Goal: Check status: Check status

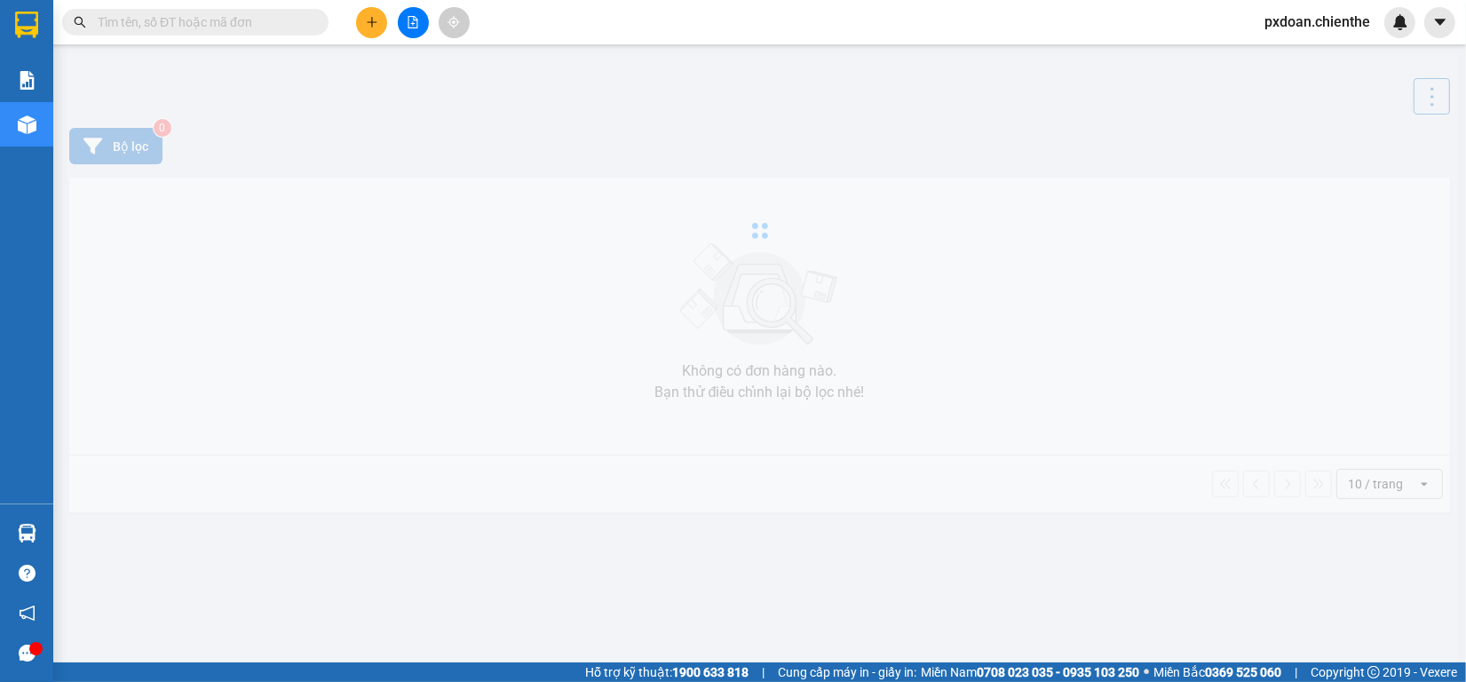
click at [702, 85] on div at bounding box center [759, 230] width 1395 height 355
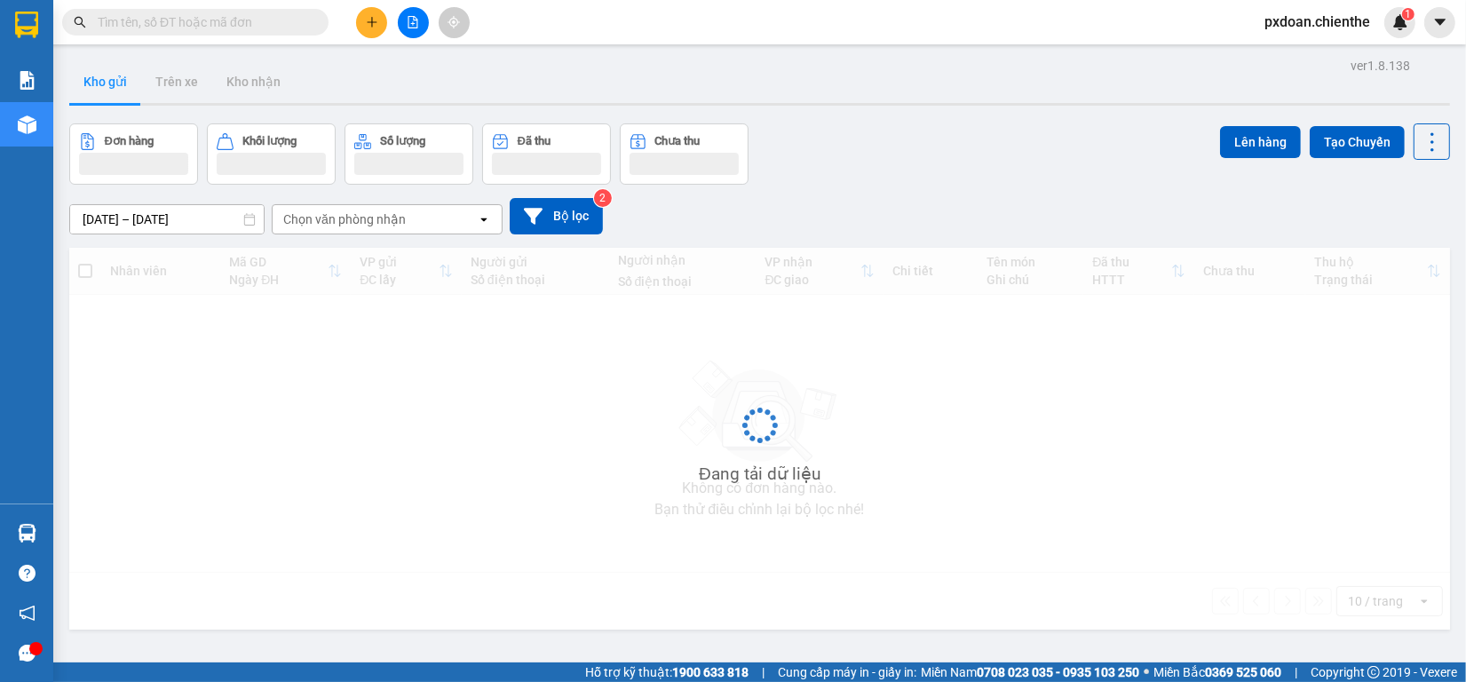
click at [241, 18] on input "text" at bounding box center [203, 22] width 210 height 20
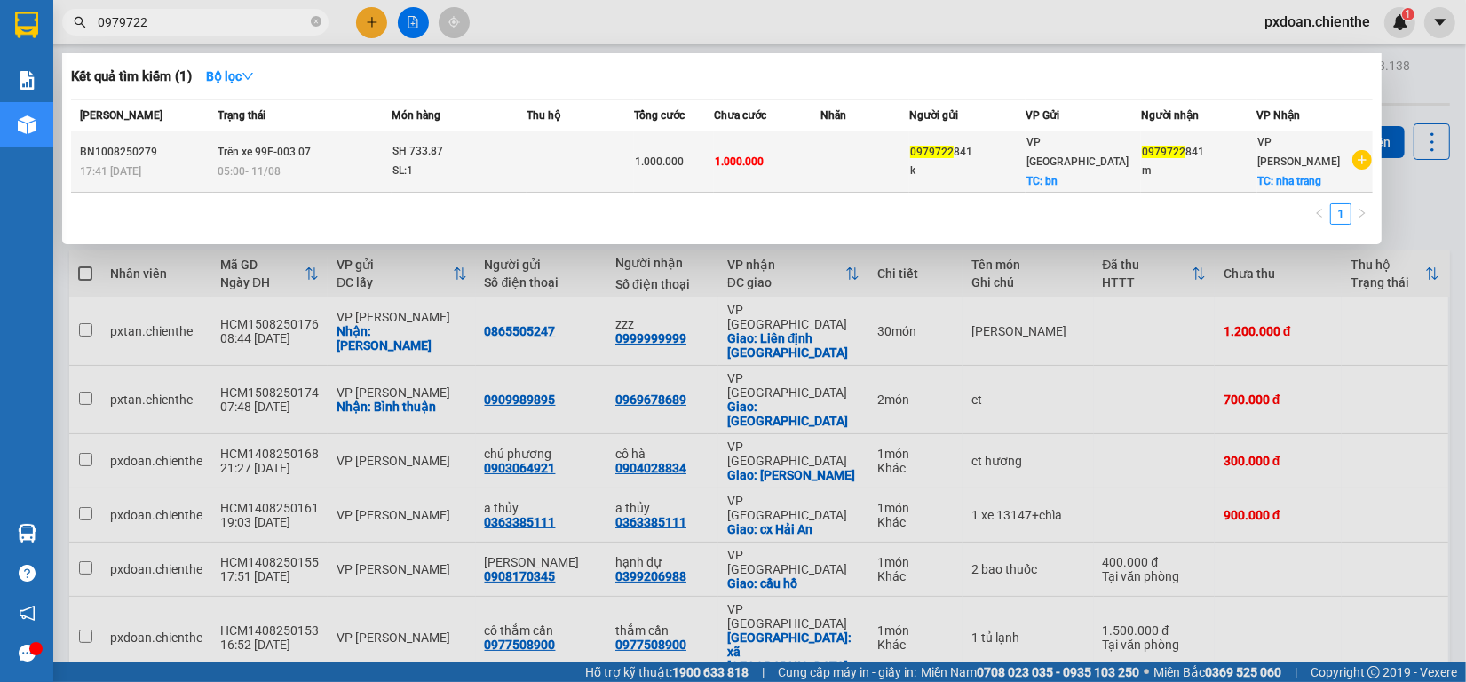
type input "0979722"
click at [445, 162] on div "SL: 1" at bounding box center [458, 172] width 133 height 20
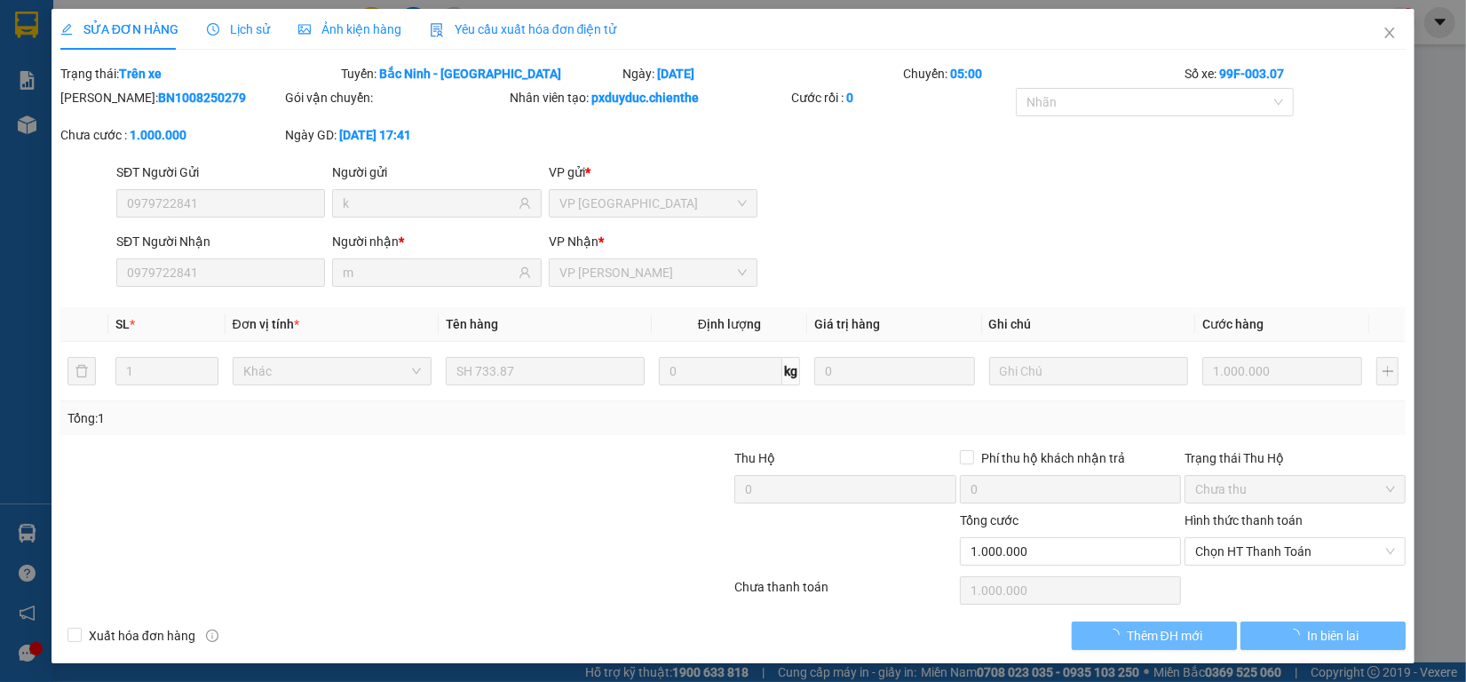
type input "0979722841"
type input "k"
type input "0979722841"
type input "m"
type input "1.000.000"
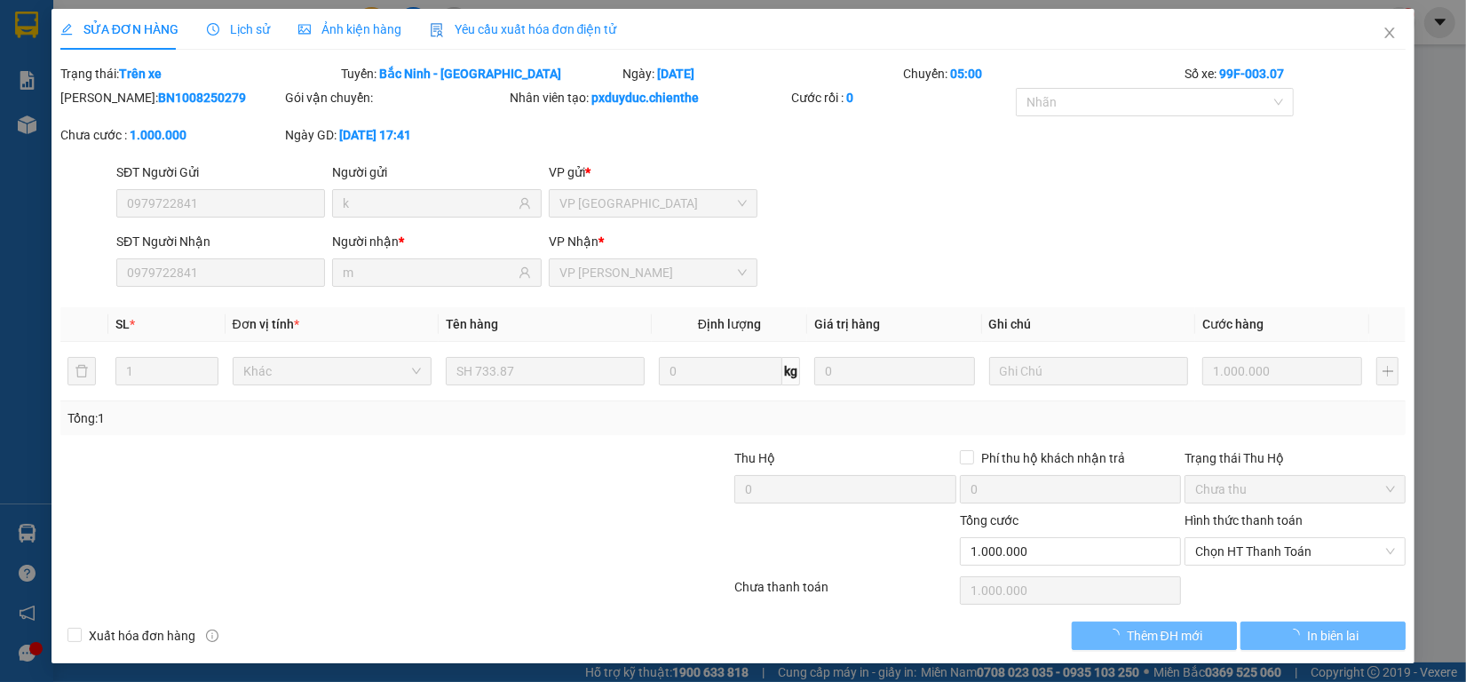
type input "1.000.000"
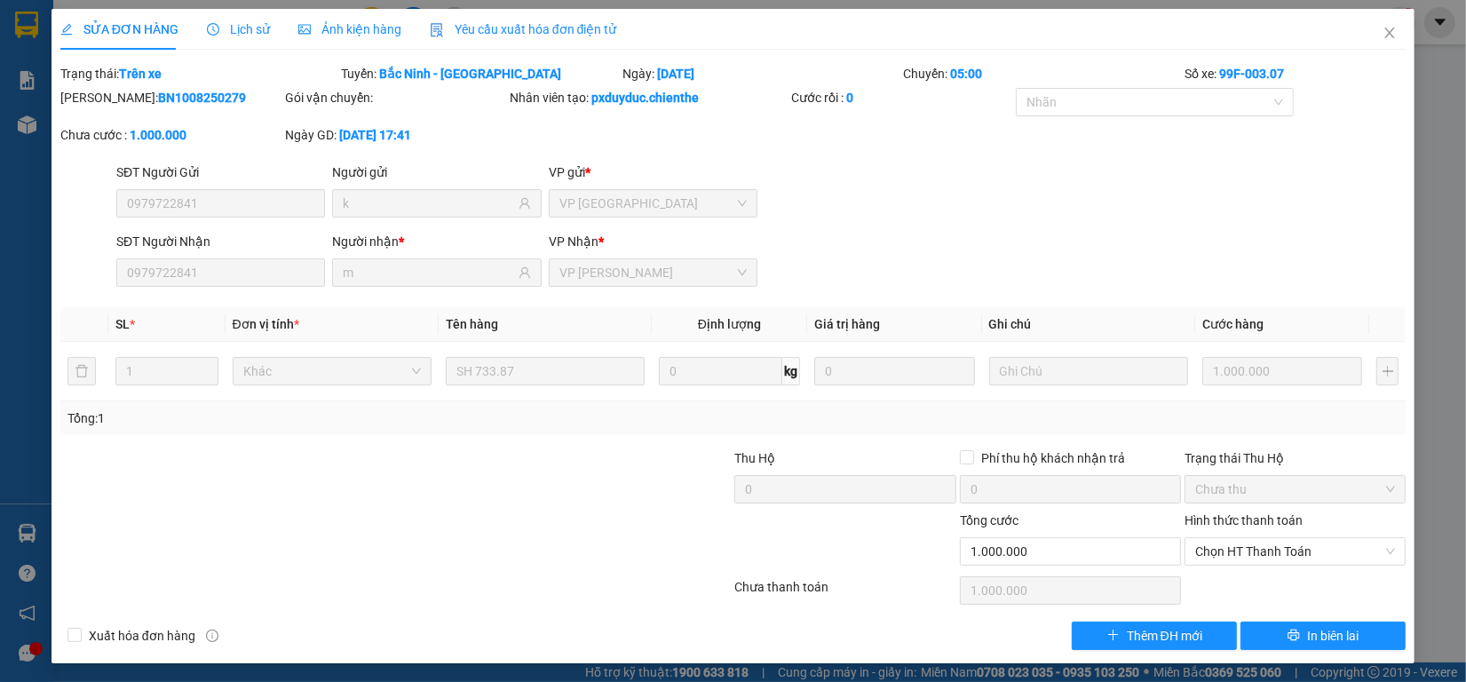
click at [315, 23] on span "Ảnh kiện hàng" at bounding box center [349, 29] width 103 height 14
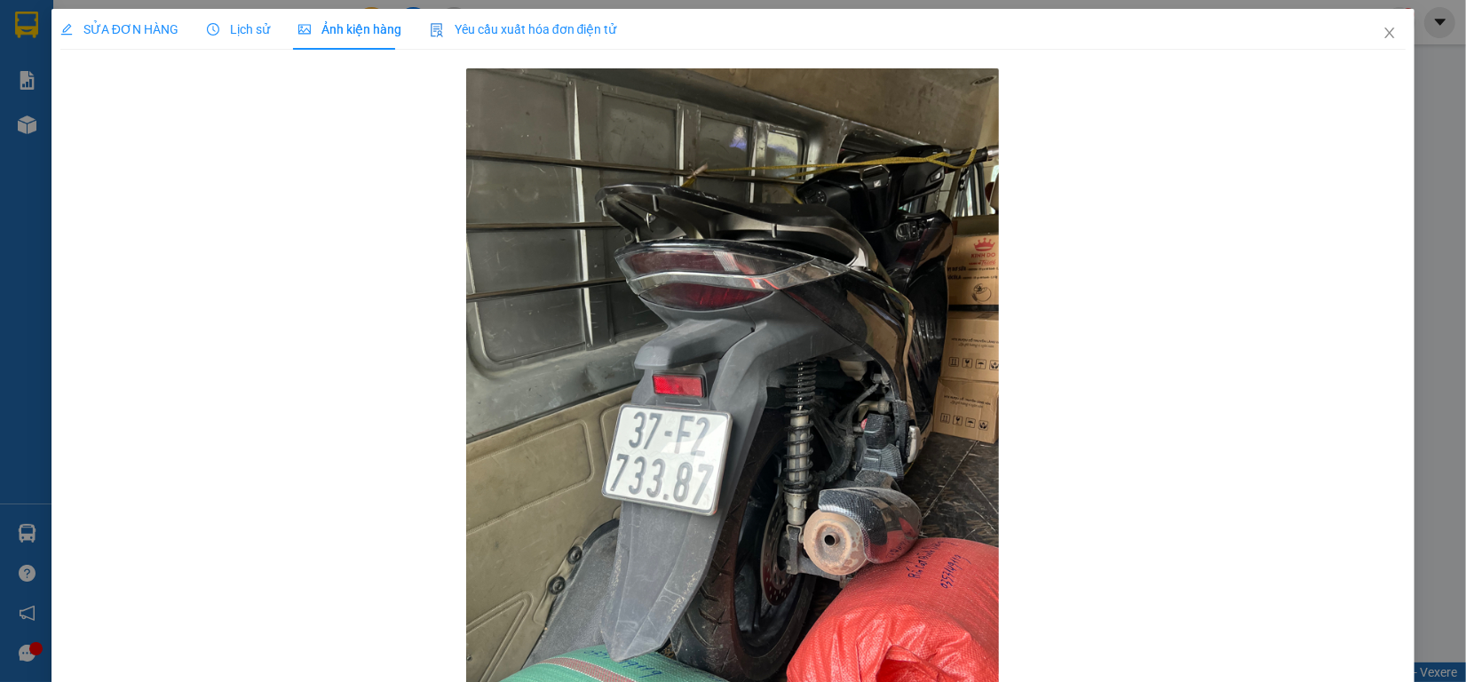
click at [249, 38] on div "Lịch sử" at bounding box center [238, 30] width 63 height 20
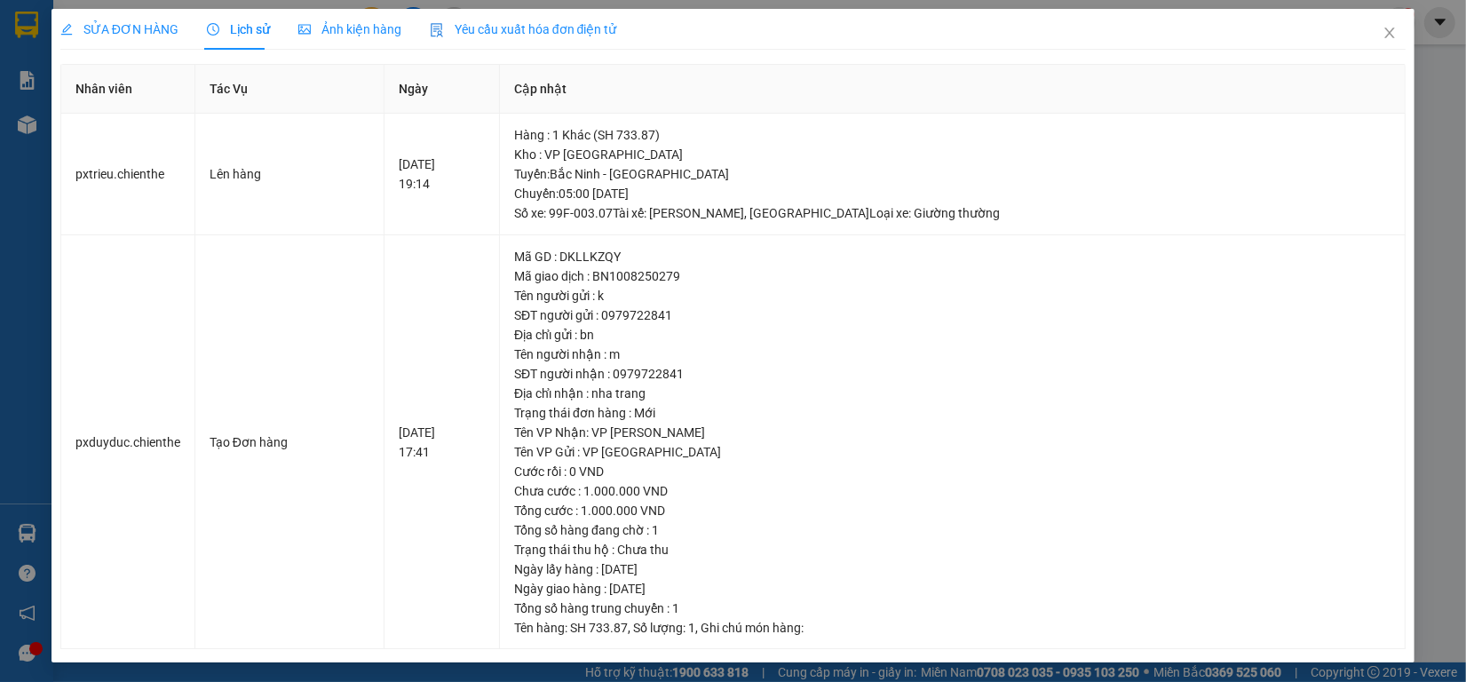
click at [142, 28] on span "SỬA ĐƠN HÀNG" at bounding box center [119, 29] width 118 height 14
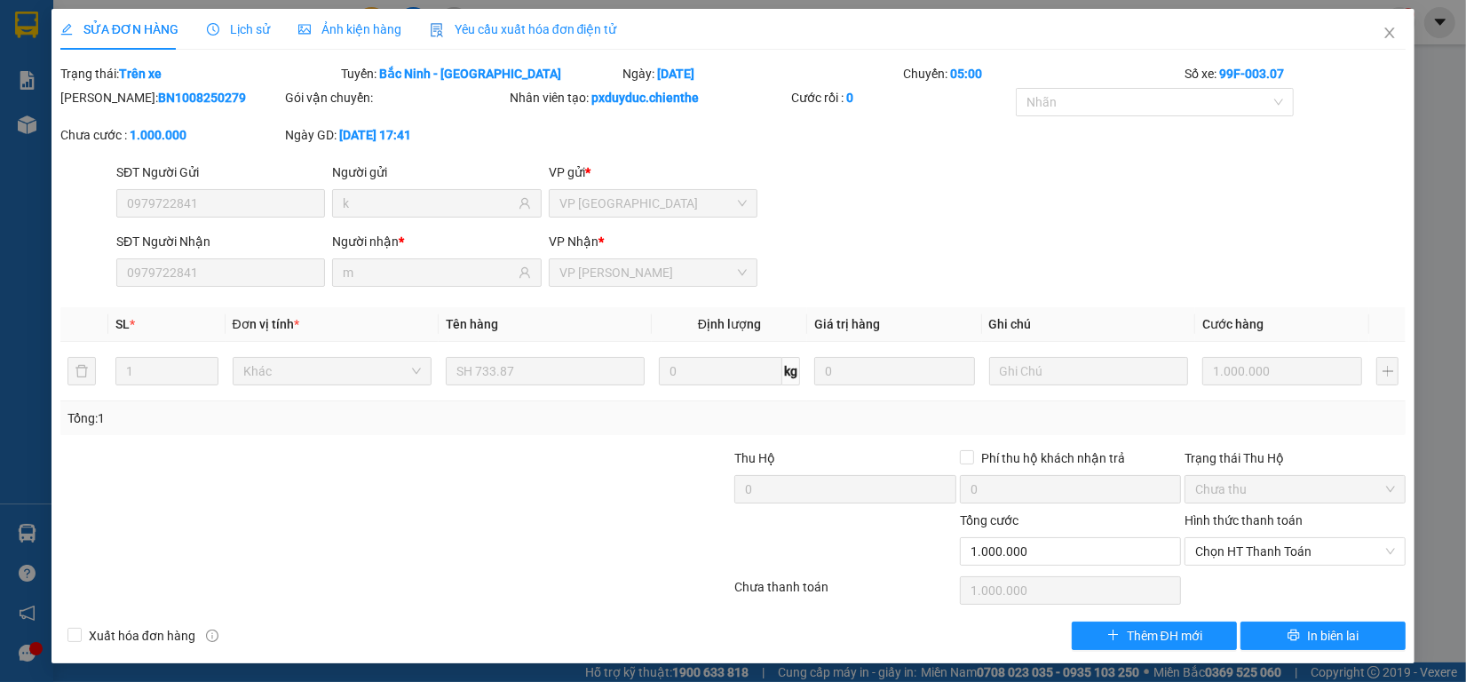
click at [227, 32] on span "Lịch sử" at bounding box center [238, 29] width 63 height 14
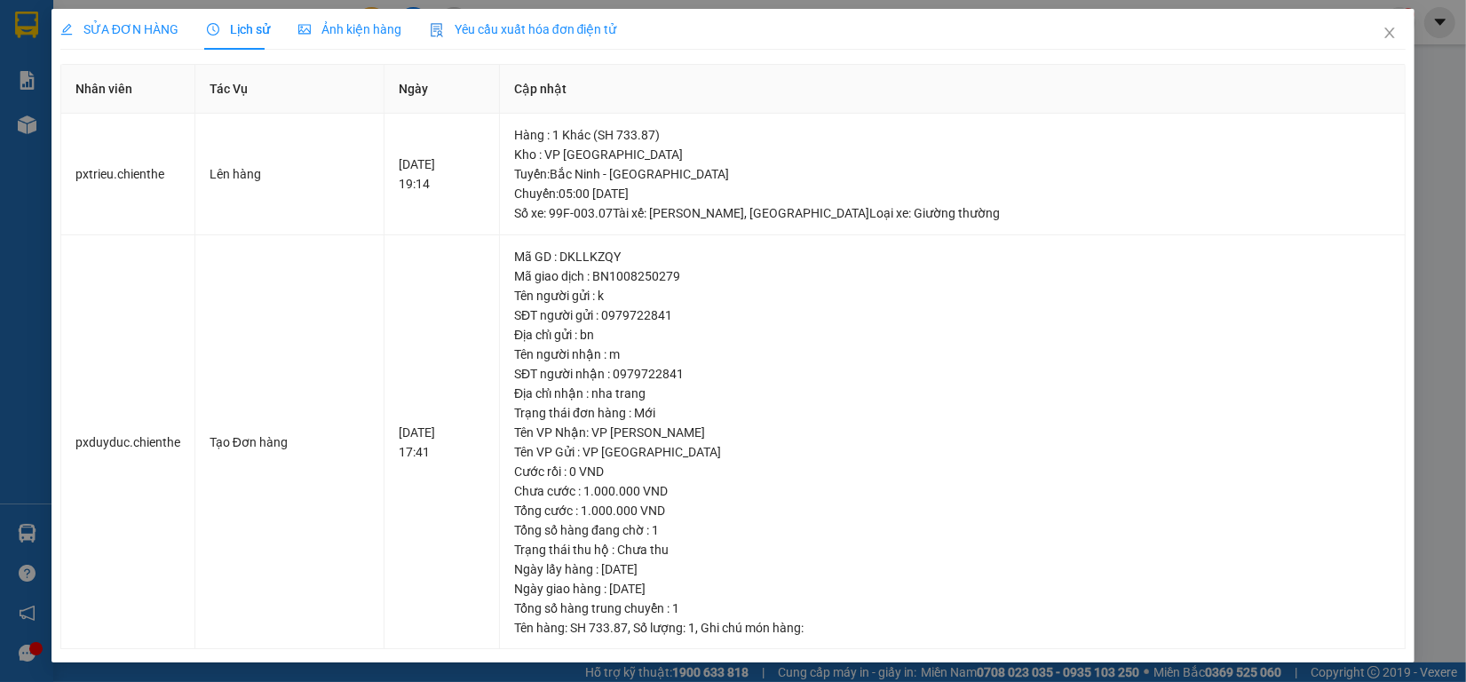
drag, startPoint x: 130, startPoint y: 32, endPoint x: 679, endPoint y: 0, distance: 550.5
click at [131, 31] on span "SỬA ĐƠN HÀNG" at bounding box center [119, 29] width 118 height 14
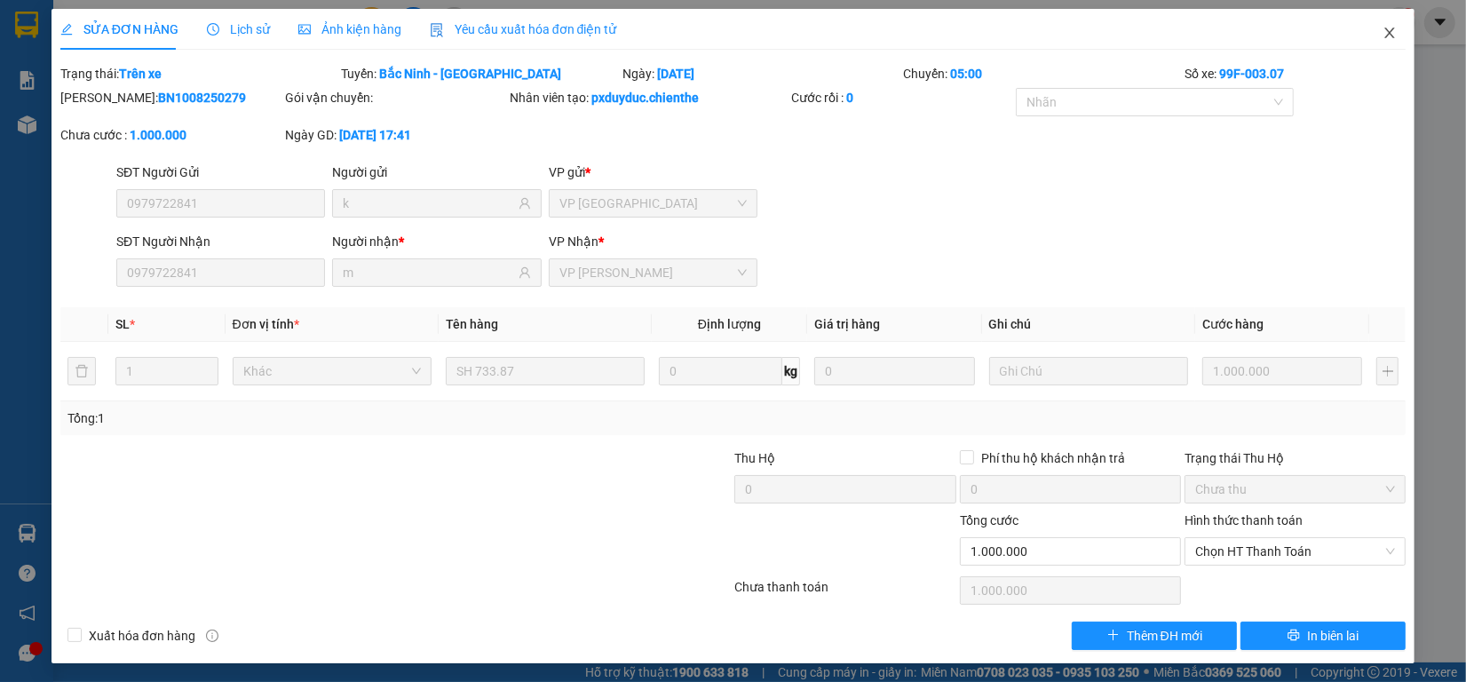
click at [1382, 32] on icon "close" at bounding box center [1389, 33] width 14 height 14
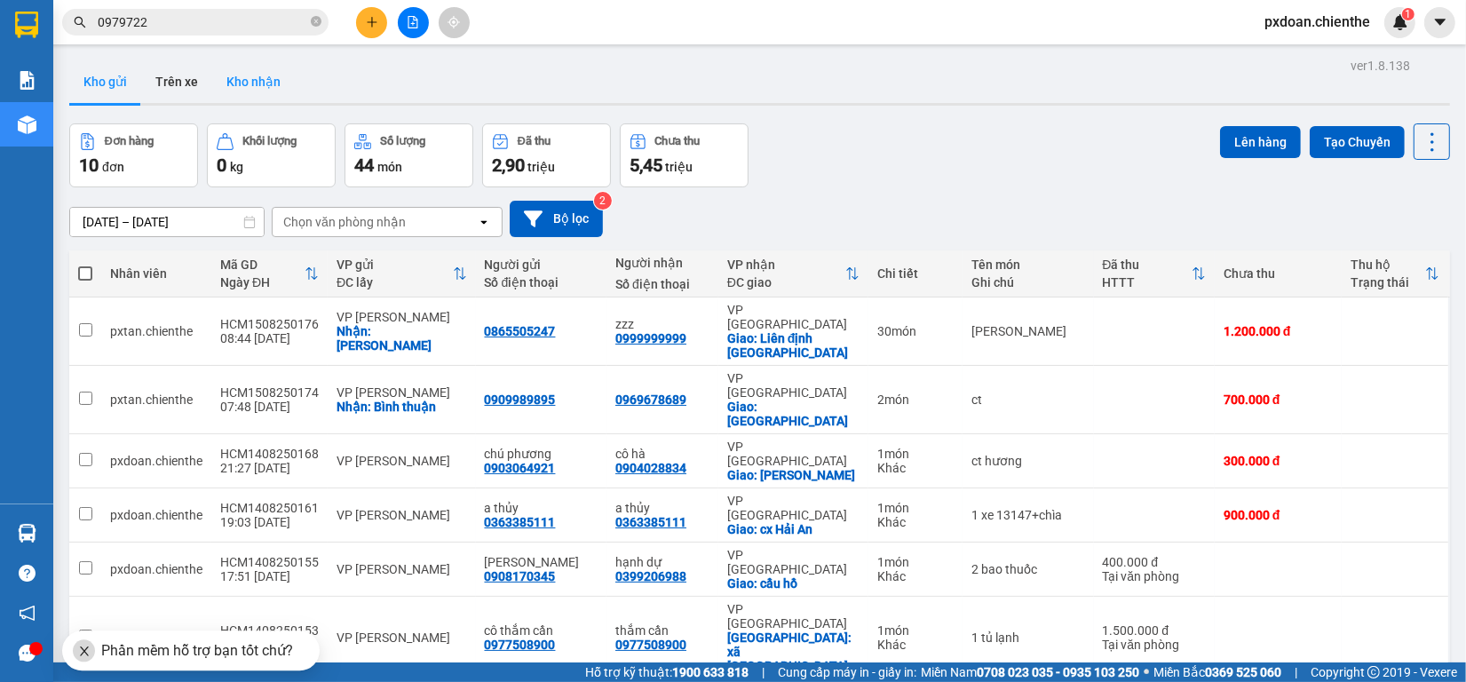
click at [246, 72] on button "Kho nhận" at bounding box center [253, 81] width 83 height 43
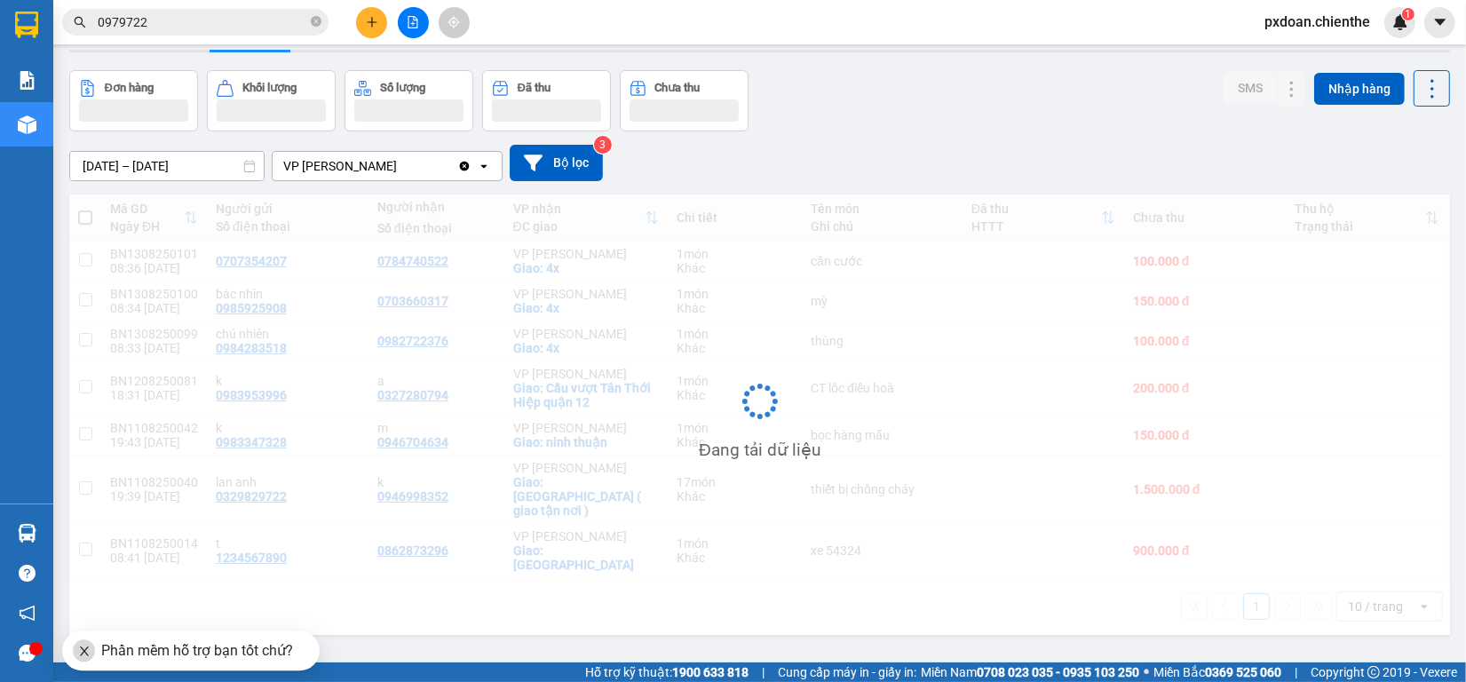
scroll to position [82, 0]
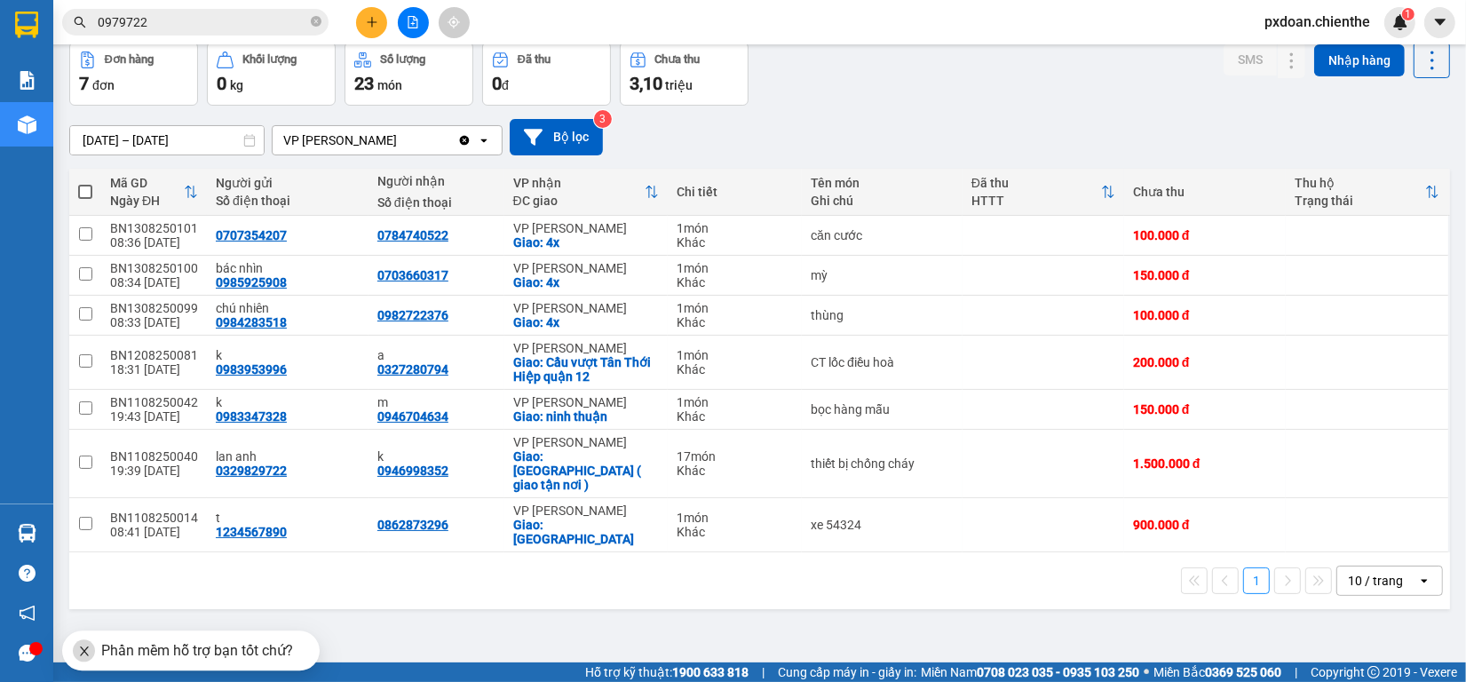
click at [1350, 572] on div "10 / trang" at bounding box center [1375, 581] width 55 height 18
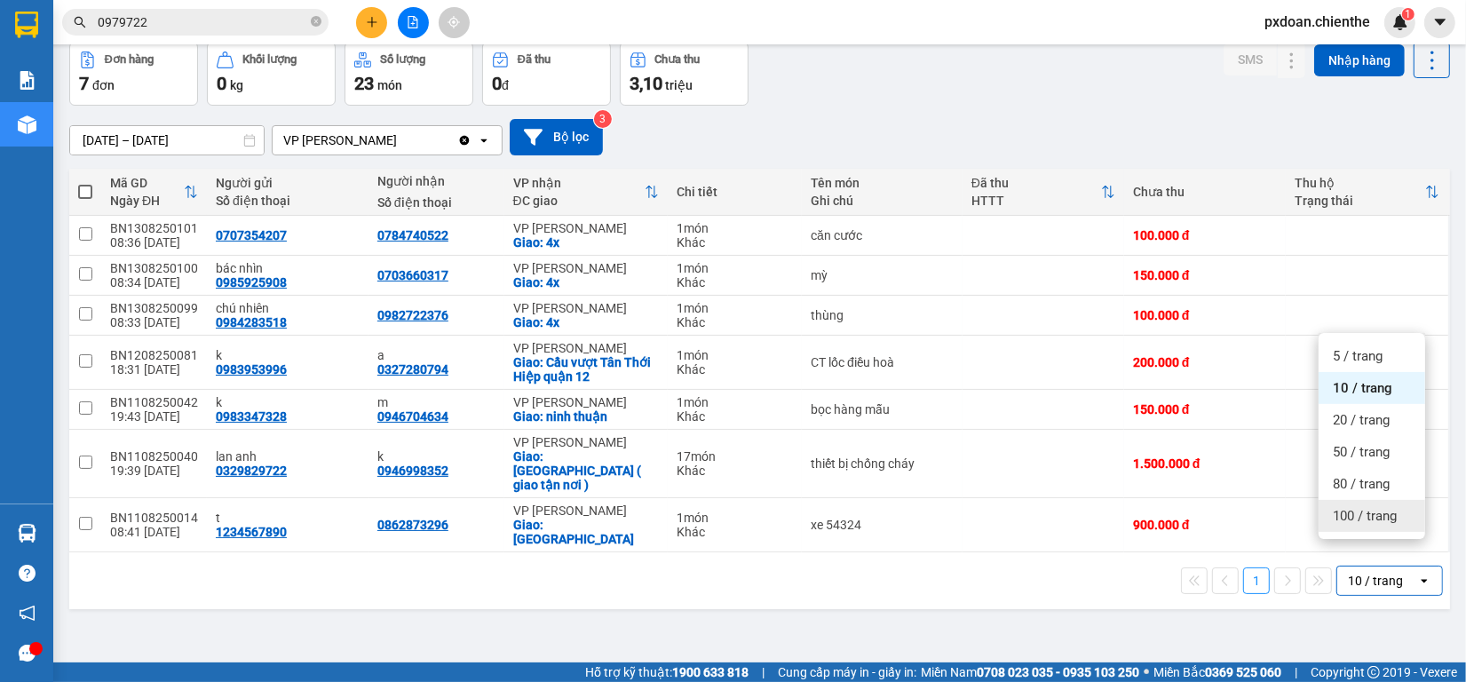
click at [1349, 515] on span "100 / trang" at bounding box center [1365, 516] width 64 height 18
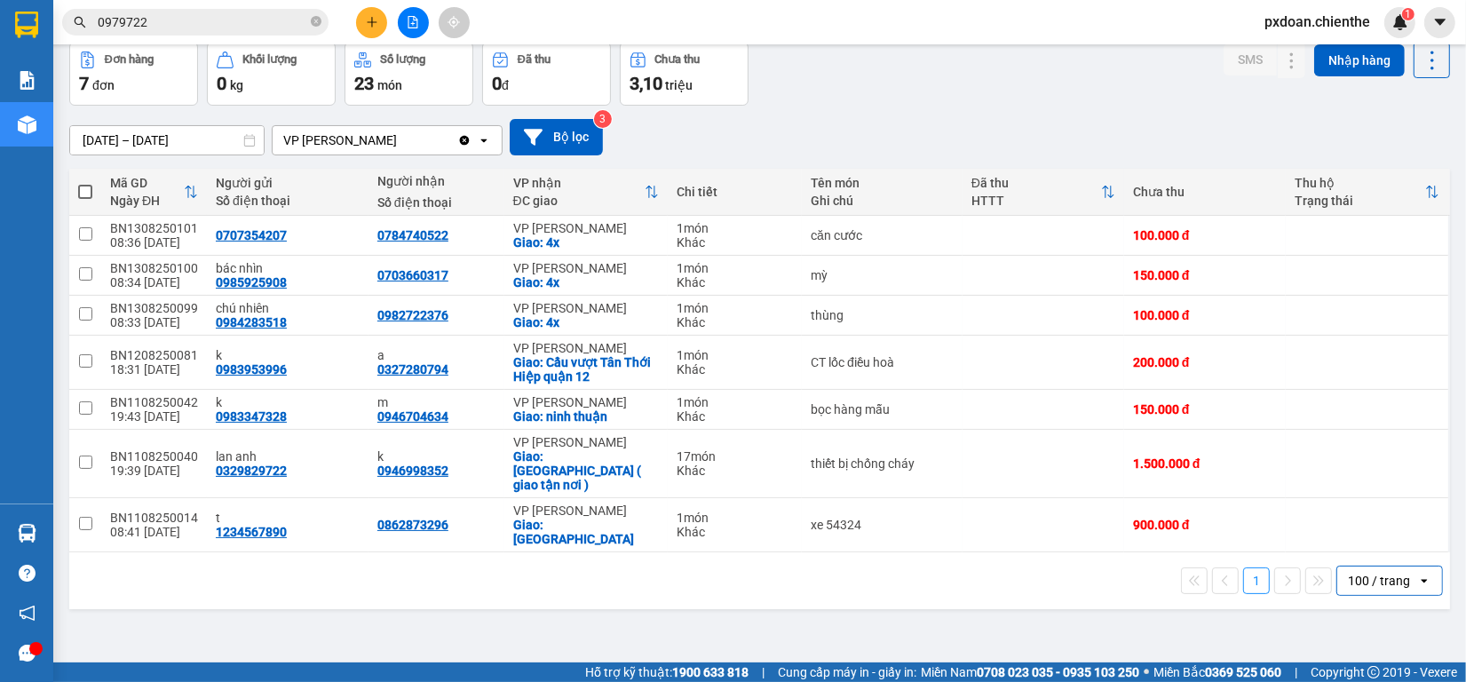
click at [175, 140] on input "[DATE] – [DATE]" at bounding box center [167, 140] width 194 height 28
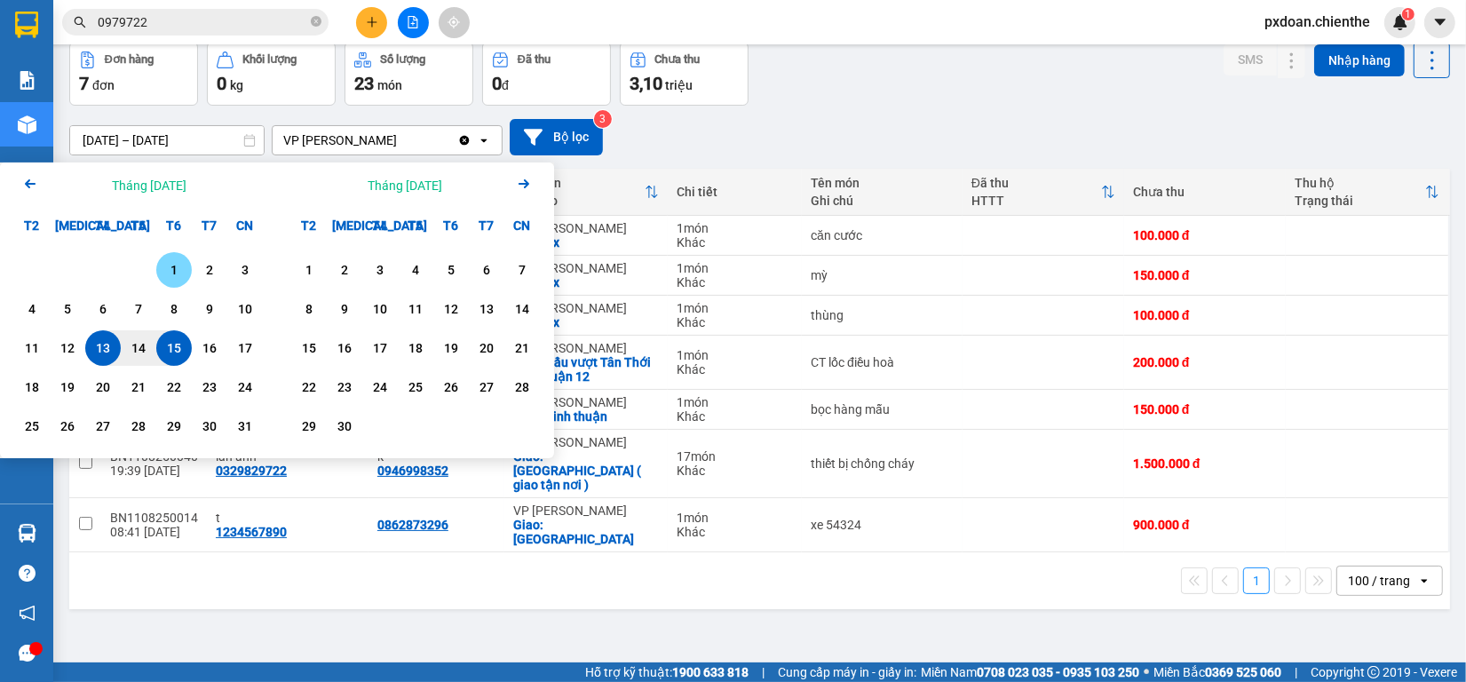
click at [170, 272] on div "1" at bounding box center [174, 269] width 25 height 21
click at [41, 191] on div "Arrow Left Tháng [DATE]" at bounding box center [138, 184] width 277 height 45
click at [226, 406] on div "1 2 3 4 5 6 7 8 9 10 11 12 13 14 15 16 17 18 19 20 21 22 23 24 25 26 27 28 29 3…" at bounding box center [138, 349] width 249 height 195
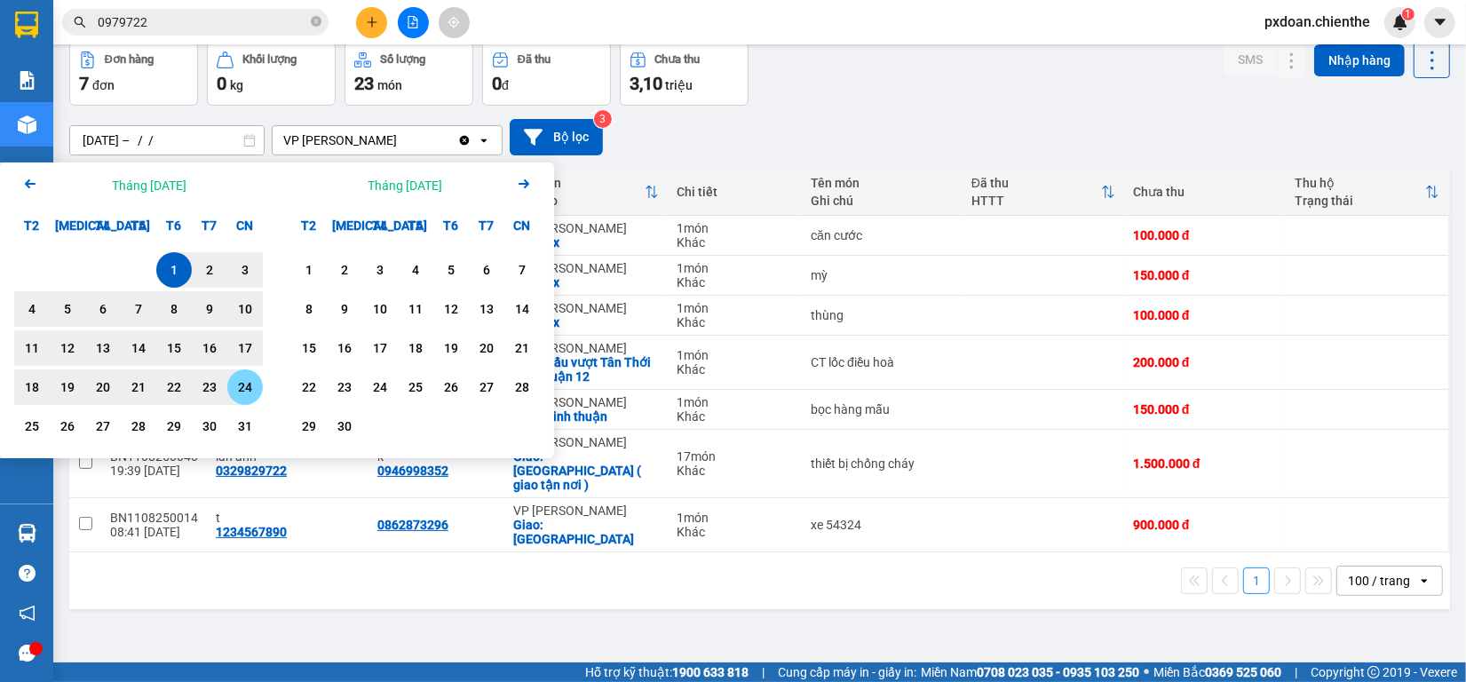
click at [250, 392] on div "24" at bounding box center [245, 386] width 25 height 21
type input "[DATE] – [DATE]"
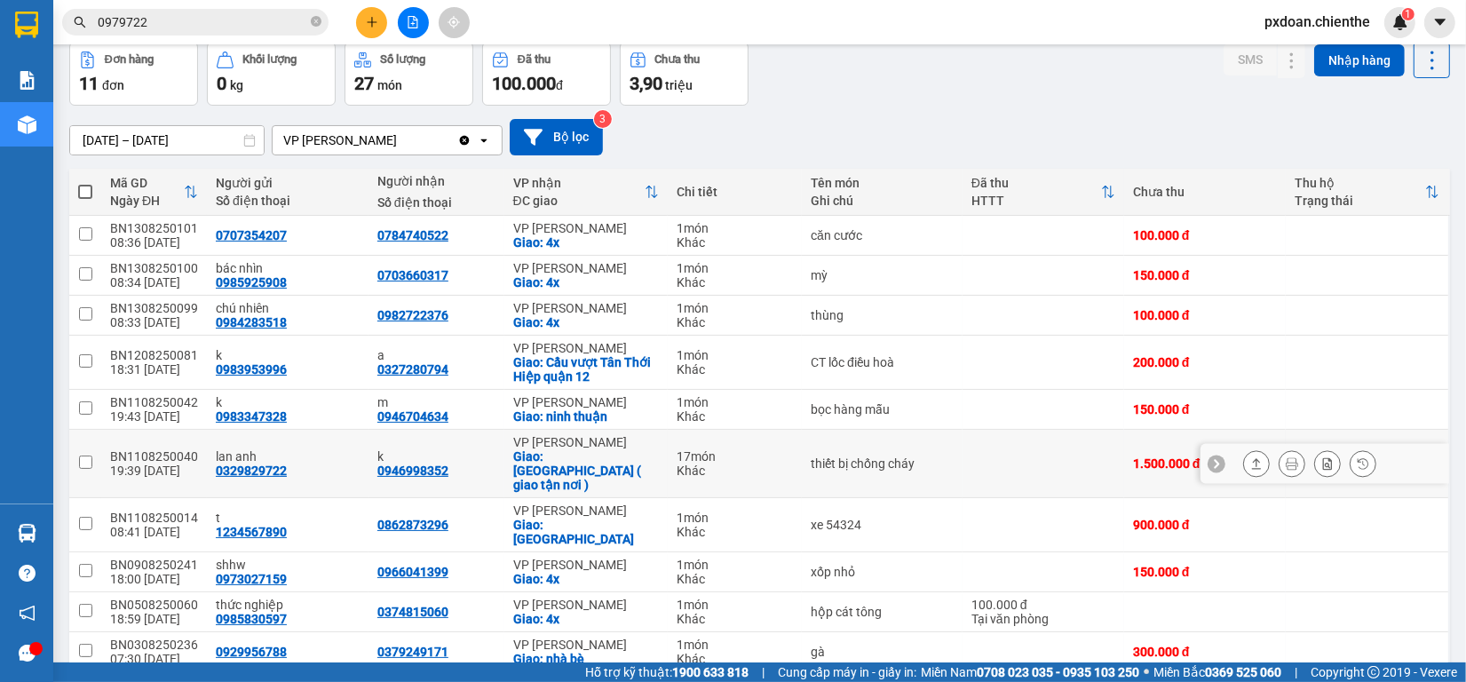
scroll to position [178, 0]
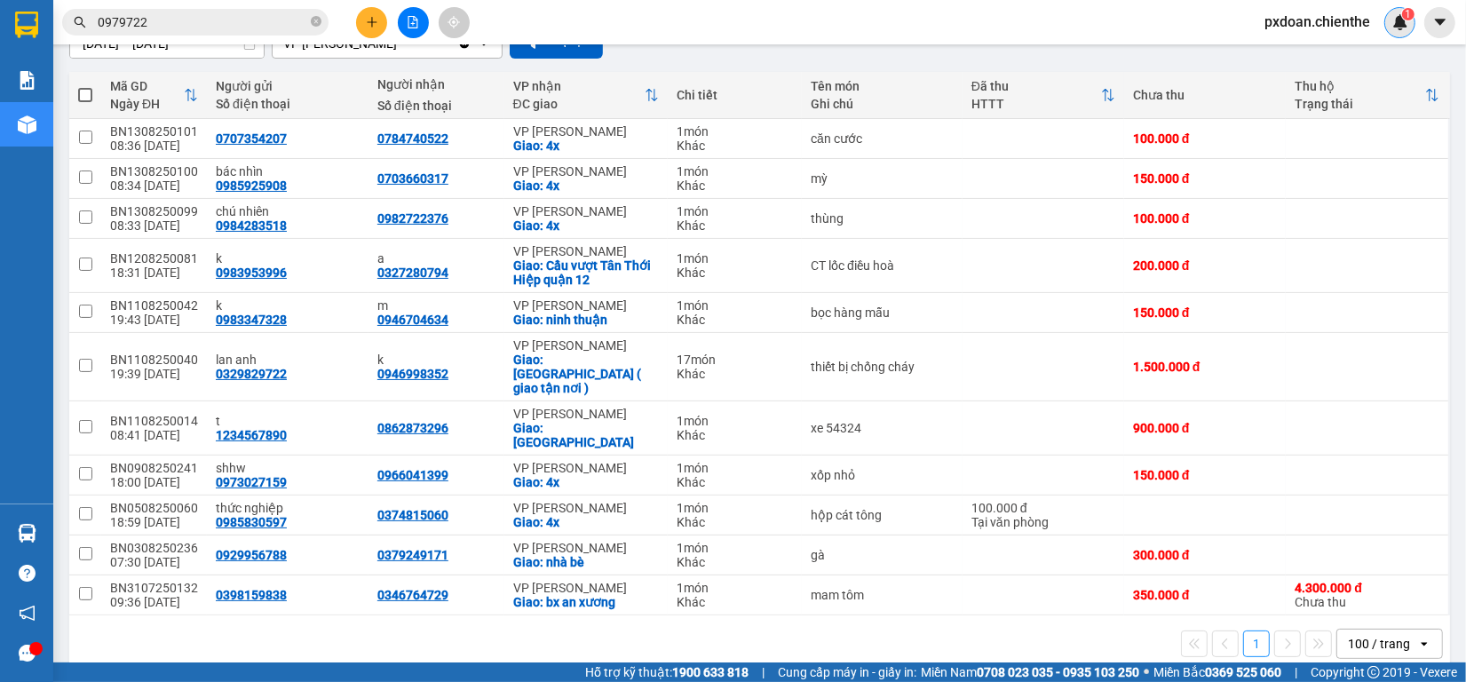
click at [1388, 23] on div "1" at bounding box center [1399, 22] width 31 height 31
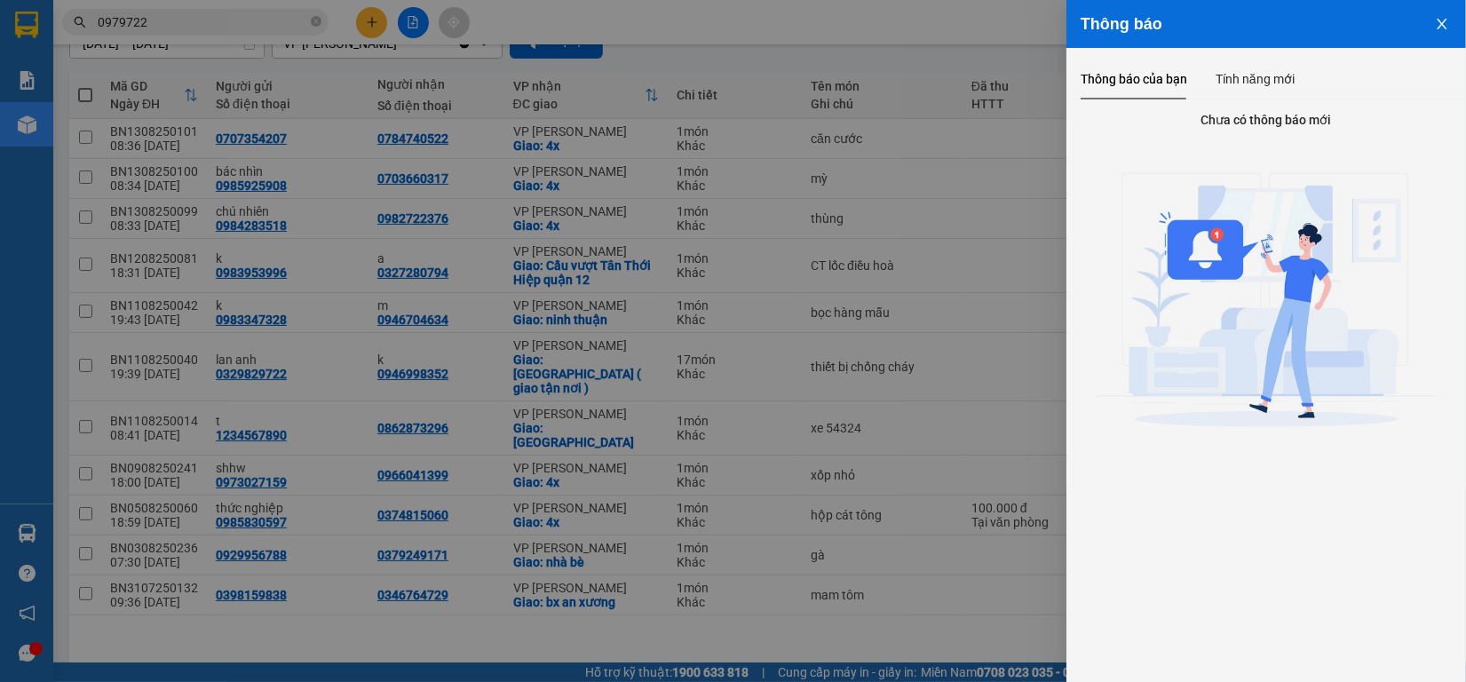
click at [1440, 31] on button "Close" at bounding box center [1442, 22] width 48 height 45
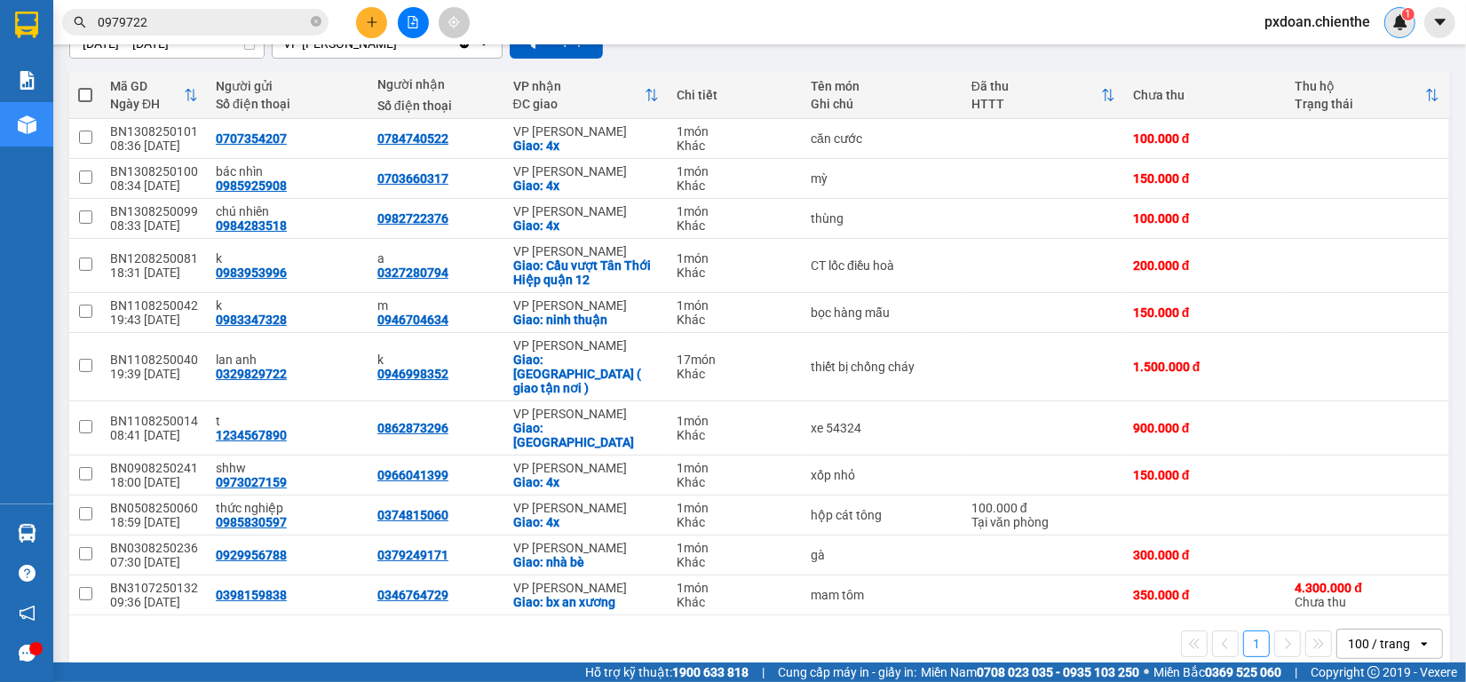
click at [1395, 32] on div "1" at bounding box center [1399, 22] width 31 height 31
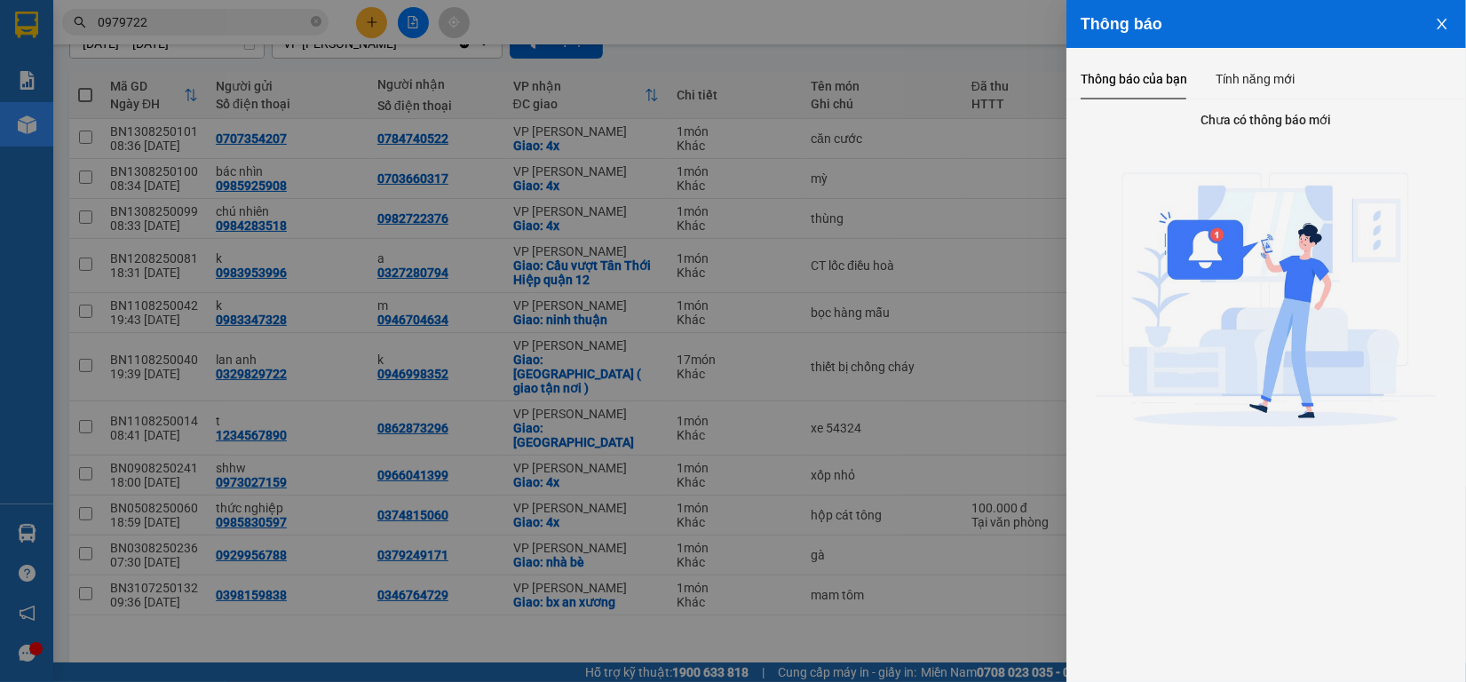
click at [1450, 20] on button "Close" at bounding box center [1442, 22] width 48 height 45
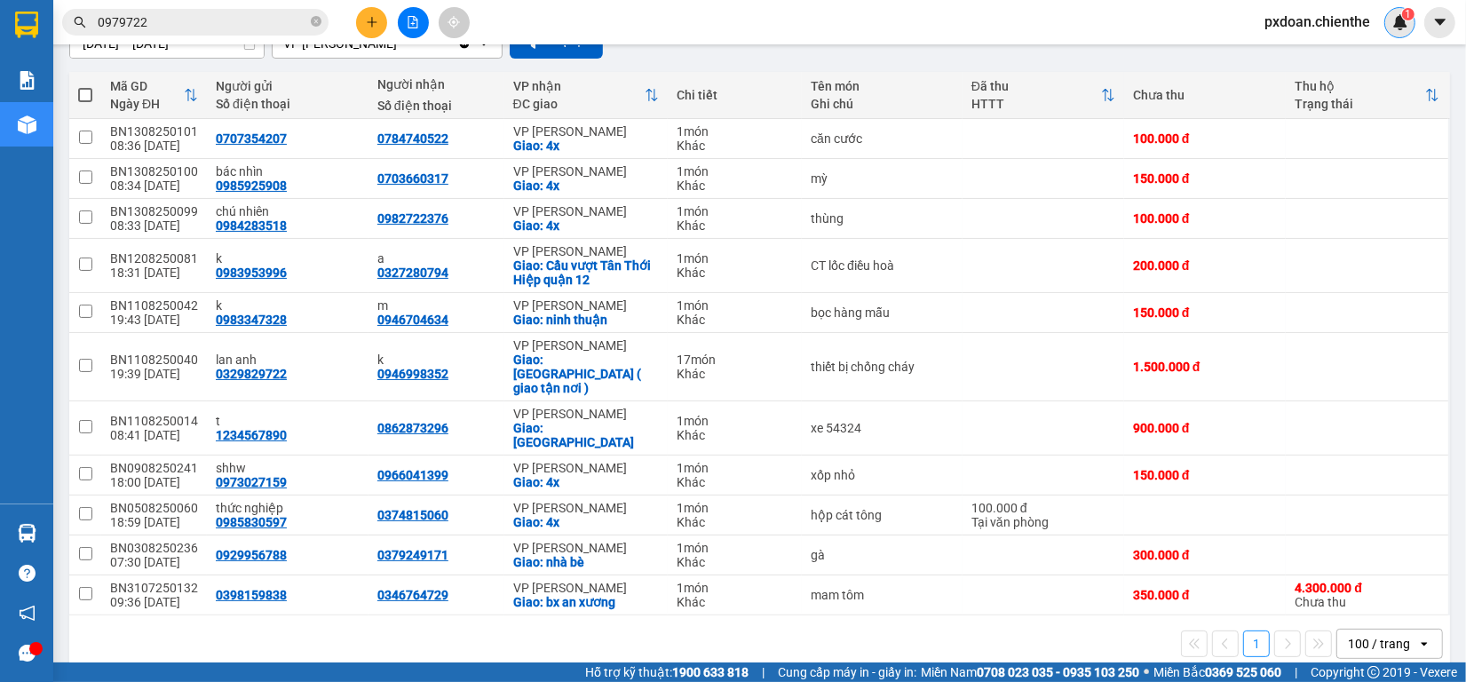
click at [1392, 28] on img at bounding box center [1400, 22] width 16 height 16
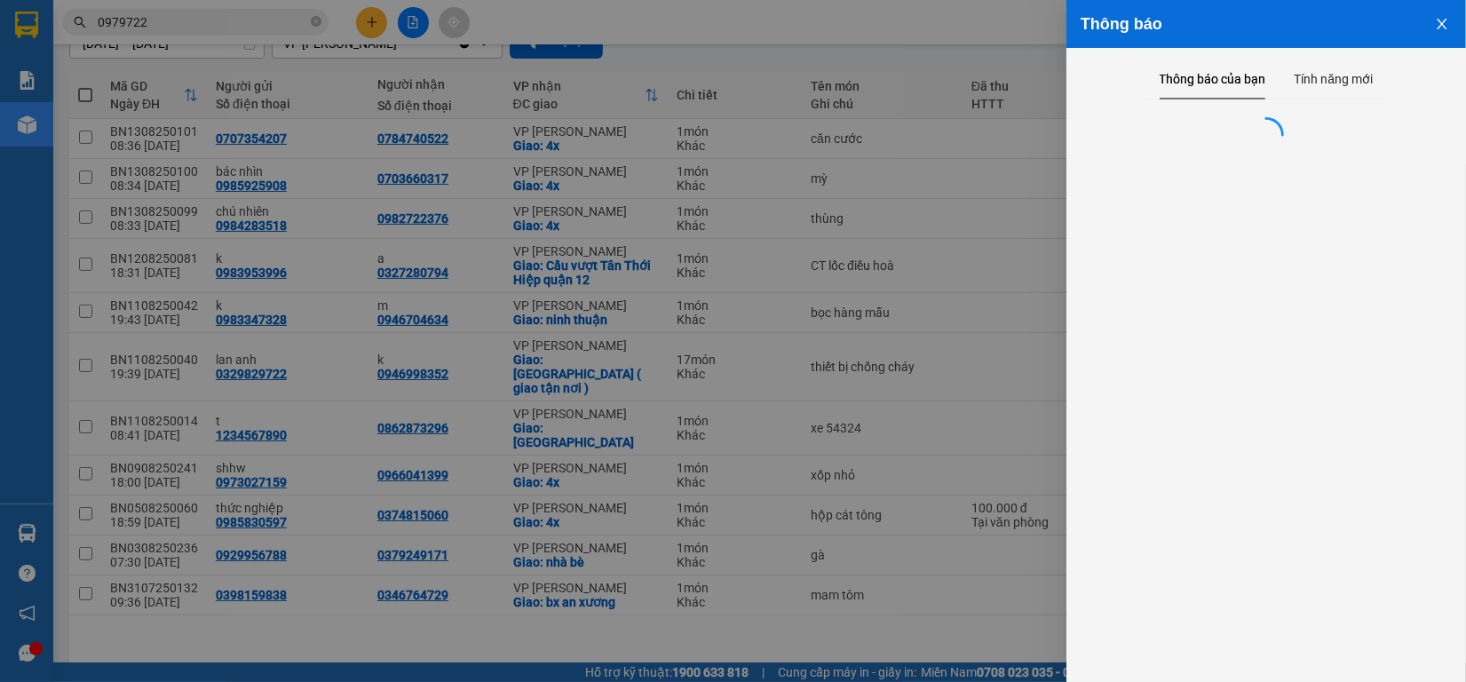
click at [1430, 31] on button "Close" at bounding box center [1442, 22] width 48 height 45
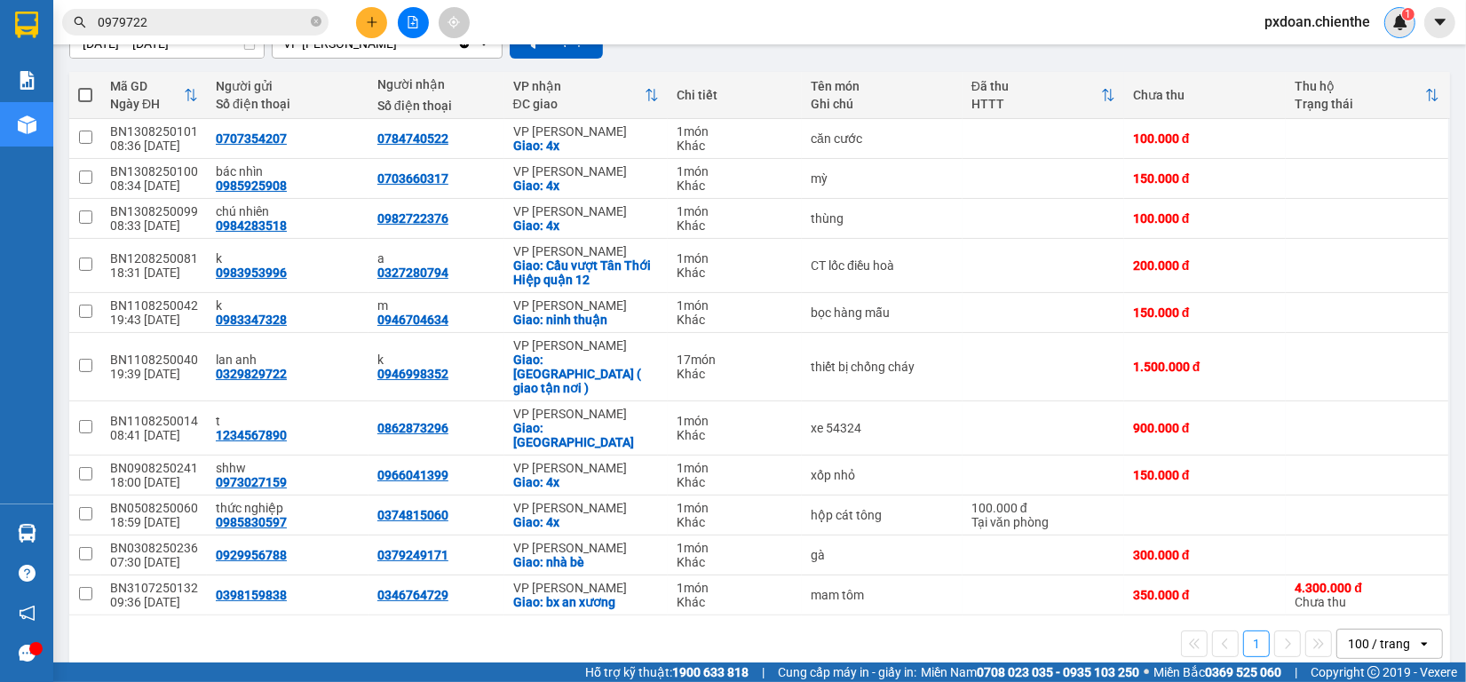
click at [1396, 28] on img at bounding box center [1400, 22] width 16 height 16
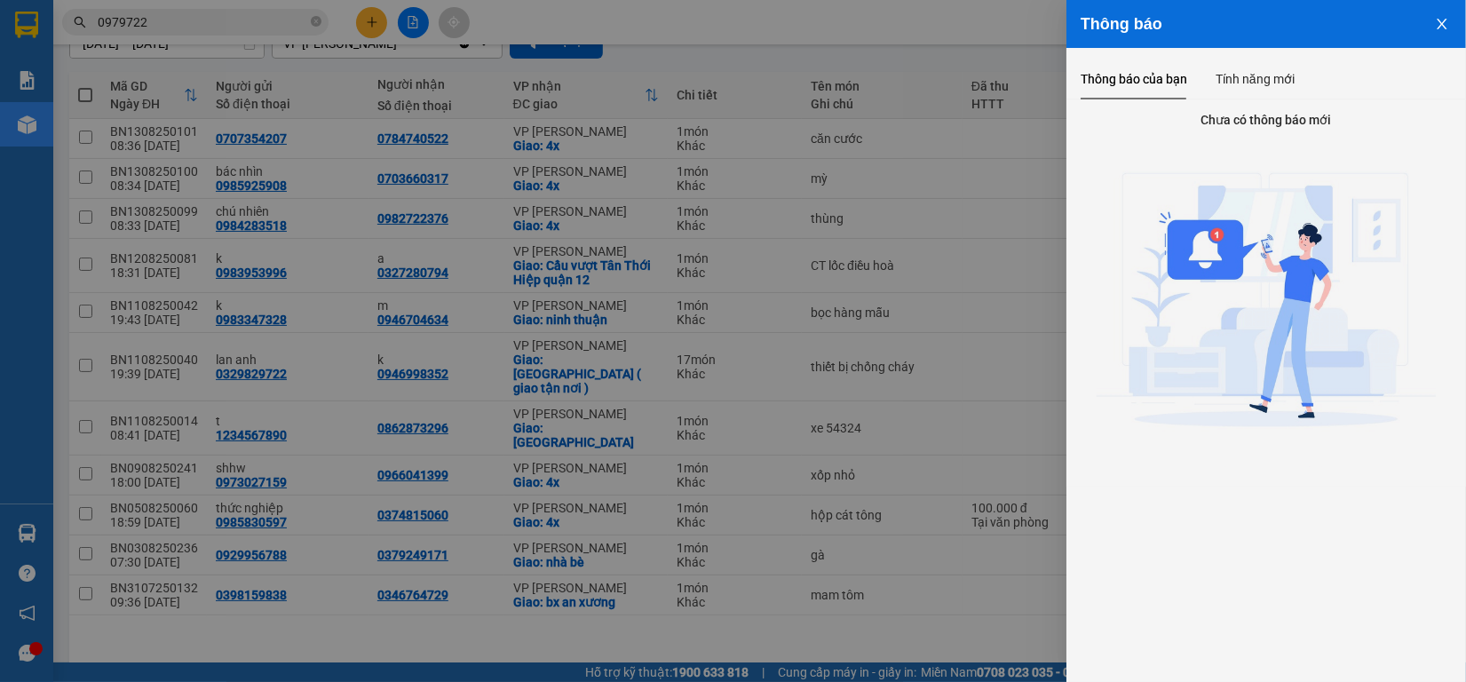
click at [1444, 20] on icon "close" at bounding box center [1441, 24] width 10 height 11
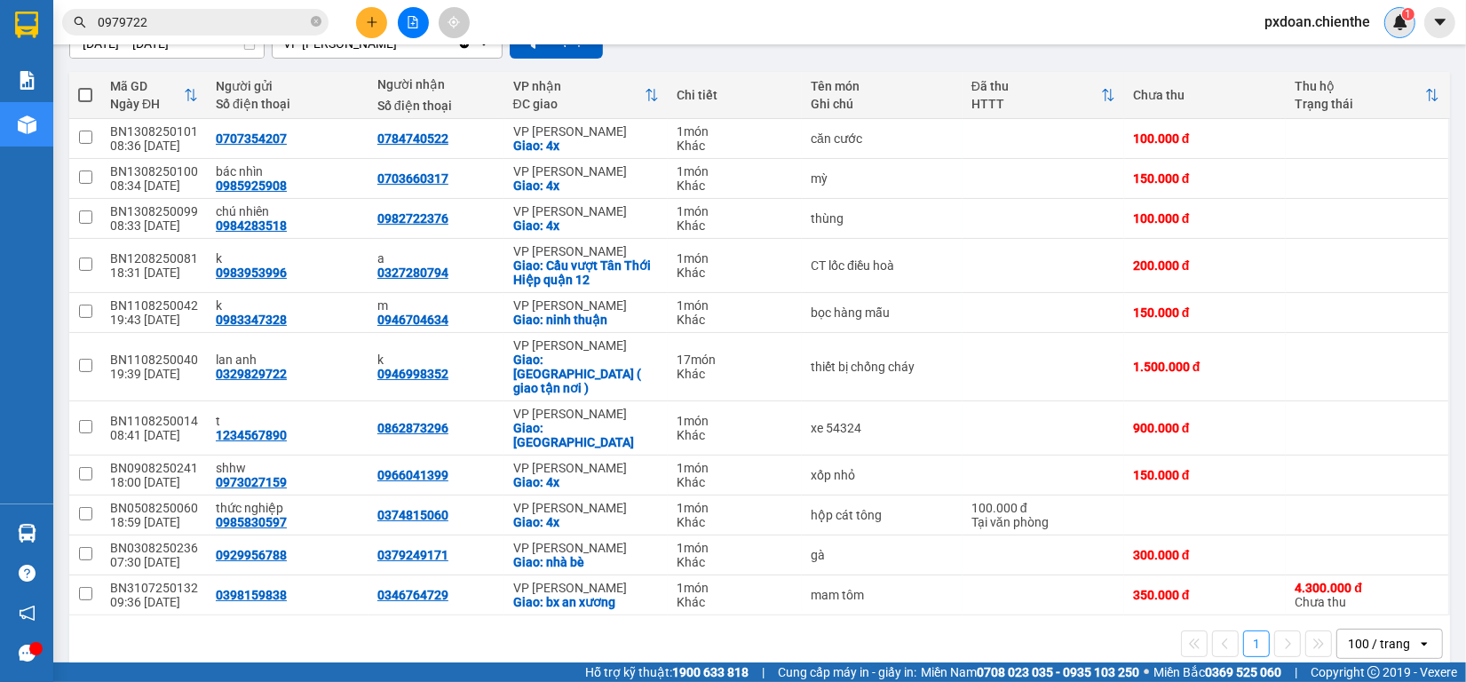
click at [1399, 25] on img at bounding box center [1400, 22] width 16 height 16
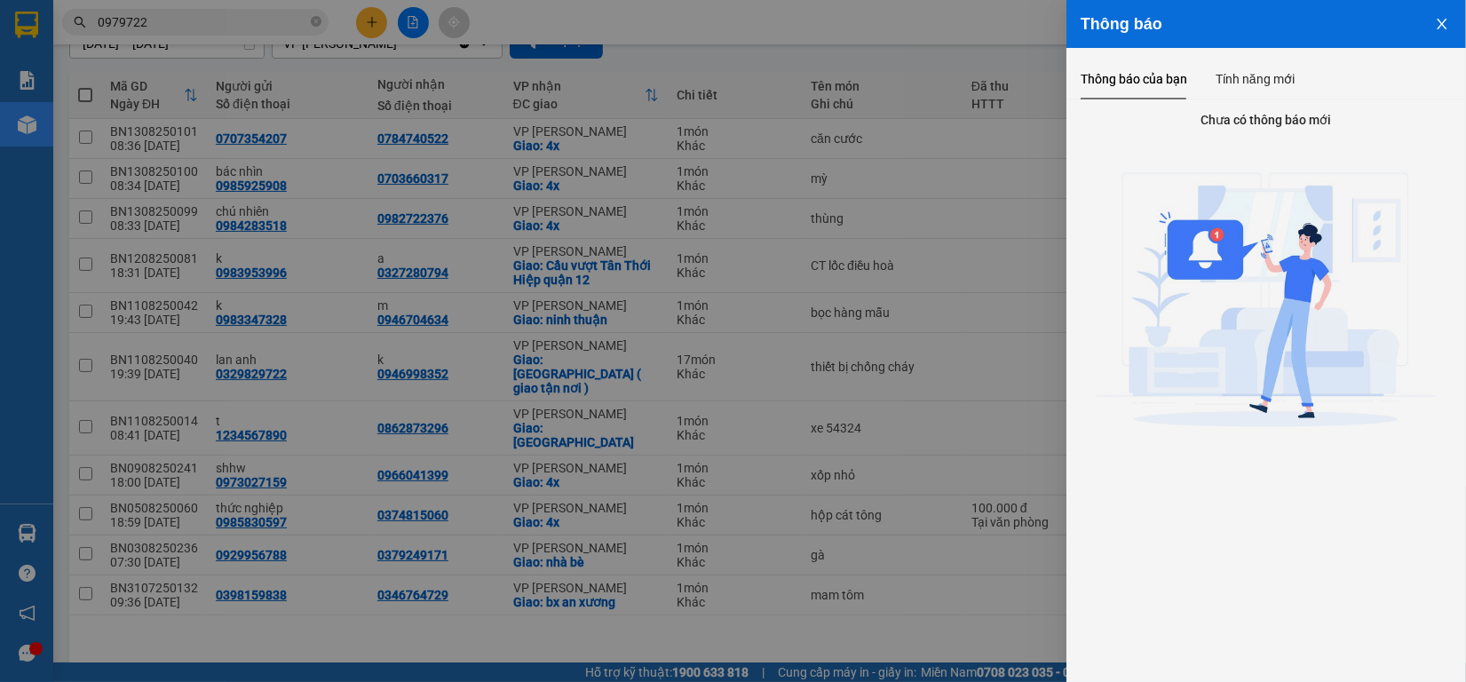
click at [1427, 24] on button "Close" at bounding box center [1442, 22] width 48 height 45
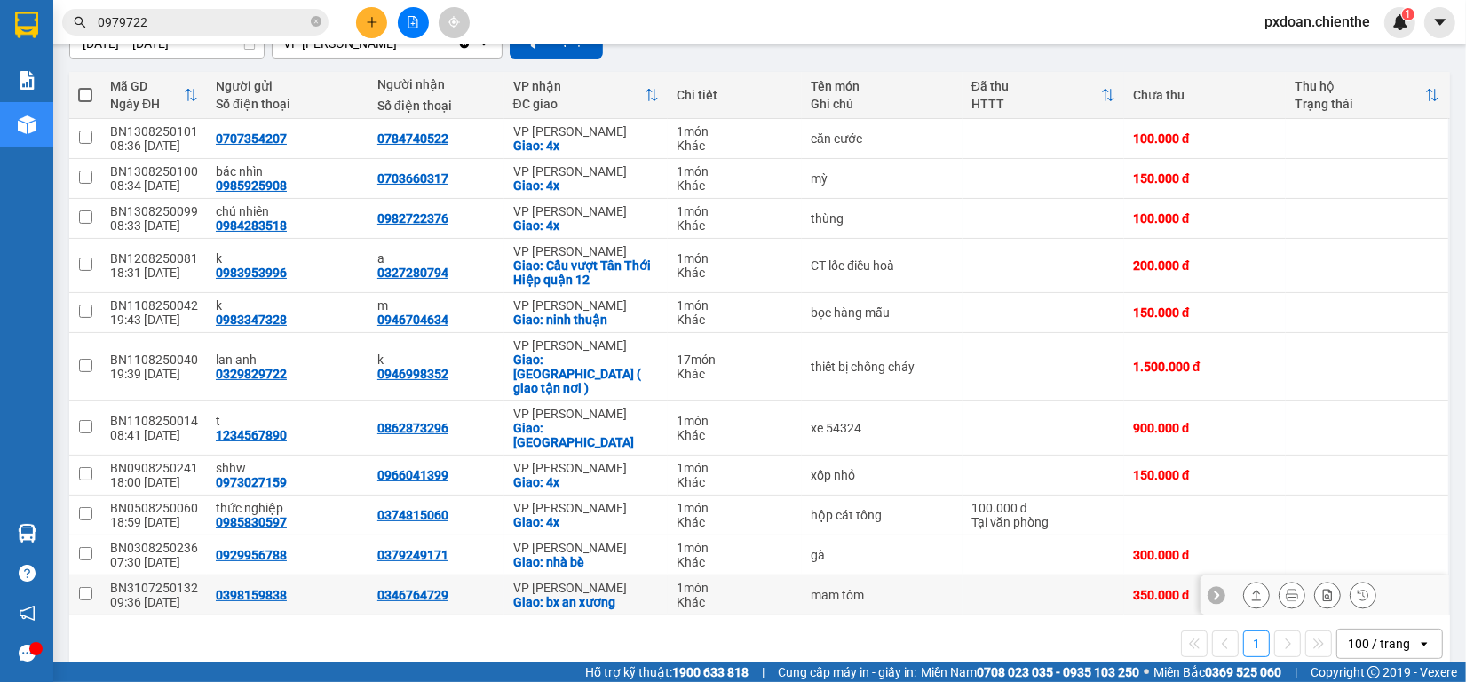
click at [180, 581] on div "BN3107250132" at bounding box center [154, 588] width 88 height 14
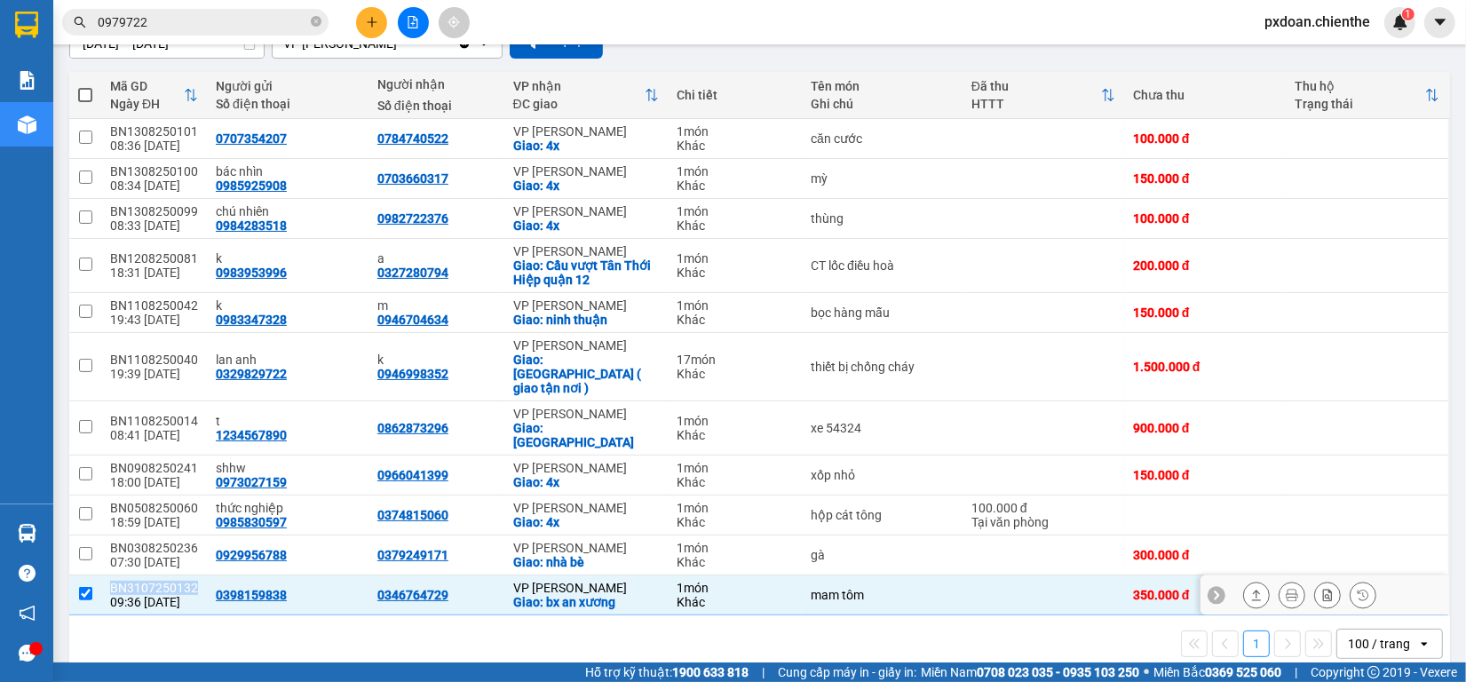
click at [180, 581] on div "BN3107250132" at bounding box center [154, 588] width 88 height 14
checkbox input "false"
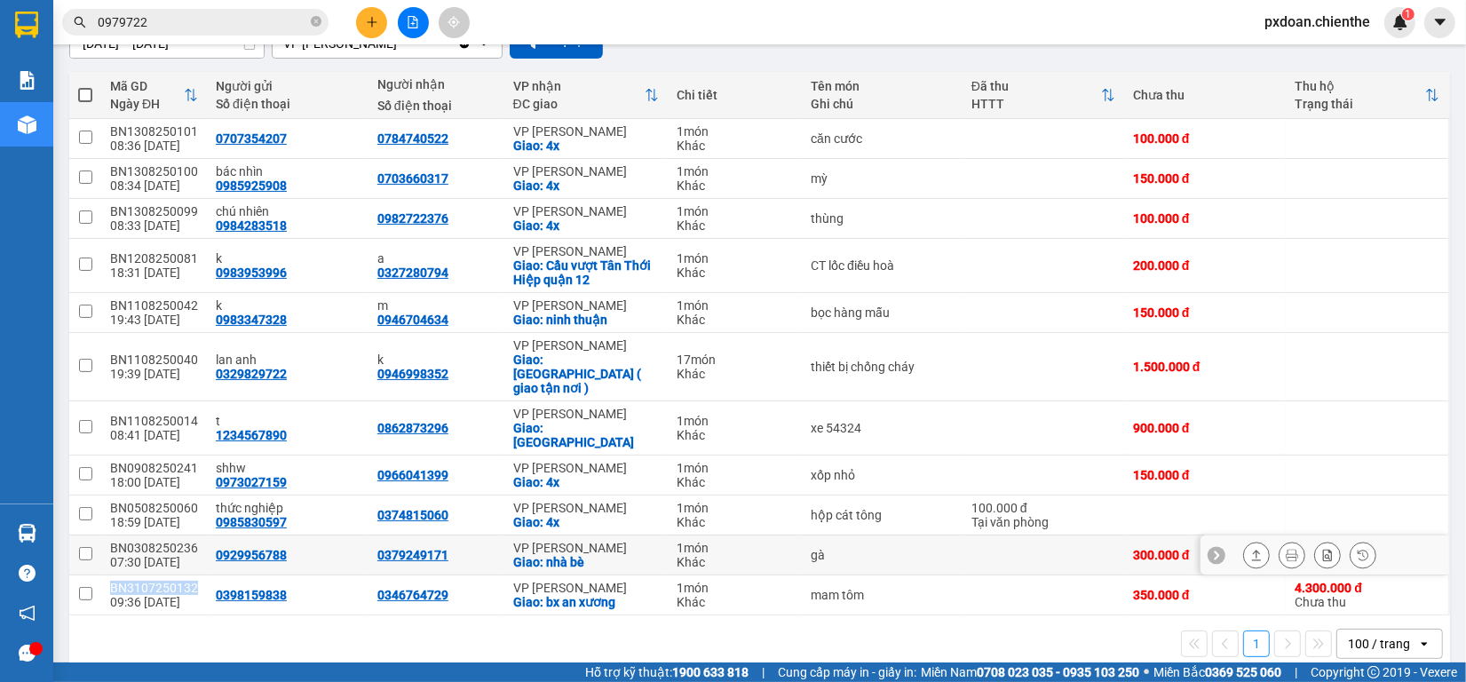
copy div "BN3107250132"
click at [312, 20] on icon "close-circle" at bounding box center [316, 21] width 11 height 11
paste input "BN3107250132"
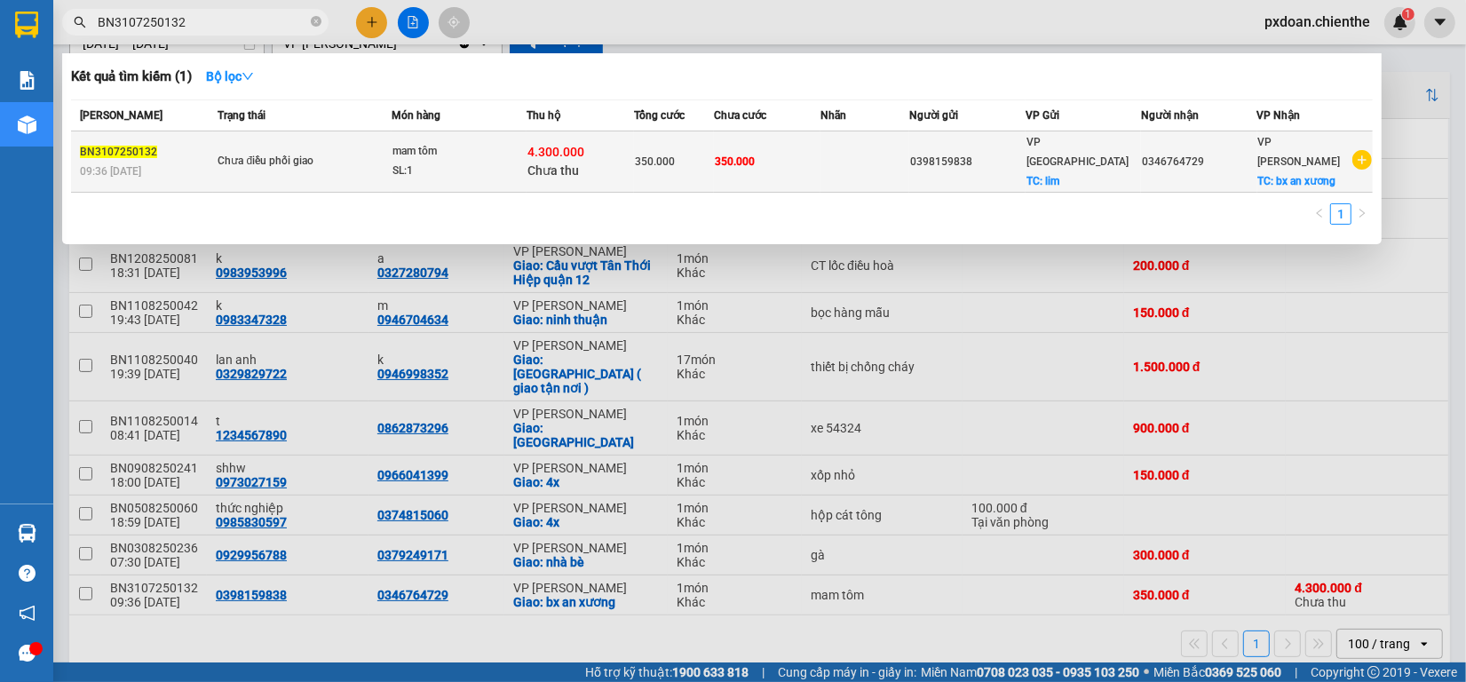
type input "BN3107250132"
click at [450, 166] on div "SL: 1" at bounding box center [458, 172] width 133 height 20
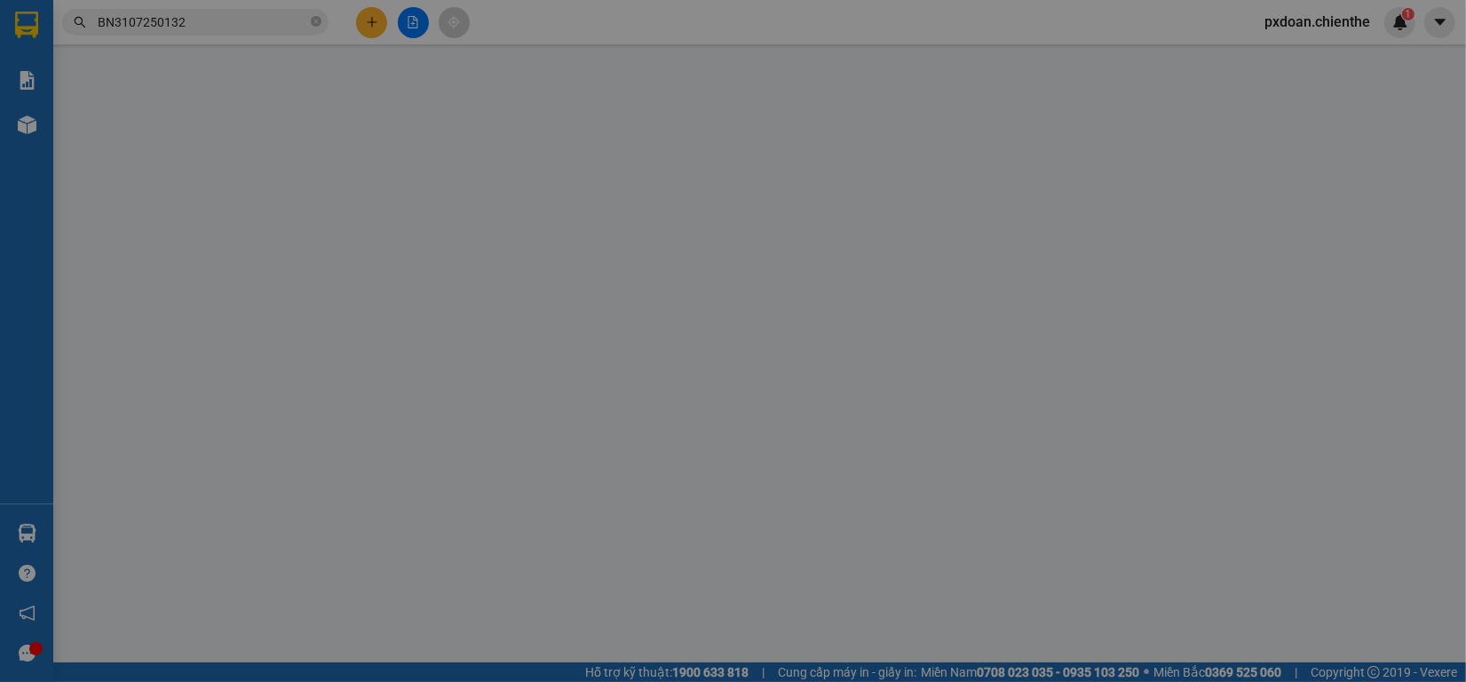
type input "0398159838"
type input "0346764729"
type input "4.300.000"
type input "350.000"
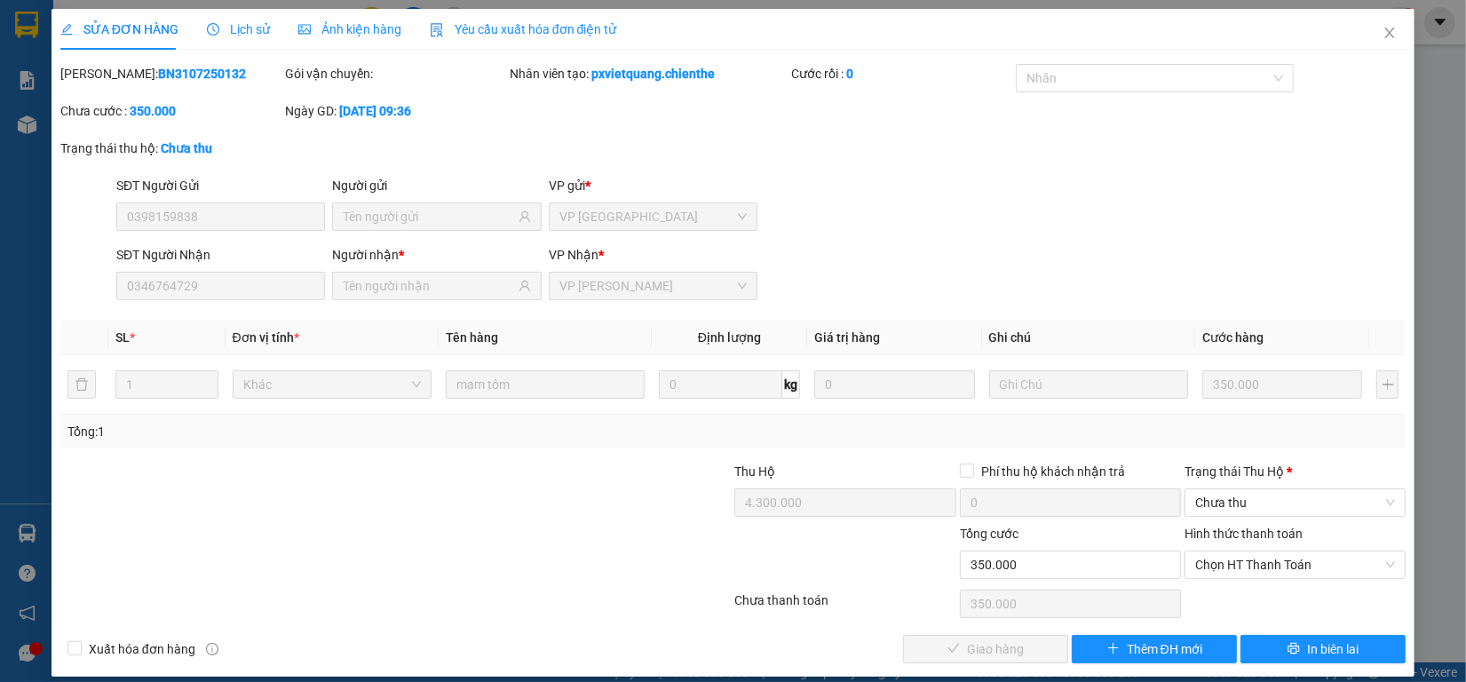
click at [225, 31] on span "Lịch sử" at bounding box center [238, 29] width 63 height 14
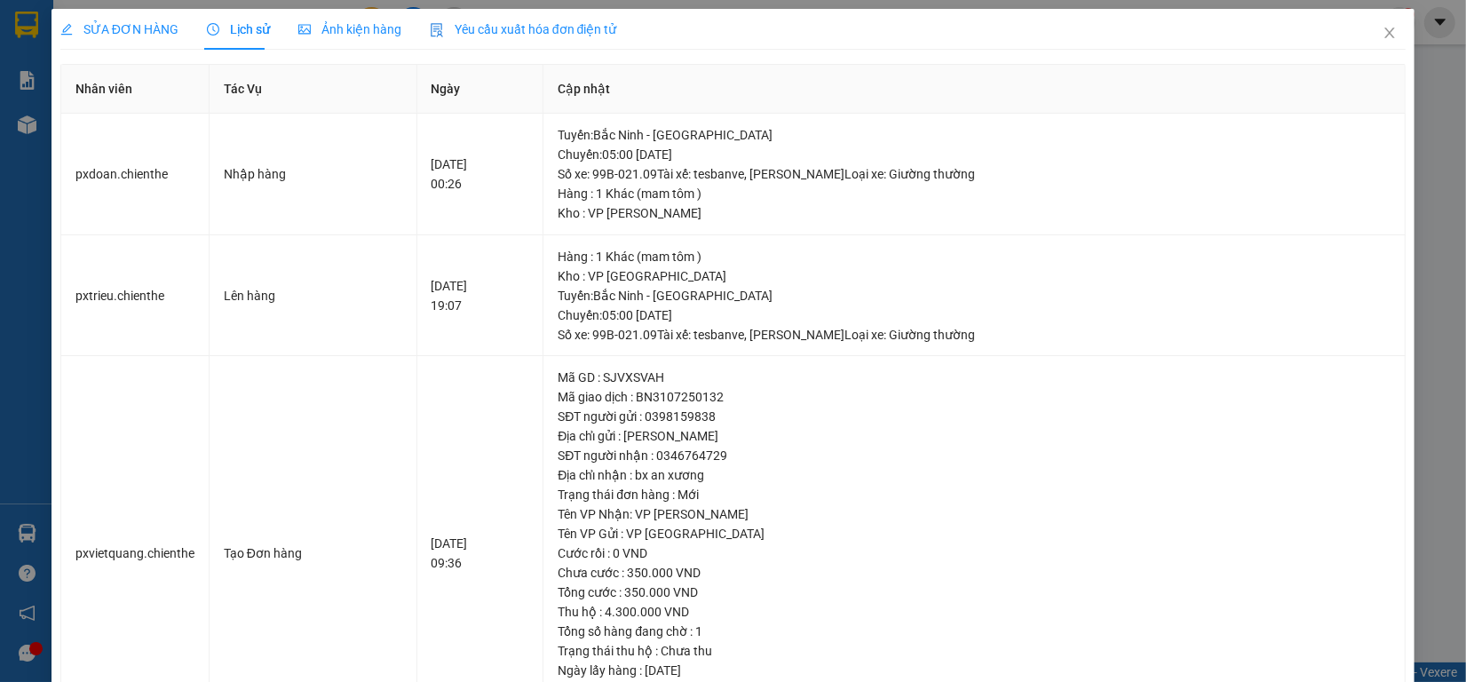
click at [337, 27] on span "Ảnh kiện hàng" at bounding box center [349, 29] width 103 height 14
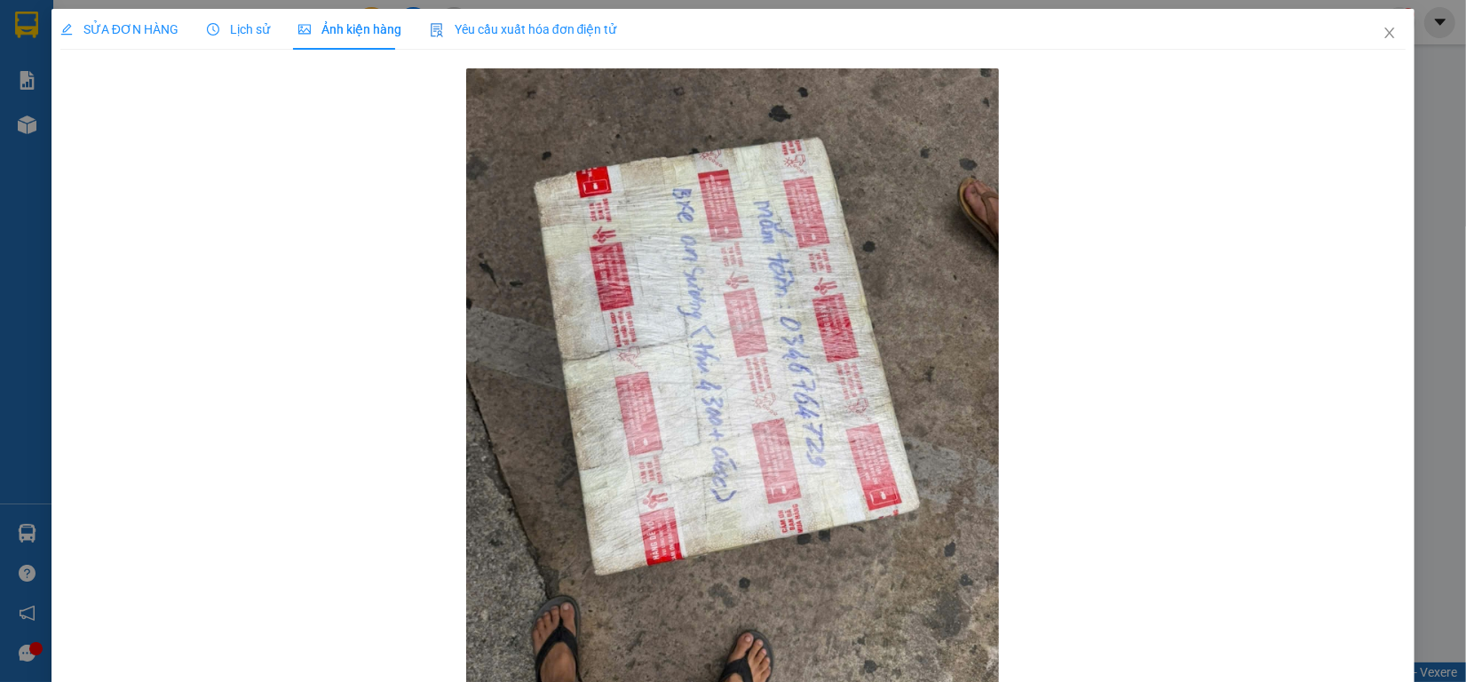
drag, startPoint x: 215, startPoint y: 33, endPoint x: 148, endPoint y: 36, distance: 66.6
click at [213, 33] on icon "clock-circle" at bounding box center [213, 29] width 12 height 12
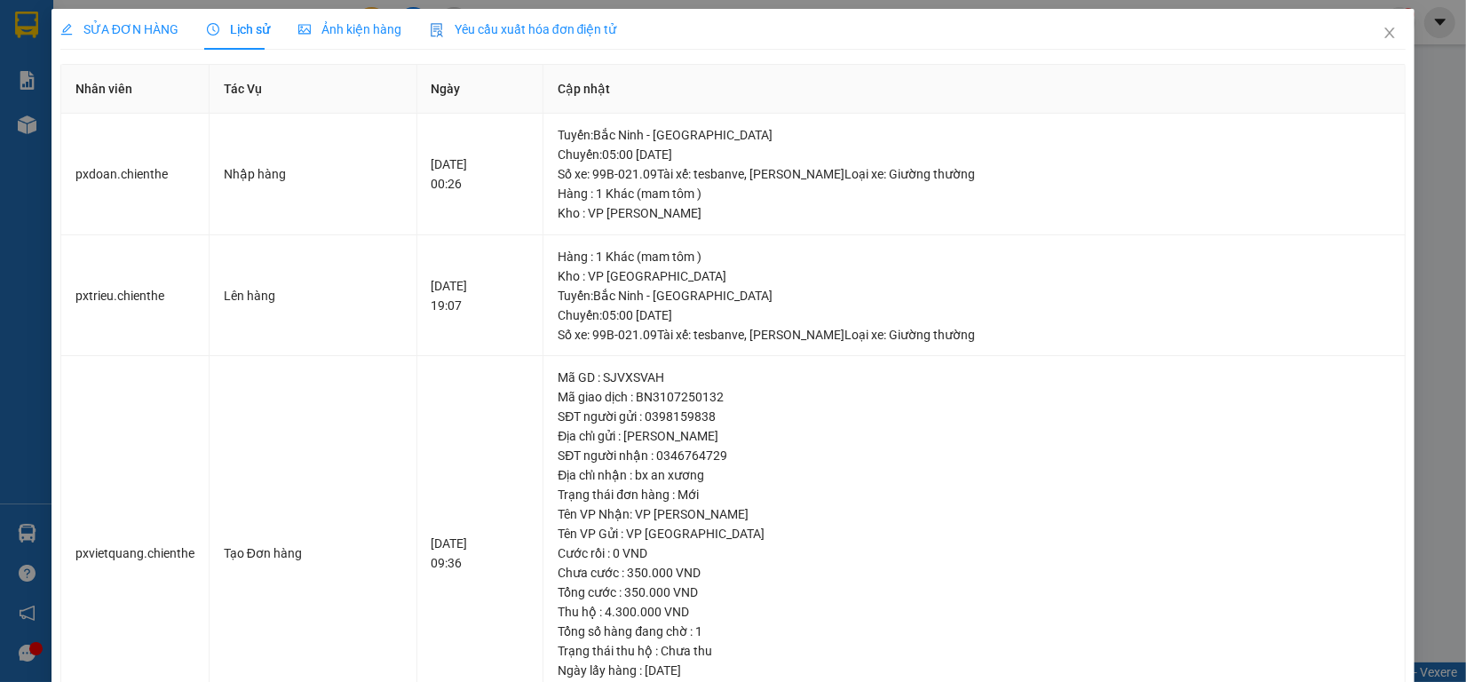
click at [148, 36] on span "SỬA ĐƠN HÀNG" at bounding box center [119, 29] width 118 height 14
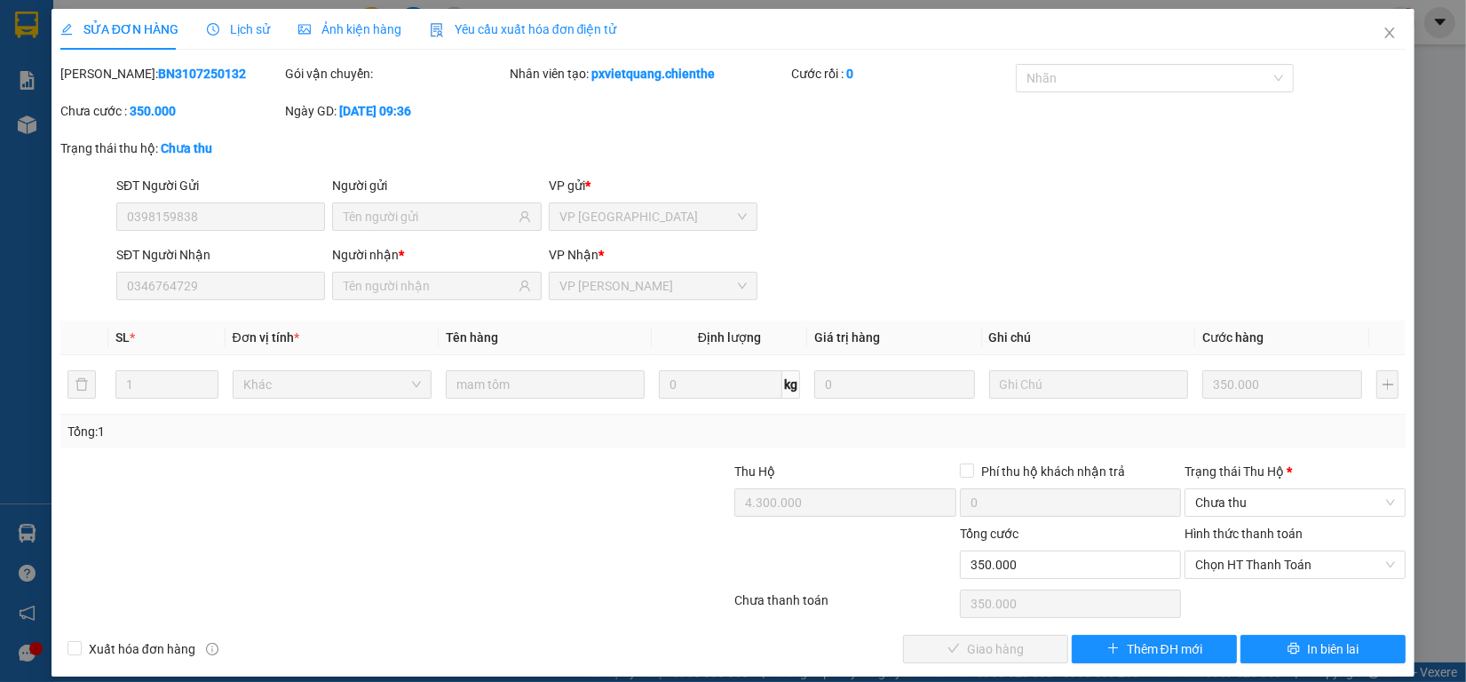
click at [218, 36] on span "Lịch sử" at bounding box center [238, 29] width 63 height 14
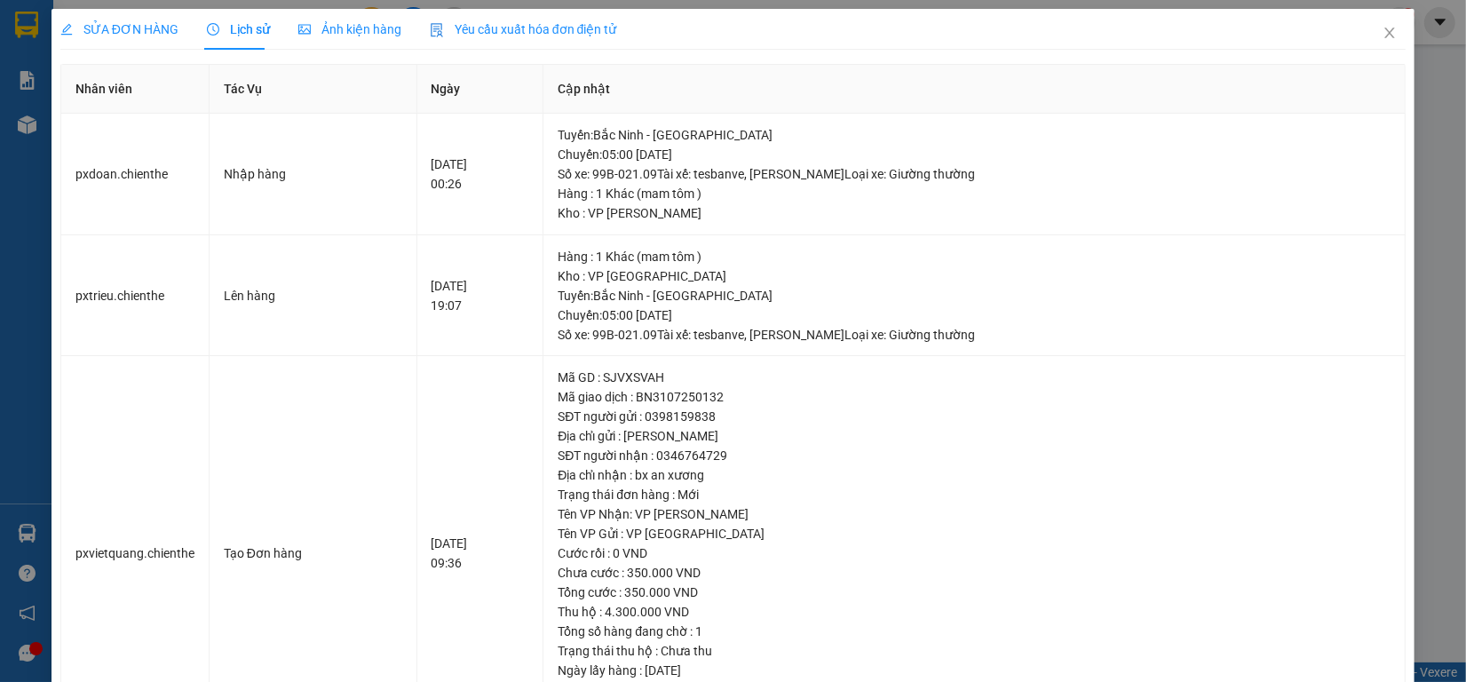
click at [142, 36] on span "SỬA ĐƠN HÀNG" at bounding box center [119, 29] width 118 height 14
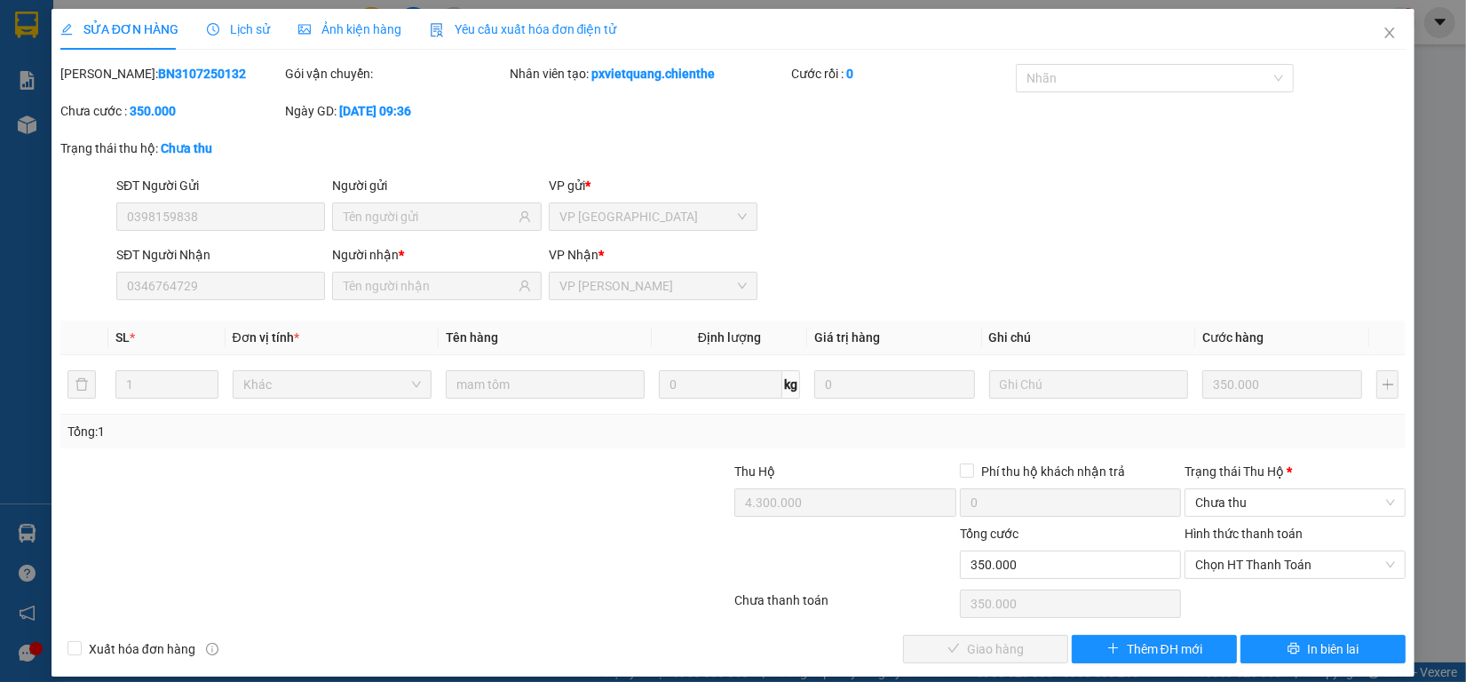
click at [210, 38] on div "Lịch sử" at bounding box center [238, 30] width 63 height 20
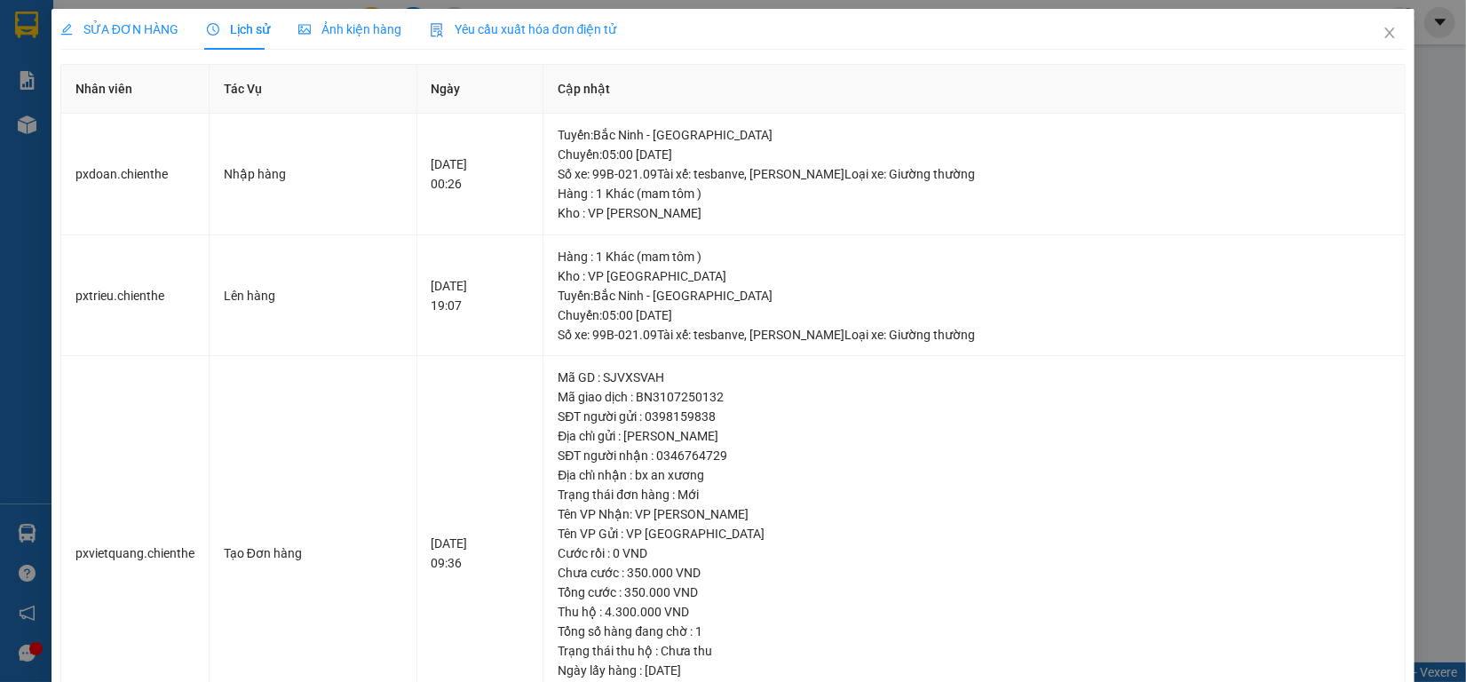
click at [170, 38] on div "SỬA ĐƠN HÀNG" at bounding box center [119, 30] width 118 height 20
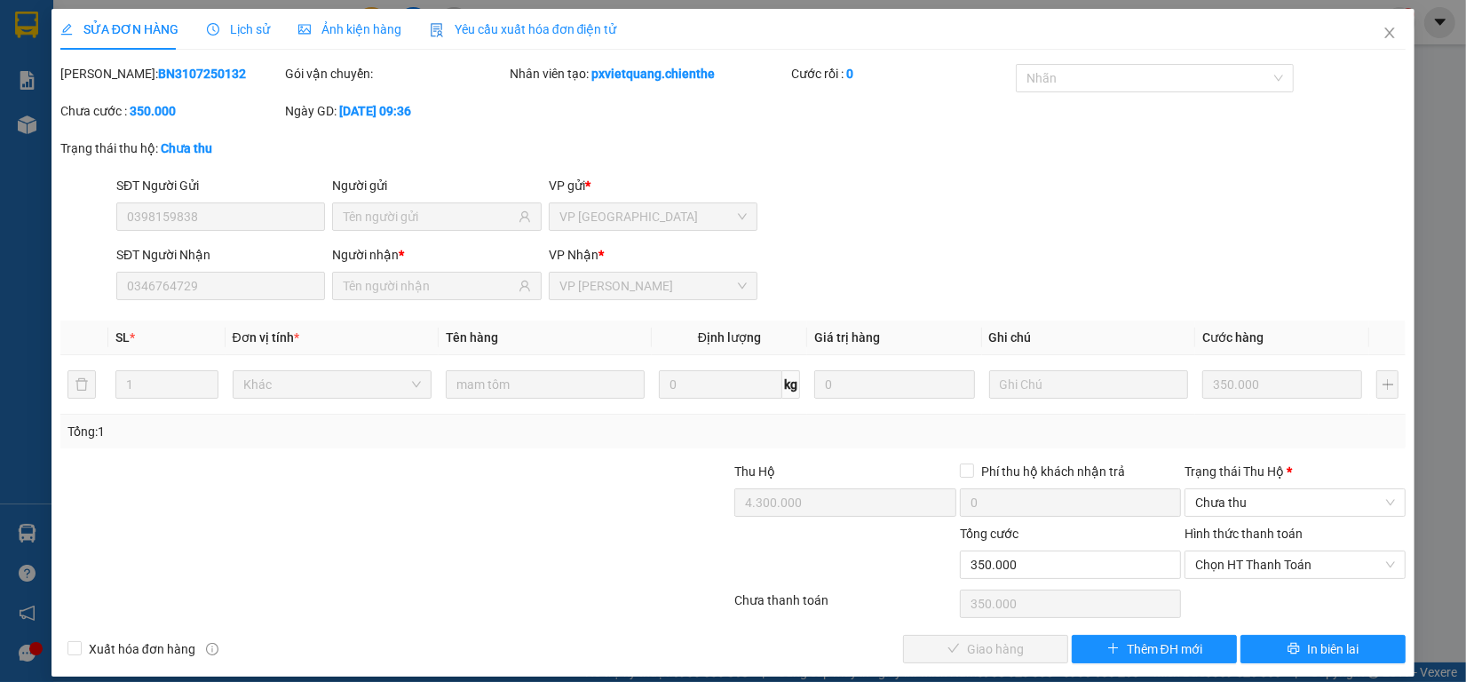
click at [226, 36] on span "Lịch sử" at bounding box center [238, 29] width 63 height 14
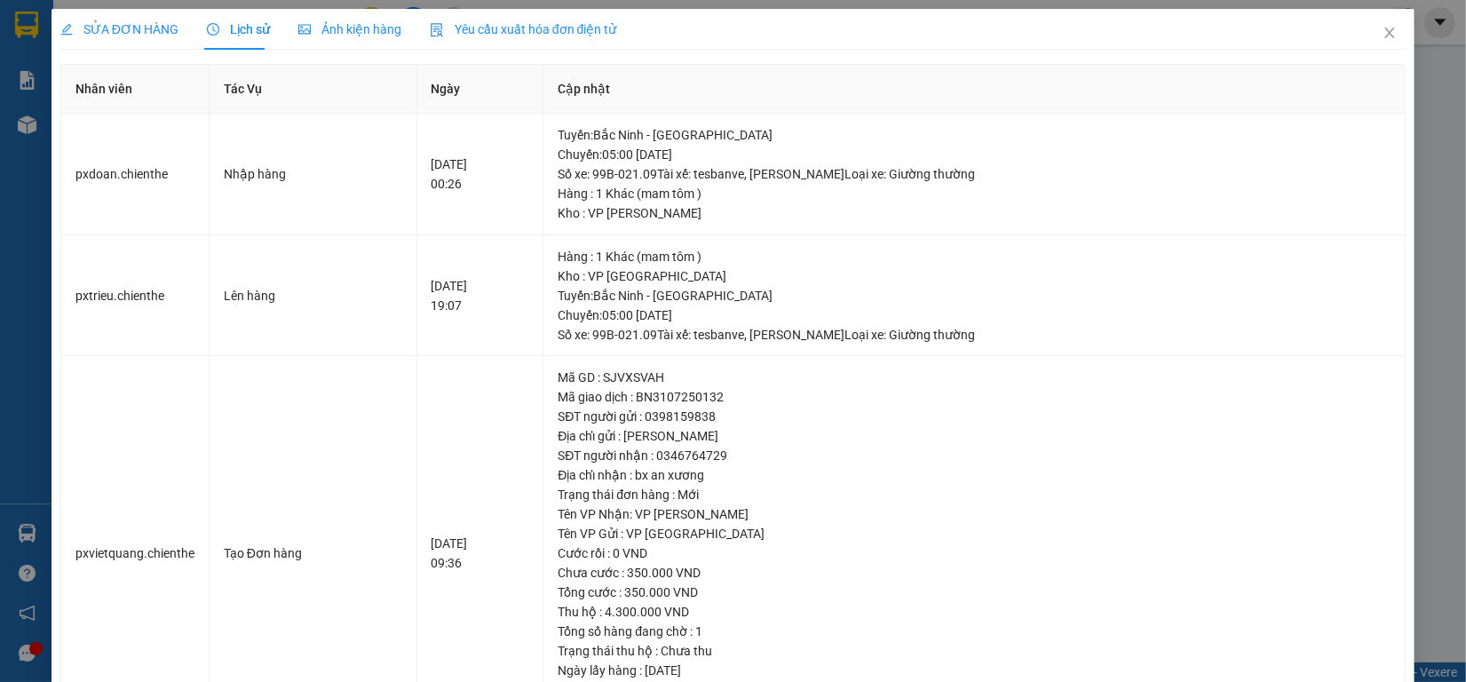
click at [333, 28] on span "Ảnh kiện hàng" at bounding box center [349, 29] width 103 height 14
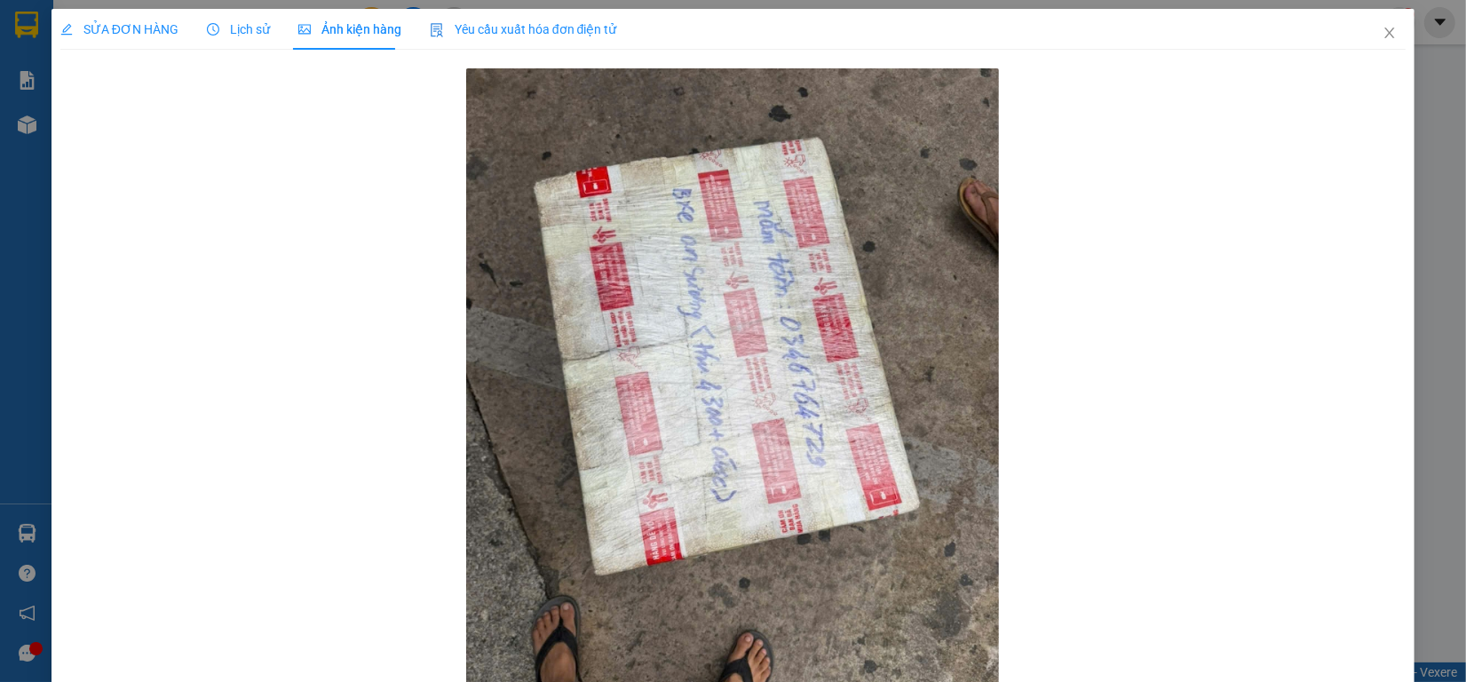
click at [227, 27] on span "Lịch sử" at bounding box center [238, 29] width 63 height 14
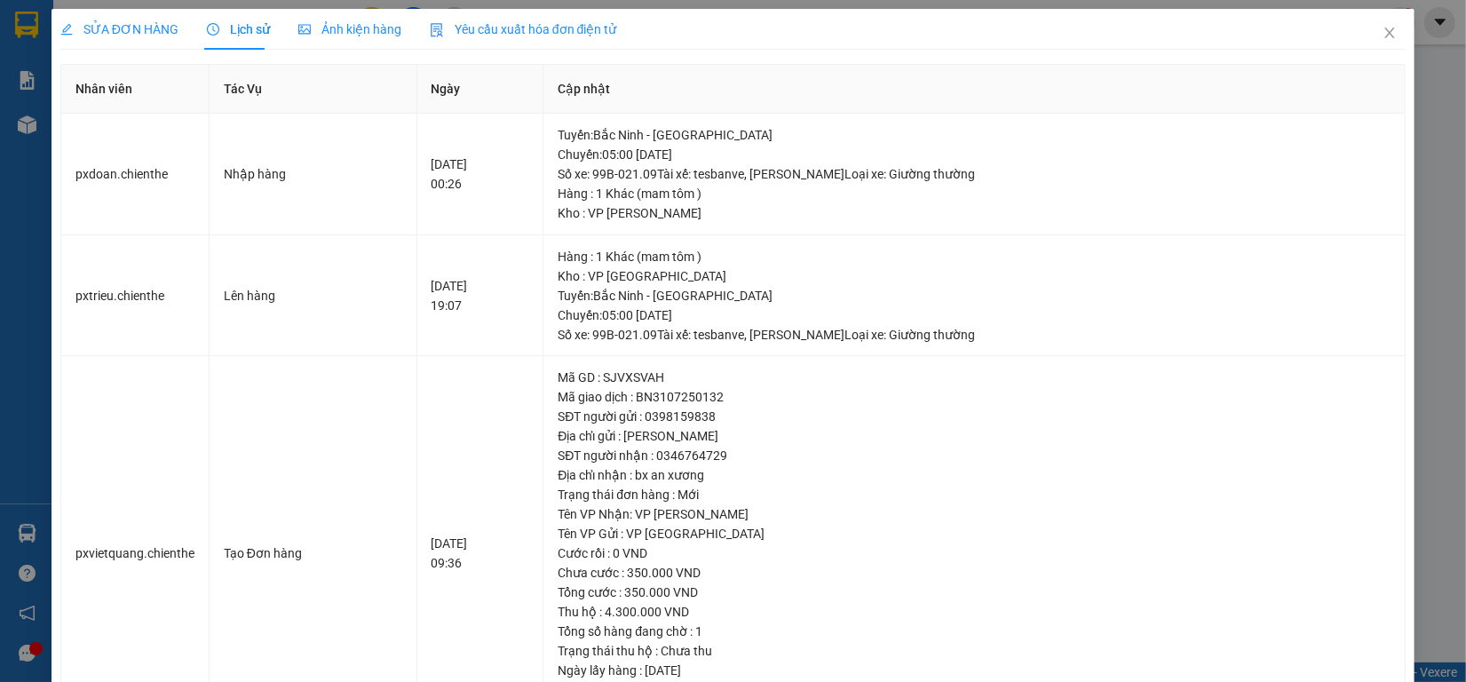
click at [143, 24] on span "SỬA ĐƠN HÀNG" at bounding box center [119, 29] width 118 height 14
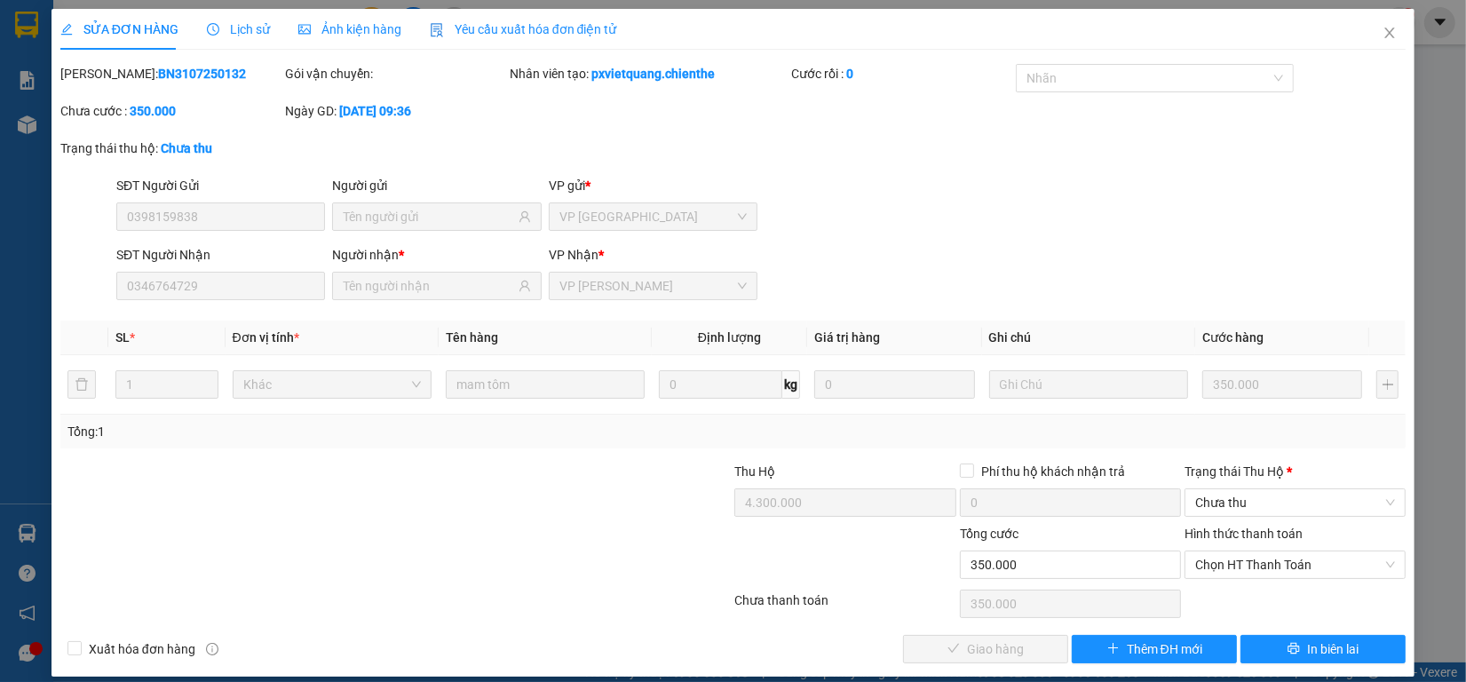
click at [228, 22] on span "Lịch sử" at bounding box center [238, 29] width 63 height 14
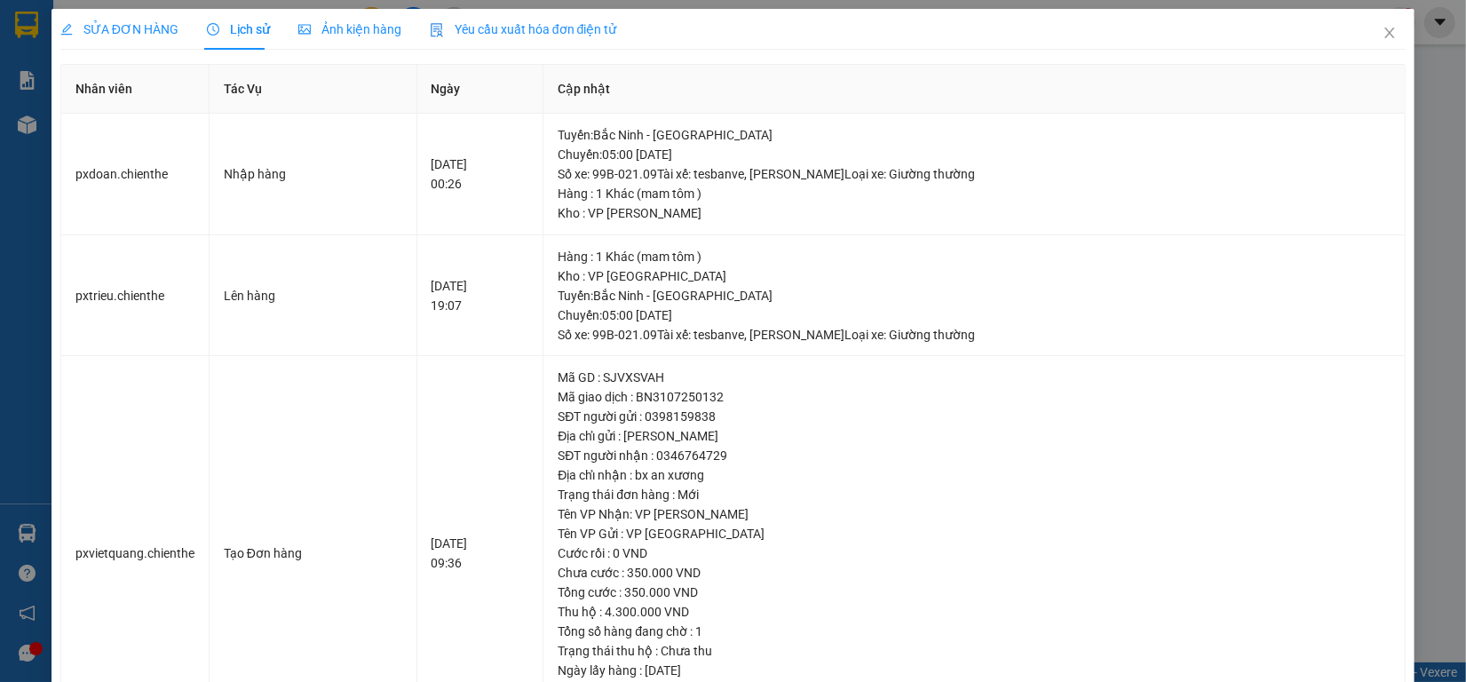
click at [313, 27] on span "Ảnh kiện hàng" at bounding box center [349, 29] width 103 height 14
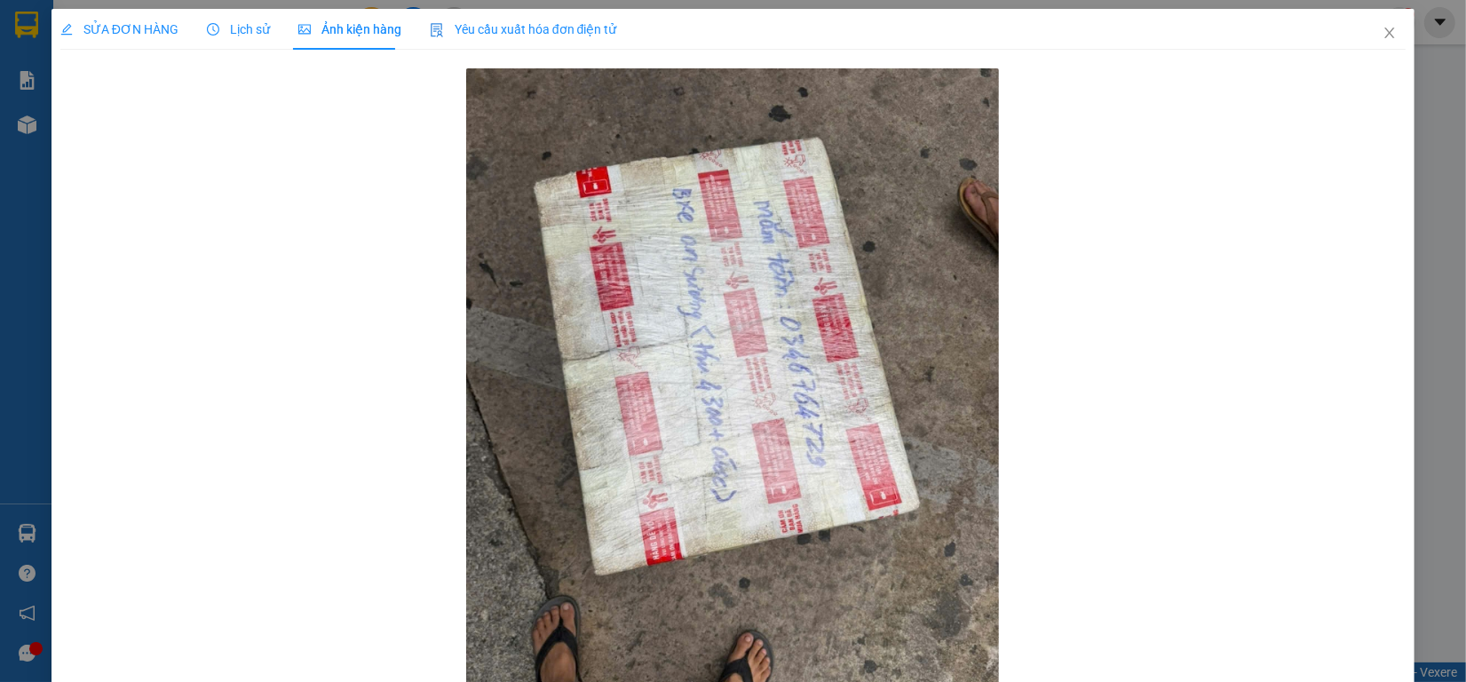
click at [254, 28] on span "Lịch sử" at bounding box center [238, 29] width 63 height 14
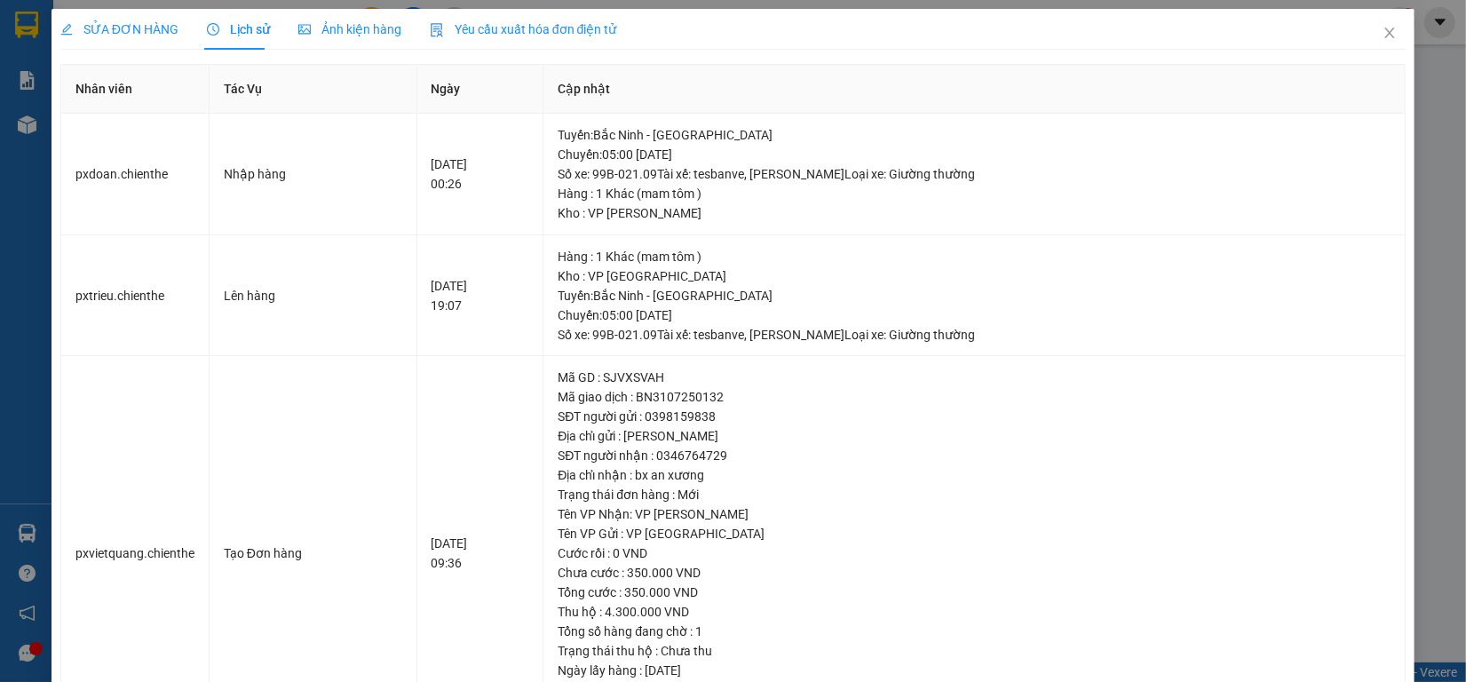
click at [175, 28] on div "SỬA ĐƠN HÀNG Lịch sử Ảnh kiện hàng Yêu cầu xuất hóa đơn điện tử" at bounding box center [338, 29] width 557 height 41
click at [164, 28] on span "SỬA ĐƠN HÀNG" at bounding box center [119, 29] width 118 height 14
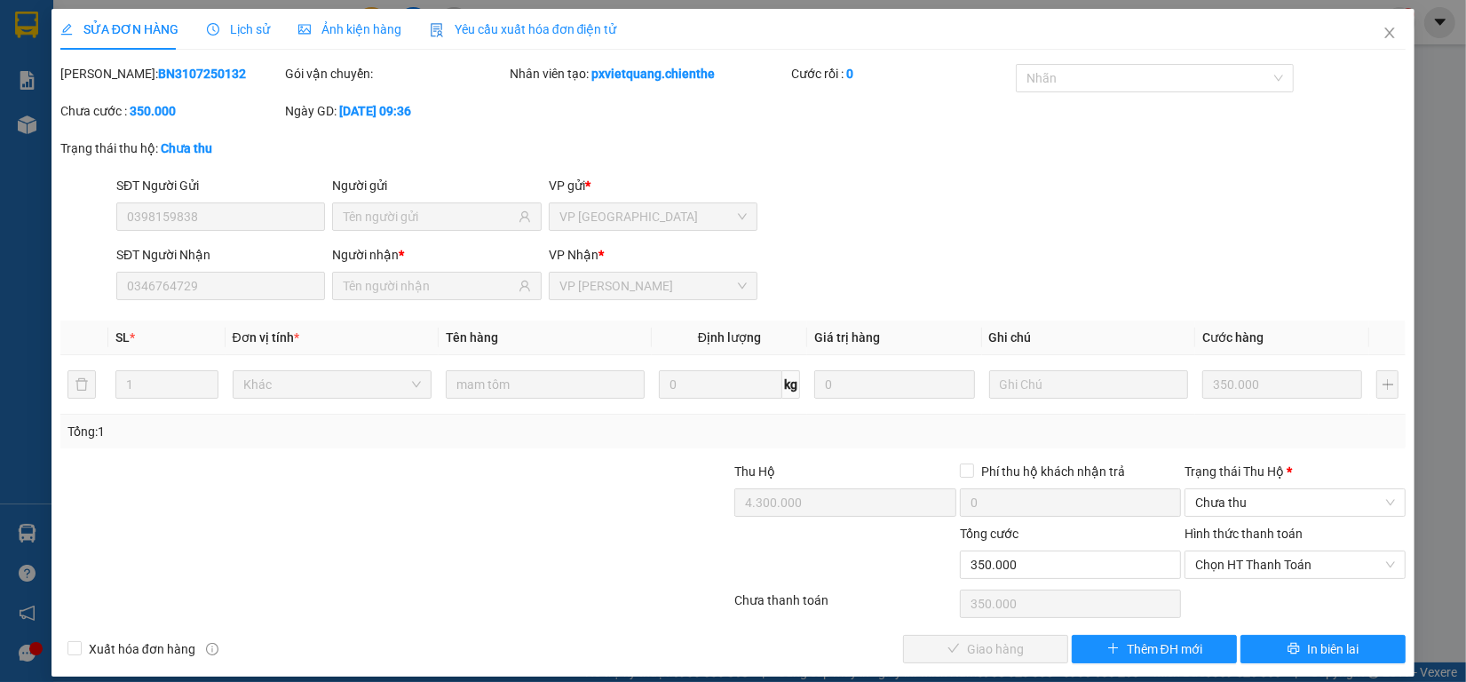
click at [246, 34] on span "Lịch sử" at bounding box center [238, 29] width 63 height 14
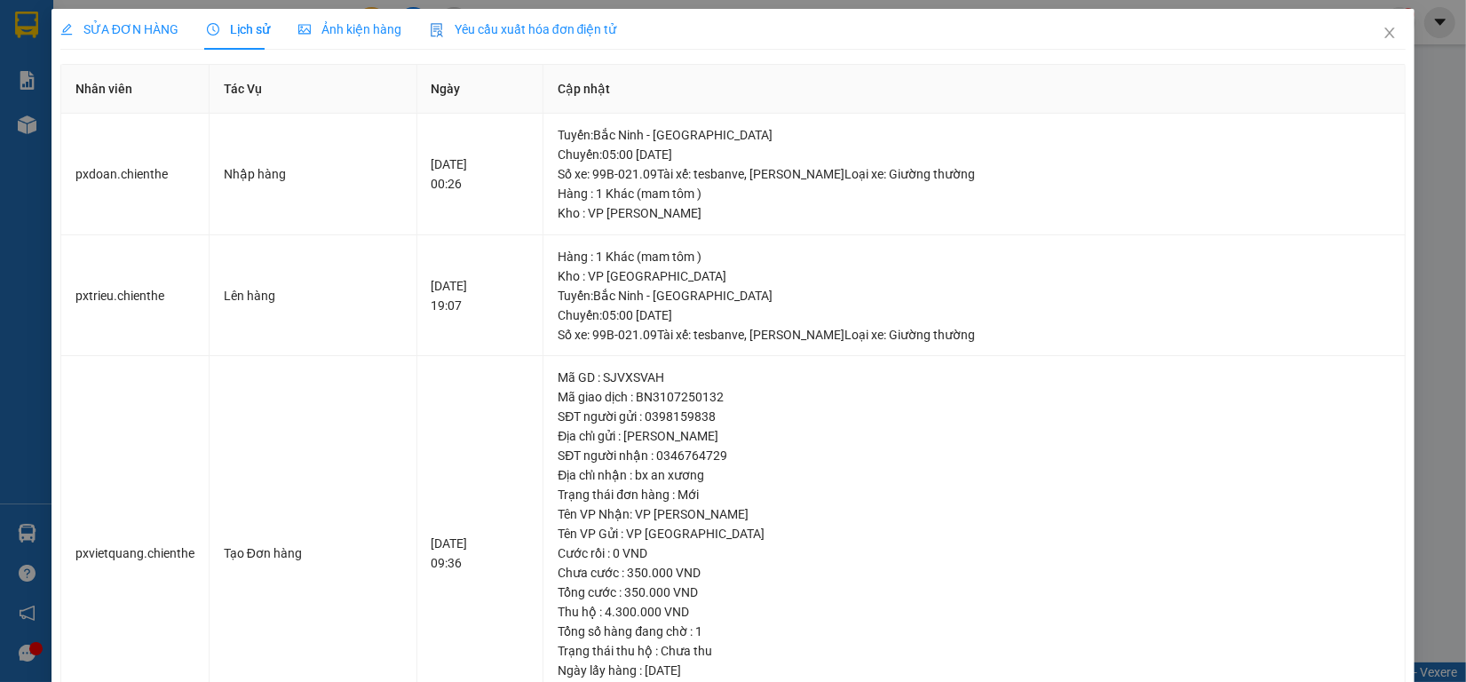
click at [324, 29] on span "Ảnh kiện hàng" at bounding box center [349, 29] width 103 height 14
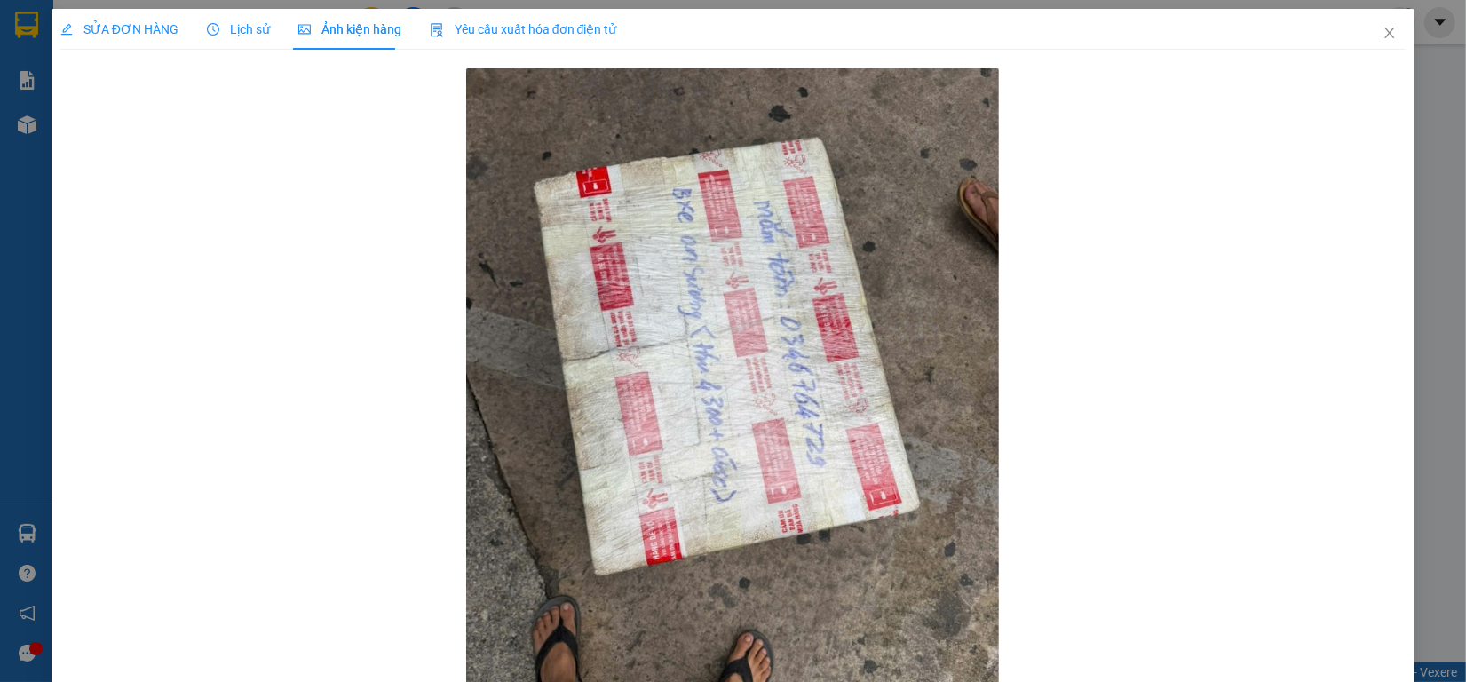
click at [242, 29] on span "Lịch sử" at bounding box center [238, 29] width 63 height 14
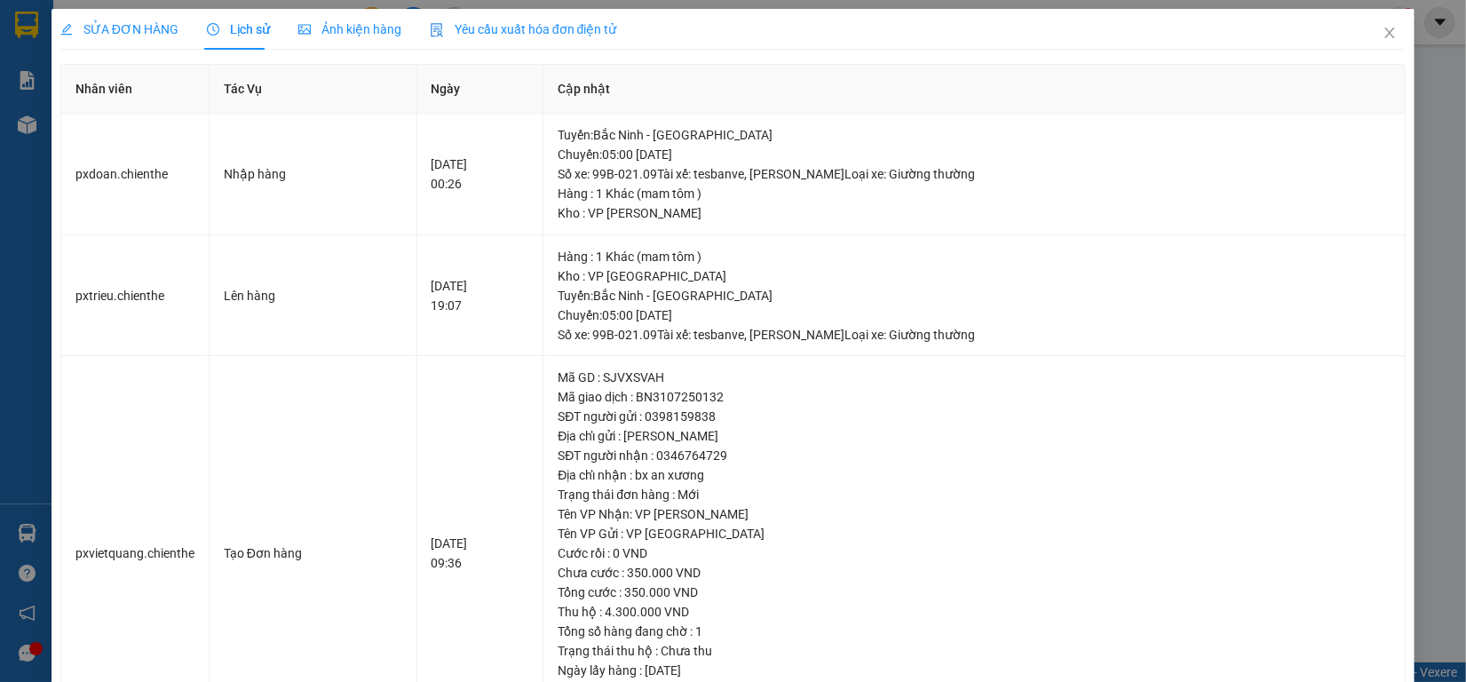
click at [143, 32] on span "SỬA ĐƠN HÀNG" at bounding box center [119, 29] width 118 height 14
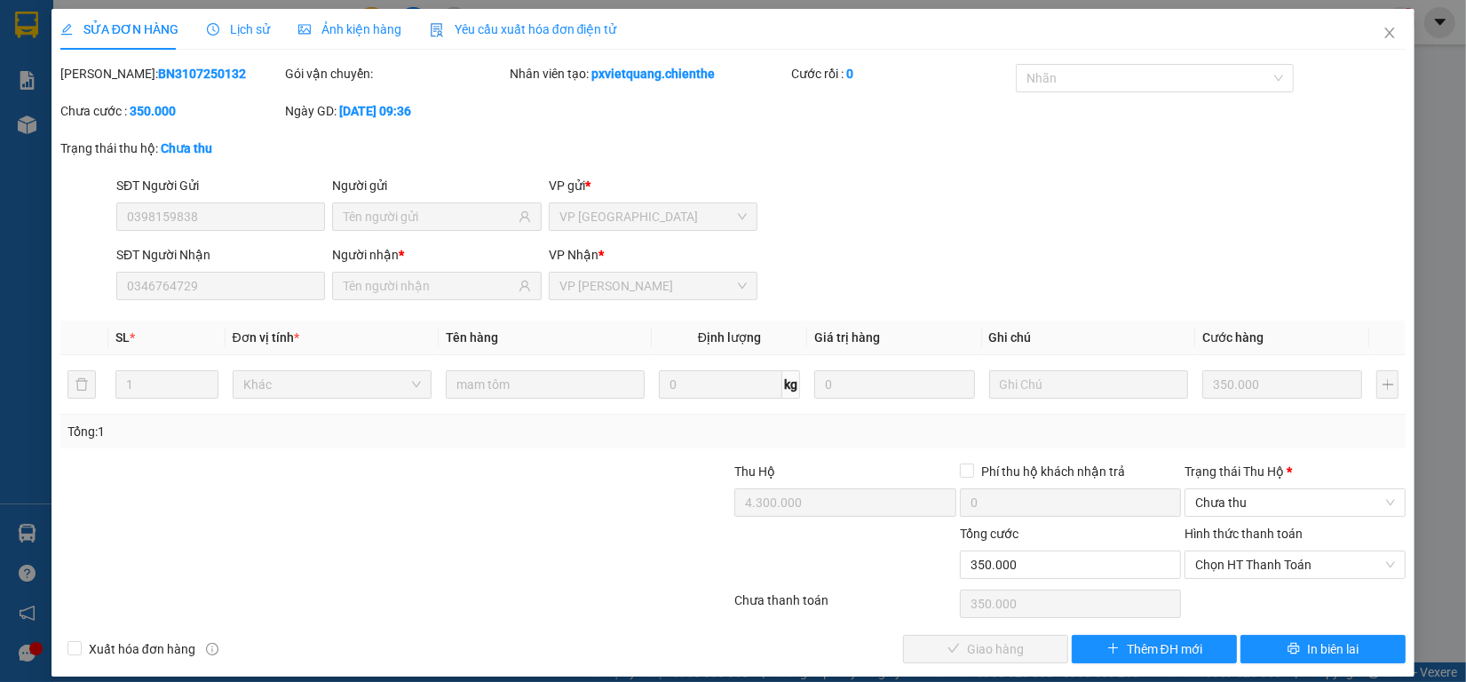
drag, startPoint x: 233, startPoint y: 29, endPoint x: 257, endPoint y: 29, distance: 24.0
click at [235, 29] on span "Lịch sử" at bounding box center [238, 29] width 63 height 14
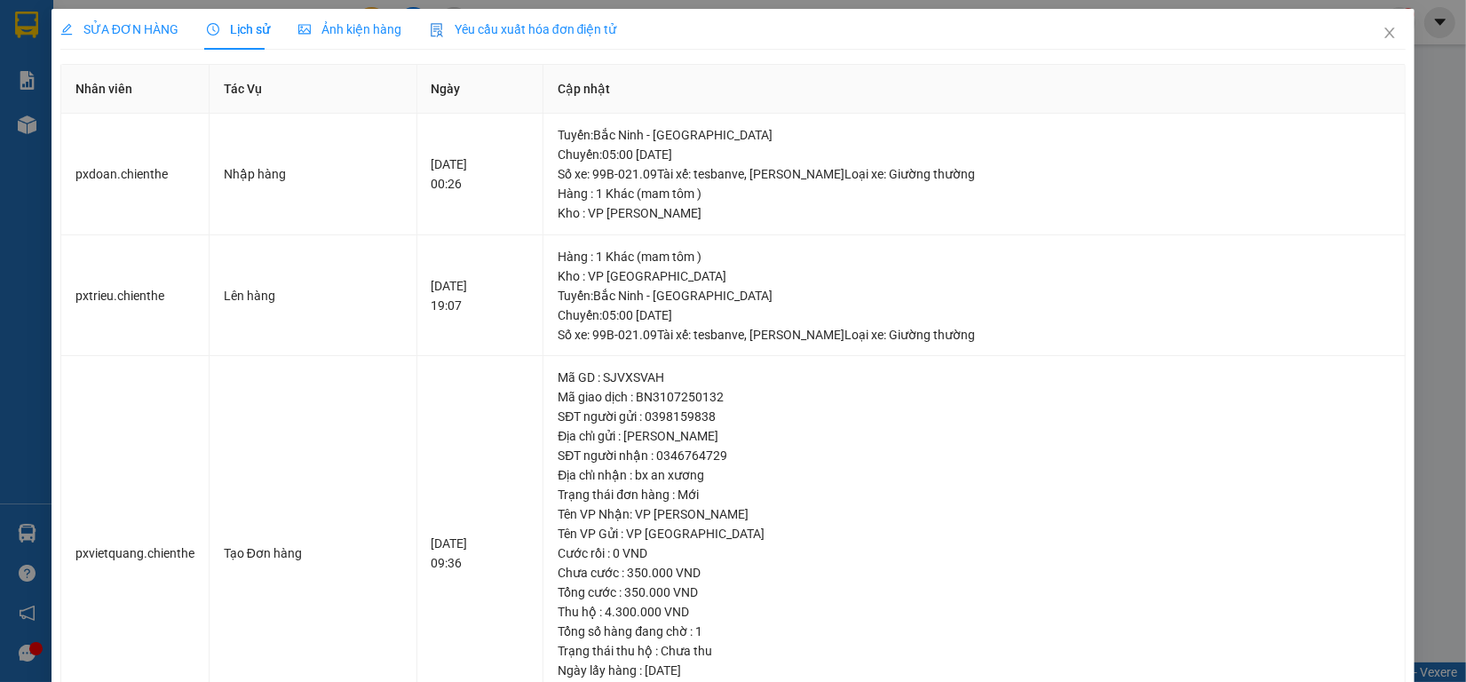
click at [313, 28] on span "Ảnh kiện hàng" at bounding box center [349, 29] width 103 height 14
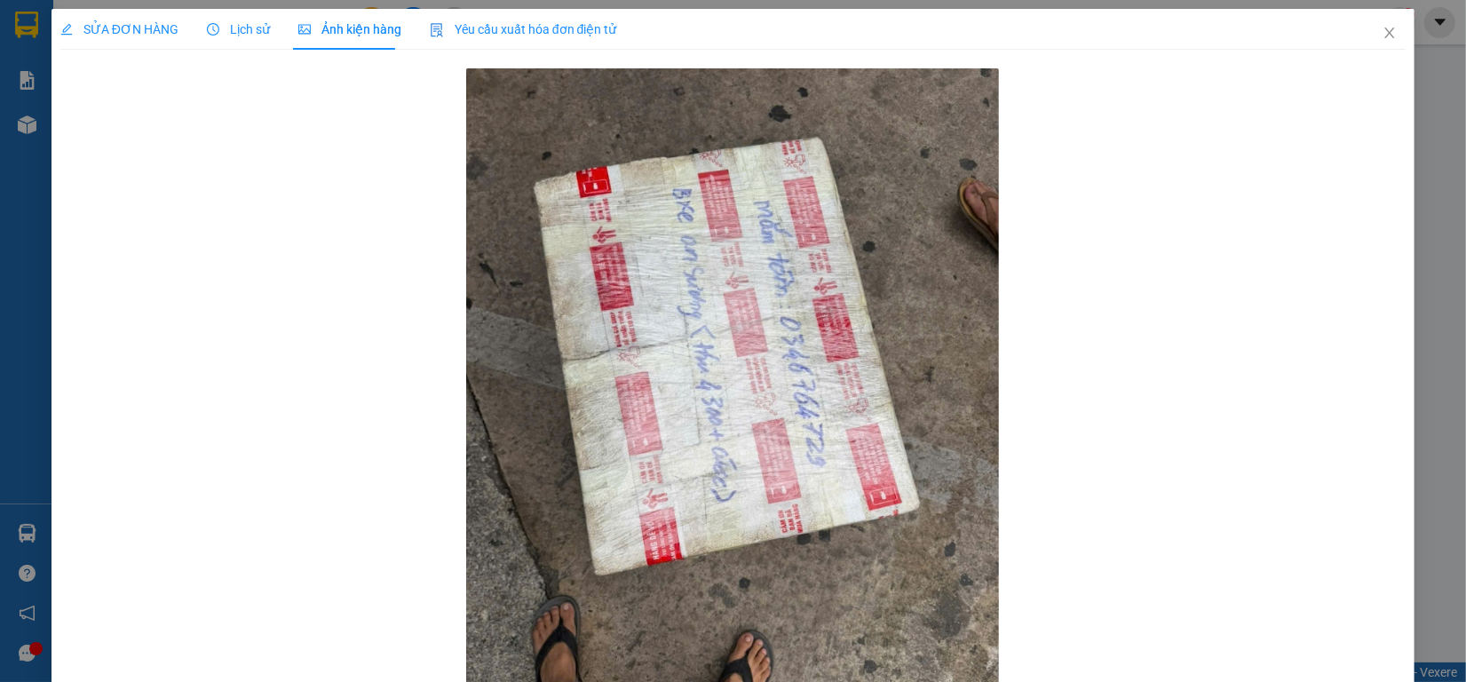
click at [260, 29] on span "Lịch sử" at bounding box center [238, 29] width 63 height 14
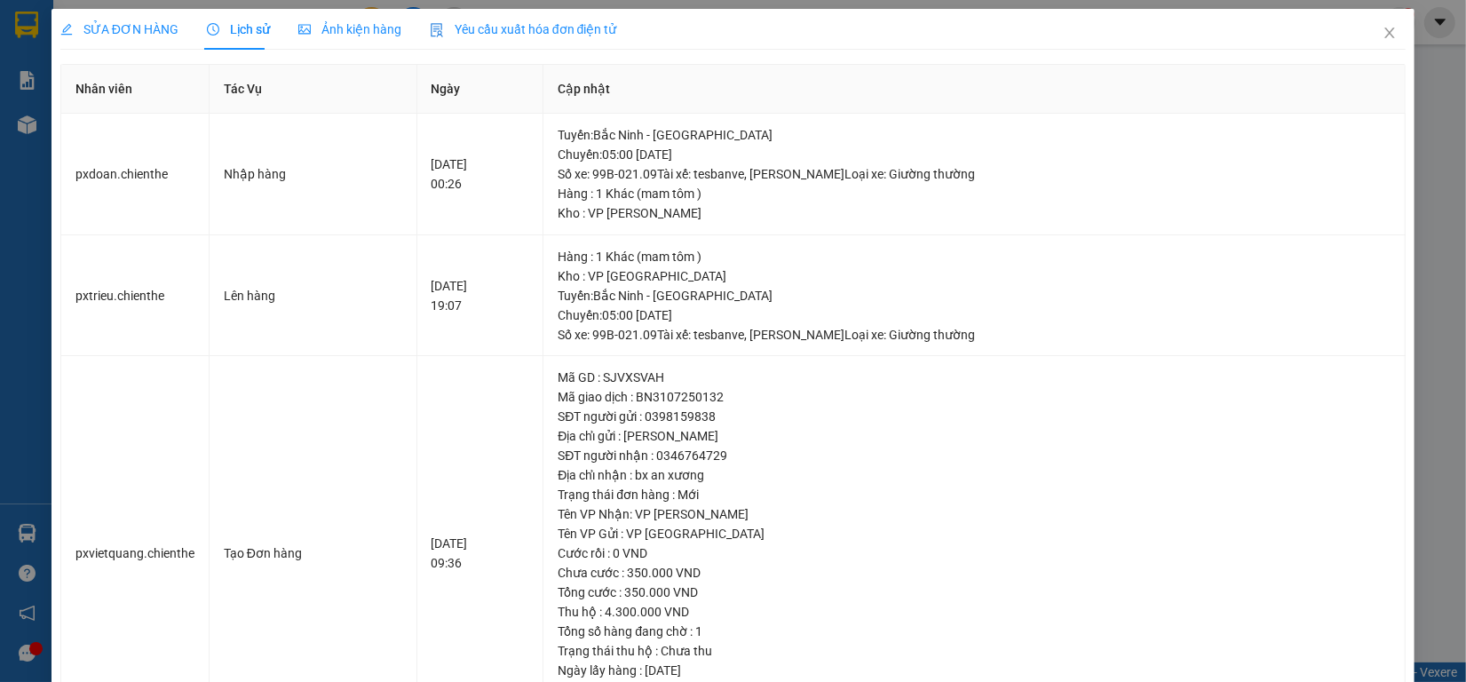
click at [138, 34] on span "SỬA ĐƠN HÀNG" at bounding box center [119, 29] width 118 height 14
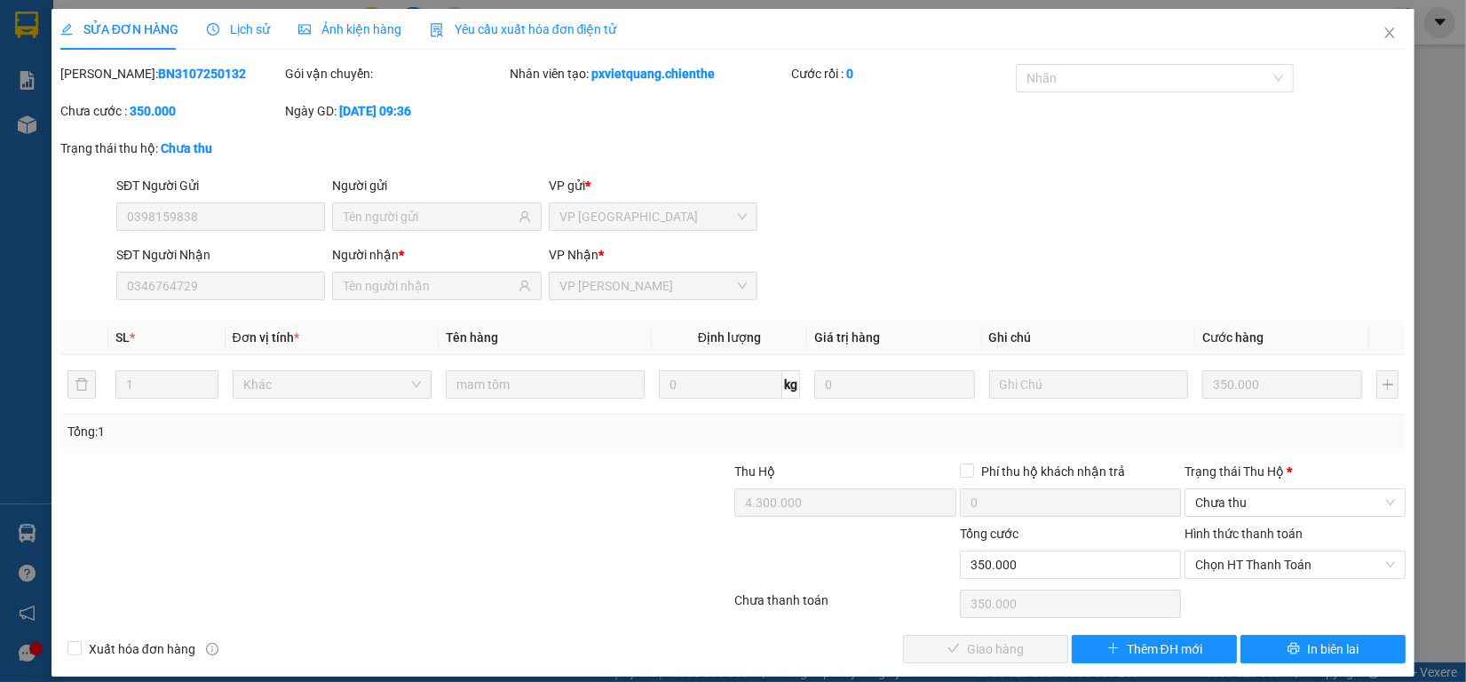
click at [249, 36] on span "Lịch sử" at bounding box center [238, 29] width 63 height 14
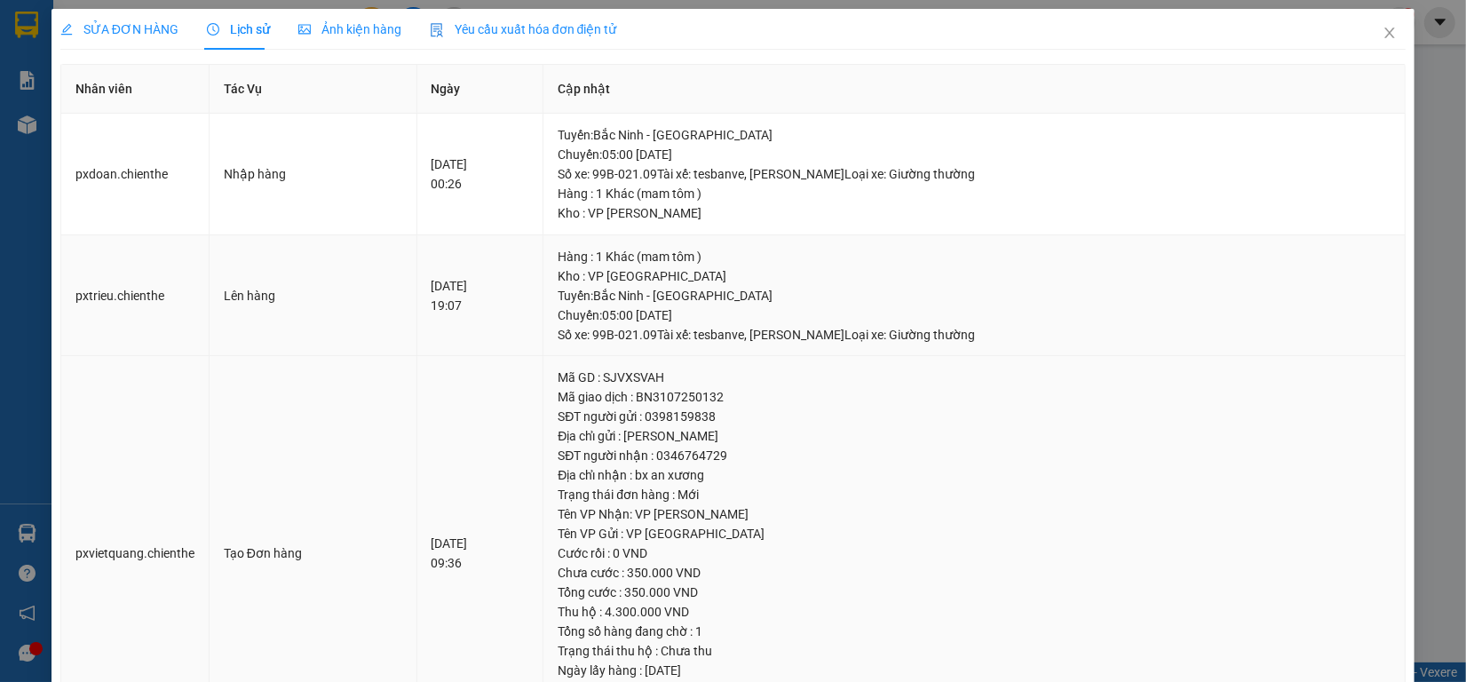
click at [389, 360] on tbody "pxdoan.[PERSON_NAME] hàng [DATE] 00:26 [GEOGRAPHIC_DATA] : [GEOGRAPHIC_DATA] - …" at bounding box center [733, 432] width 1344 height 637
drag, startPoint x: 1359, startPoint y: 32, endPoint x: 282, endPoint y: 20, distance: 1076.9
click at [1364, 32] on span "Close" at bounding box center [1389, 34] width 50 height 50
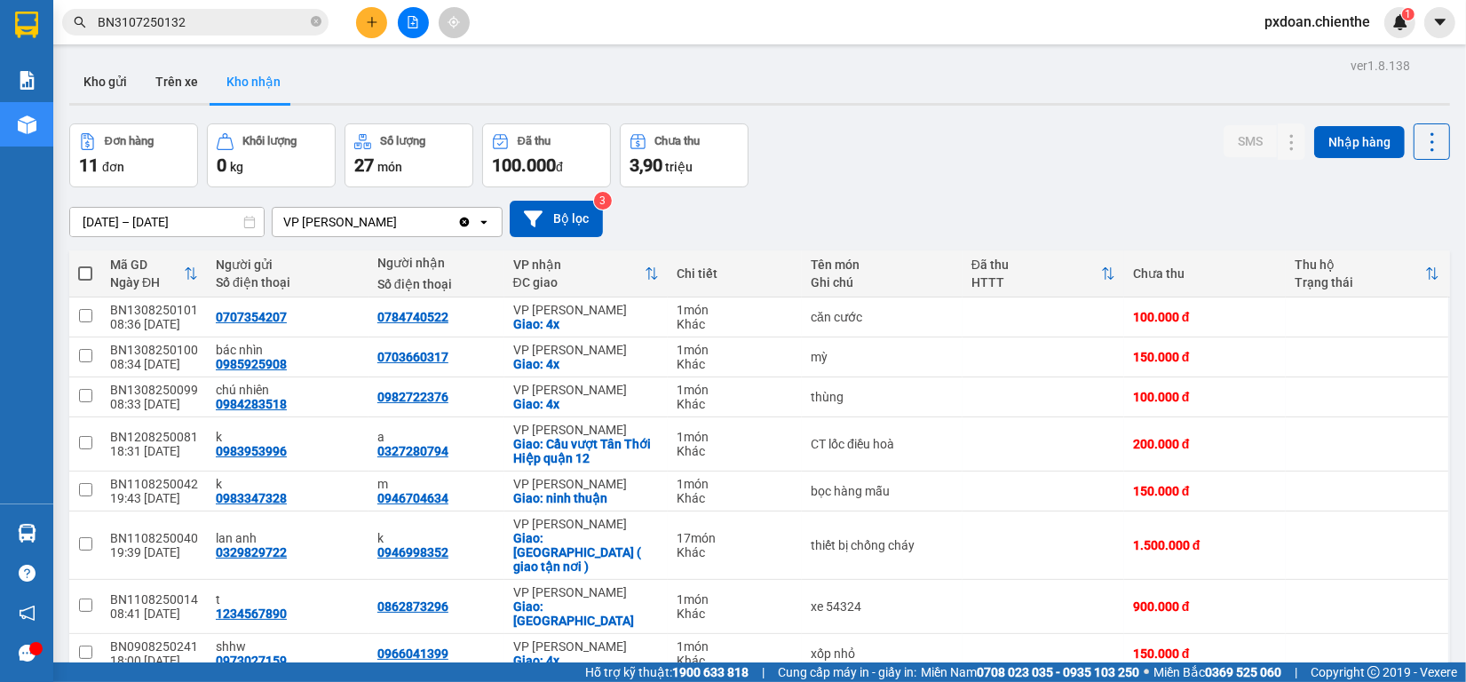
click at [280, 16] on input "BN3107250132" at bounding box center [203, 22] width 210 height 20
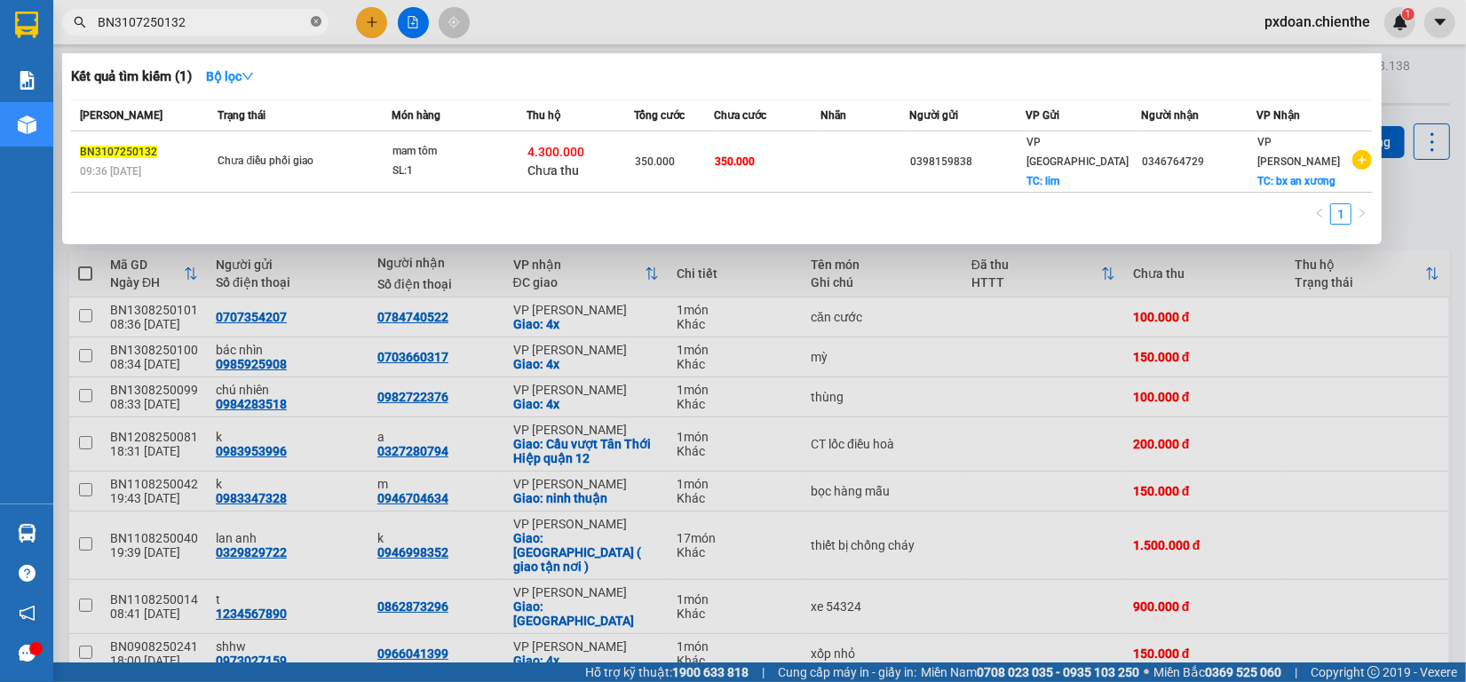
click at [312, 20] on icon "close-circle" at bounding box center [316, 21] width 11 height 11
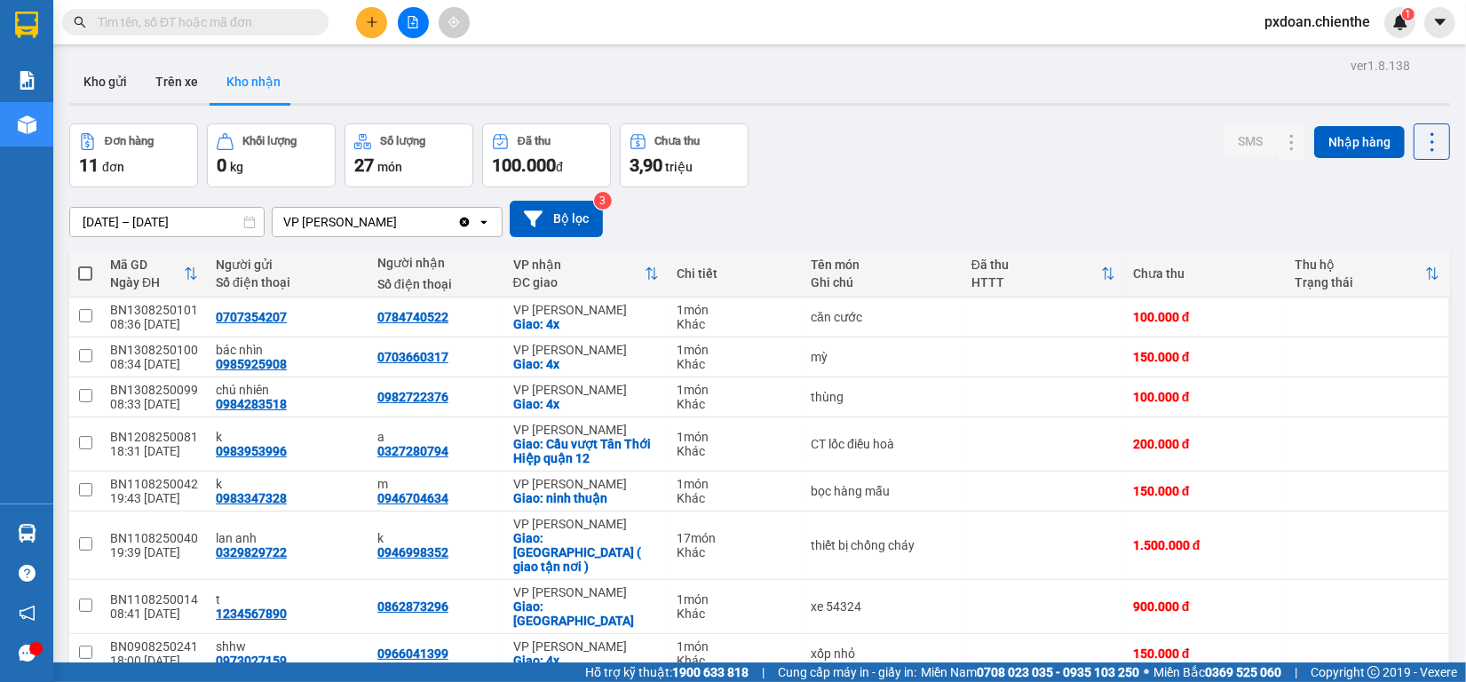
click at [286, 29] on input "text" at bounding box center [203, 22] width 210 height 20
click at [1403, 29] on img at bounding box center [1400, 22] width 16 height 16
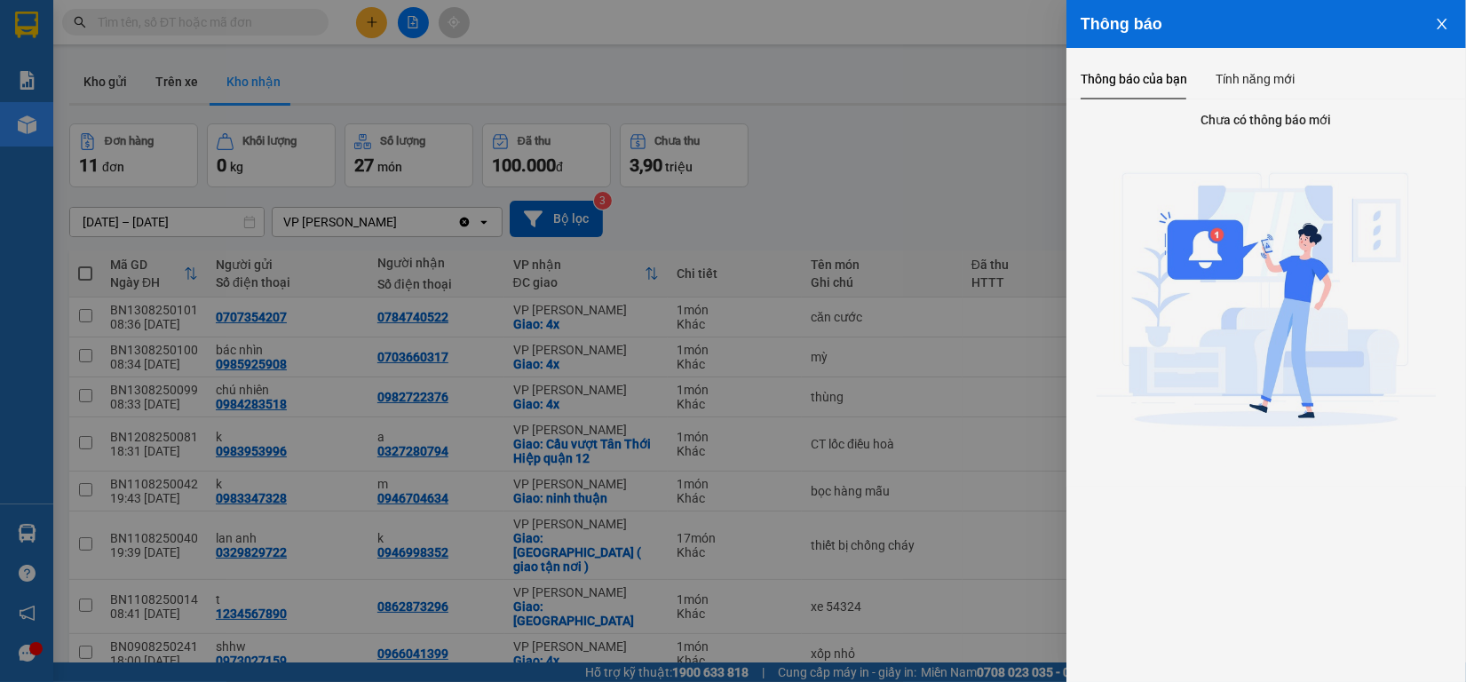
click at [1444, 23] on icon "close" at bounding box center [1442, 24] width 14 height 14
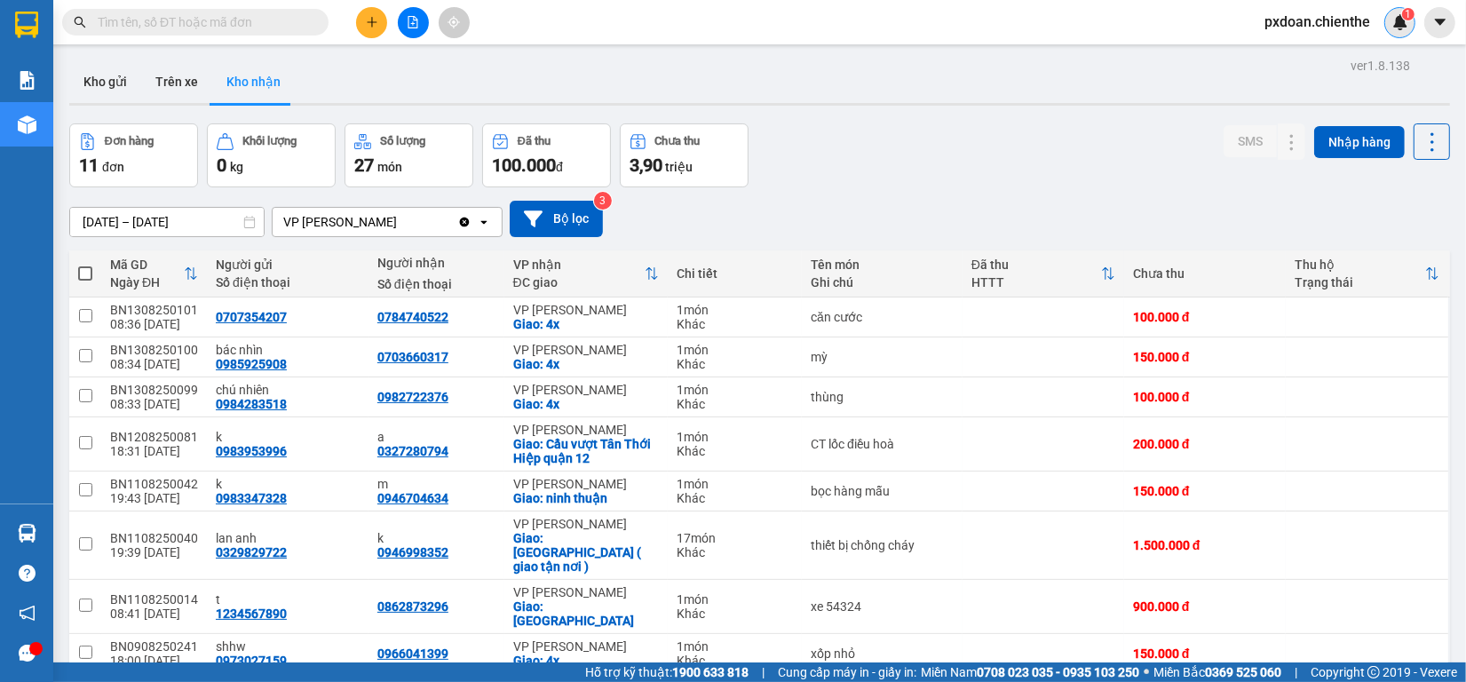
click at [1404, 25] on img at bounding box center [1400, 22] width 16 height 16
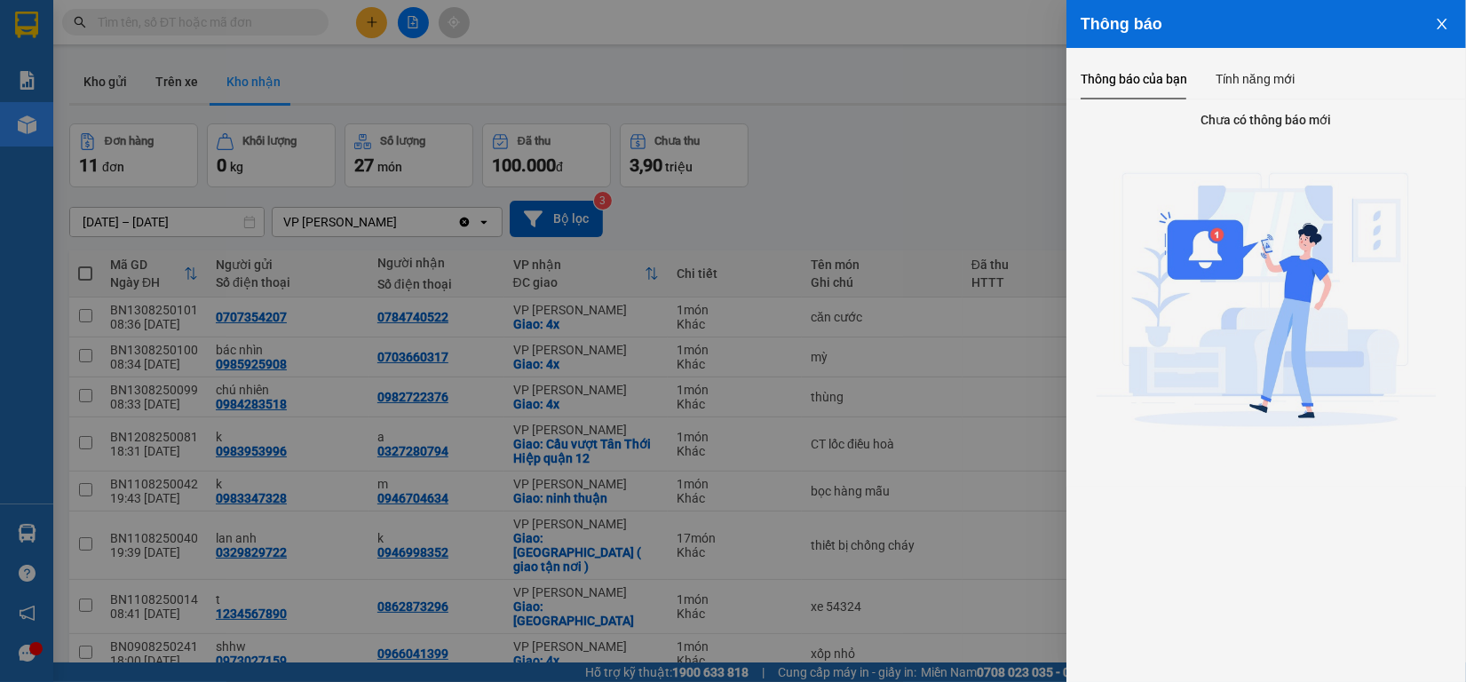
click at [1448, 27] on icon "close" at bounding box center [1442, 24] width 14 height 14
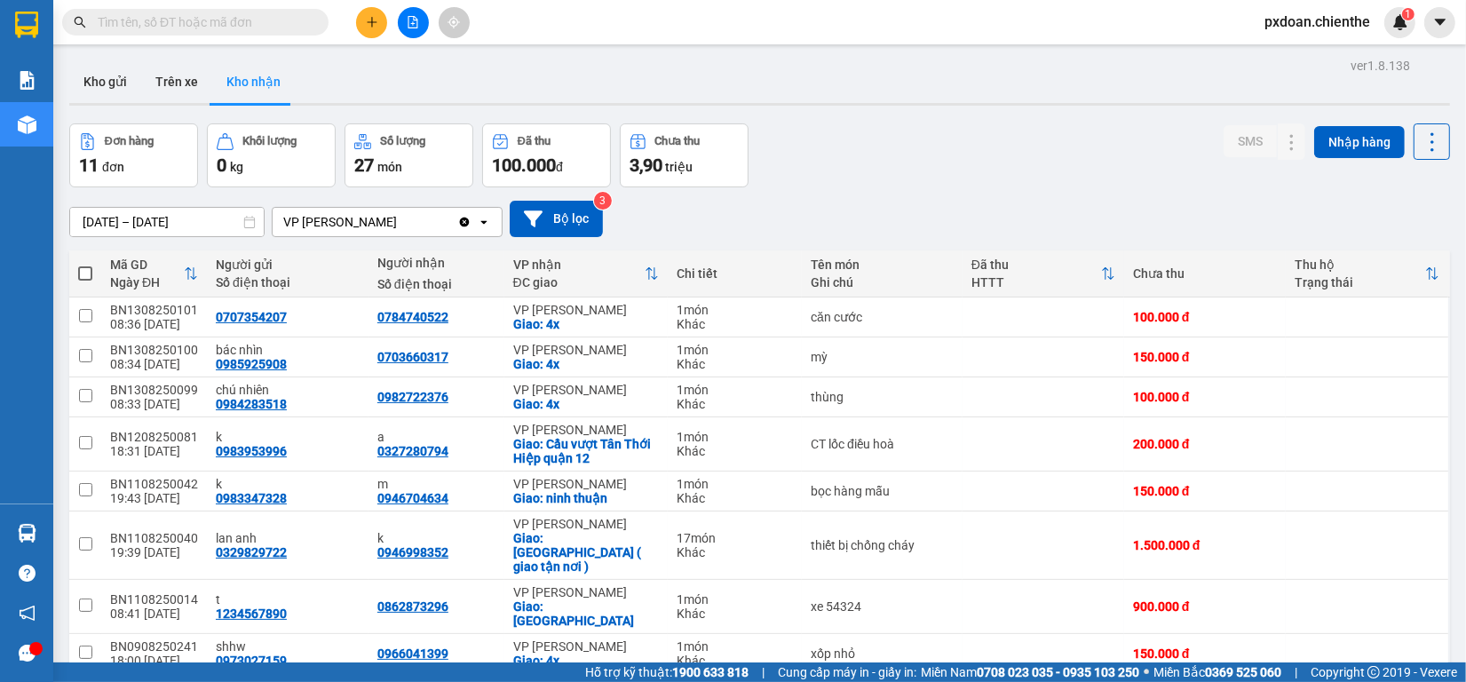
click at [1401, 28] on img at bounding box center [1400, 22] width 16 height 16
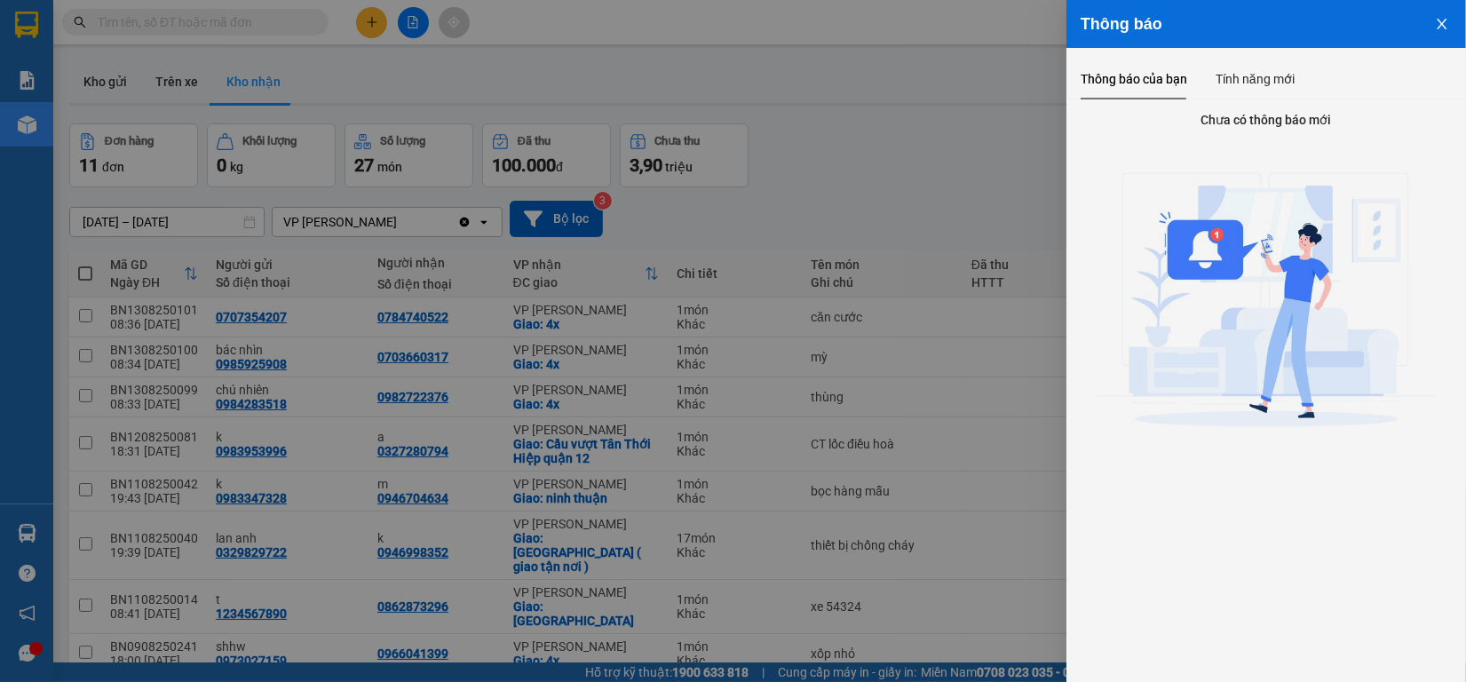
click at [1440, 24] on icon "close" at bounding box center [1442, 24] width 14 height 14
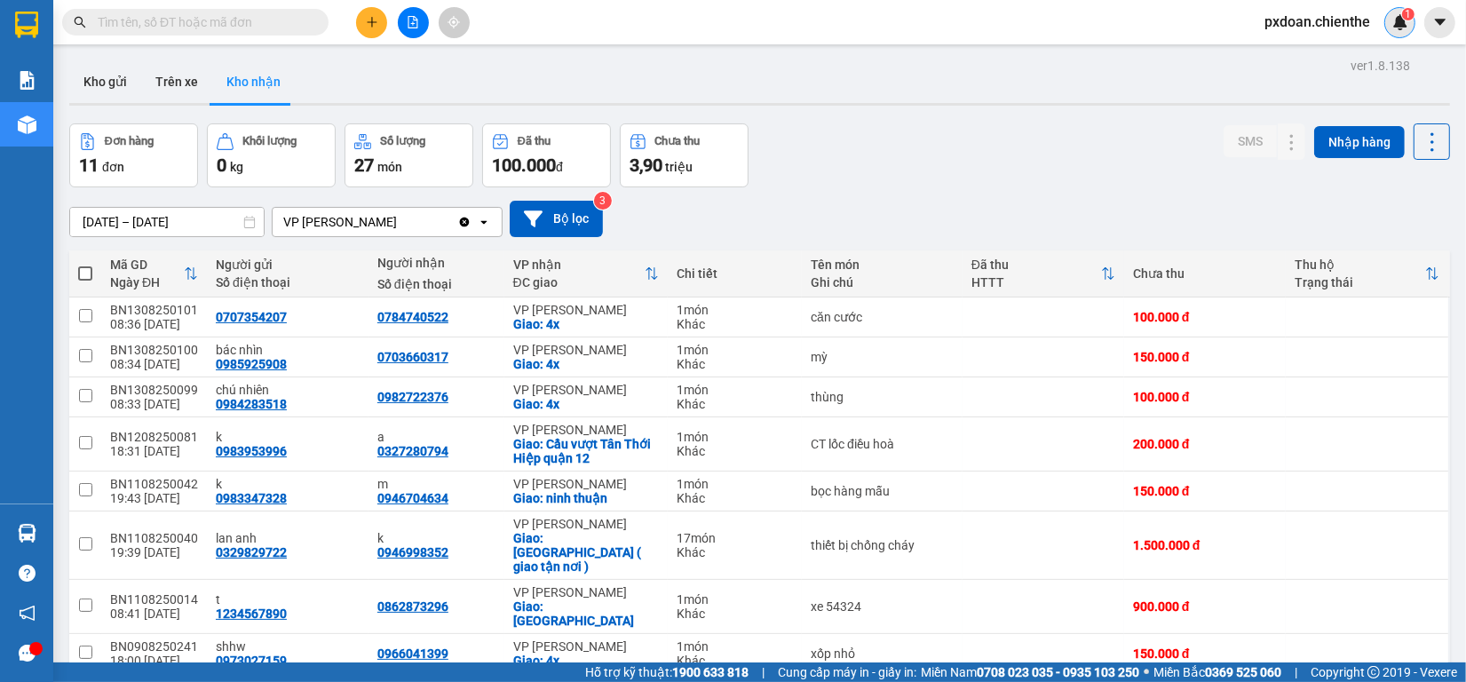
click at [1400, 32] on div "1" at bounding box center [1399, 22] width 31 height 31
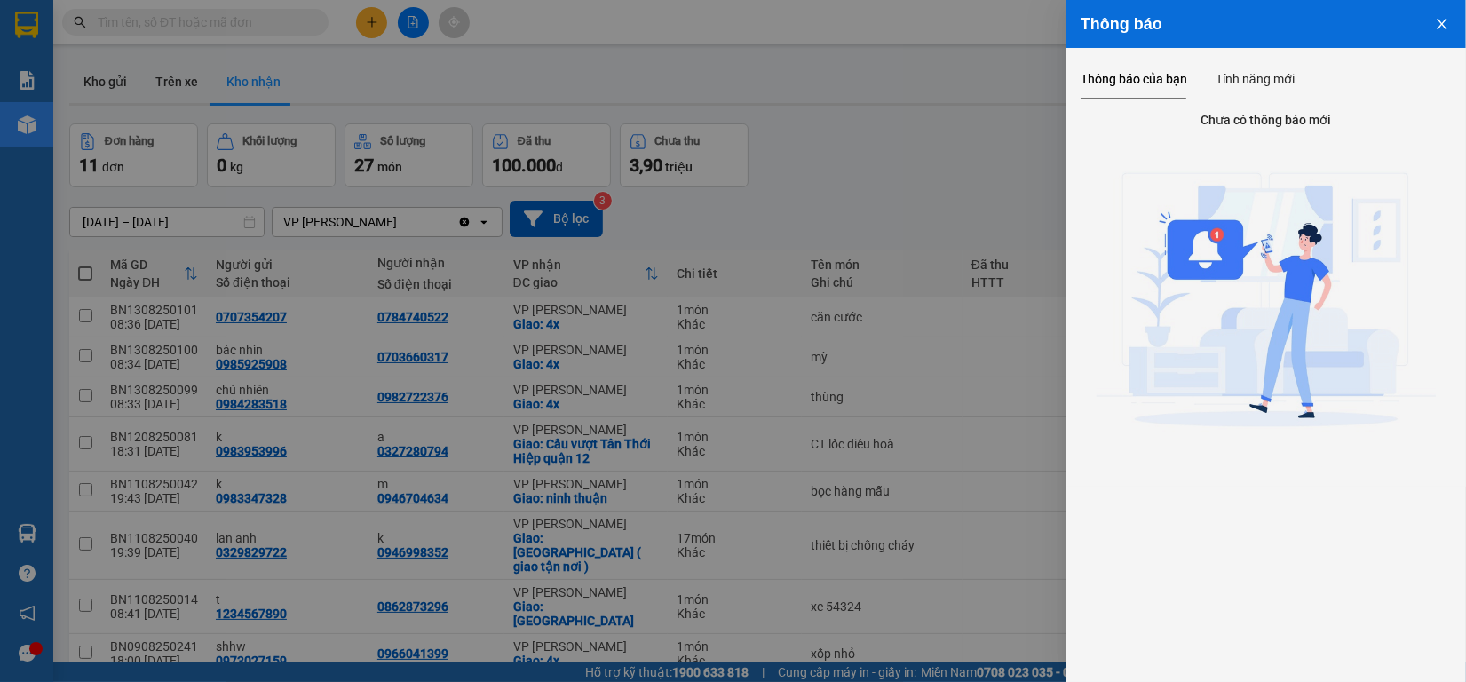
click at [1428, 23] on button "Close" at bounding box center [1442, 22] width 48 height 45
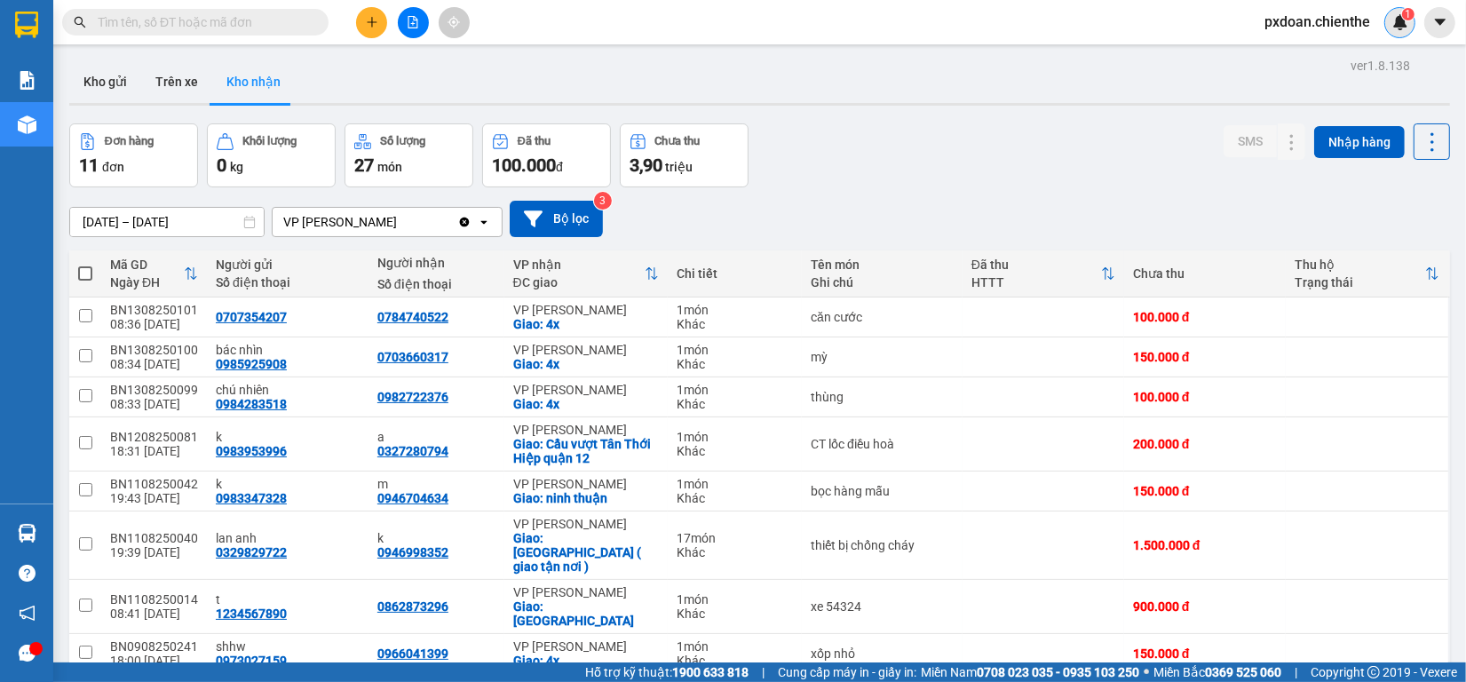
click at [1405, 22] on img at bounding box center [1400, 22] width 16 height 16
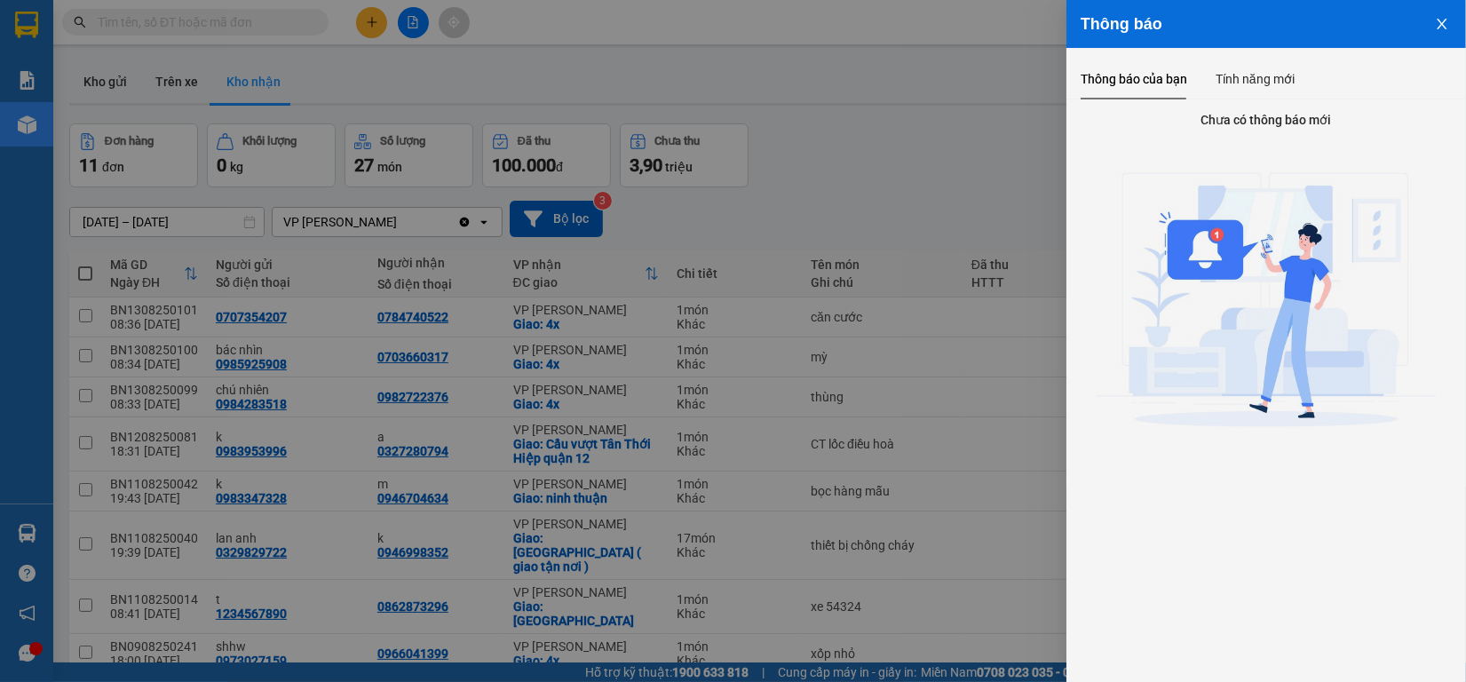
click at [1444, 17] on icon "close" at bounding box center [1442, 24] width 14 height 14
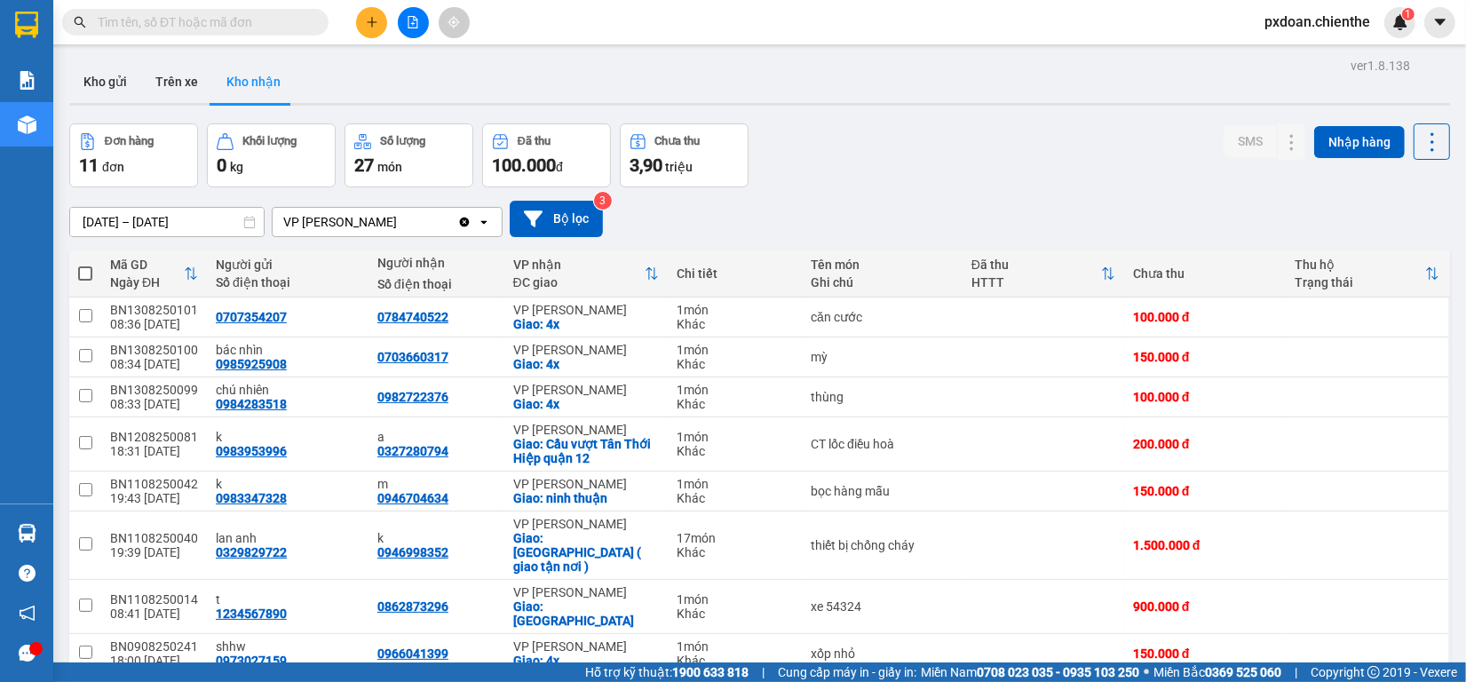
click at [231, 24] on input "text" at bounding box center [203, 22] width 210 height 20
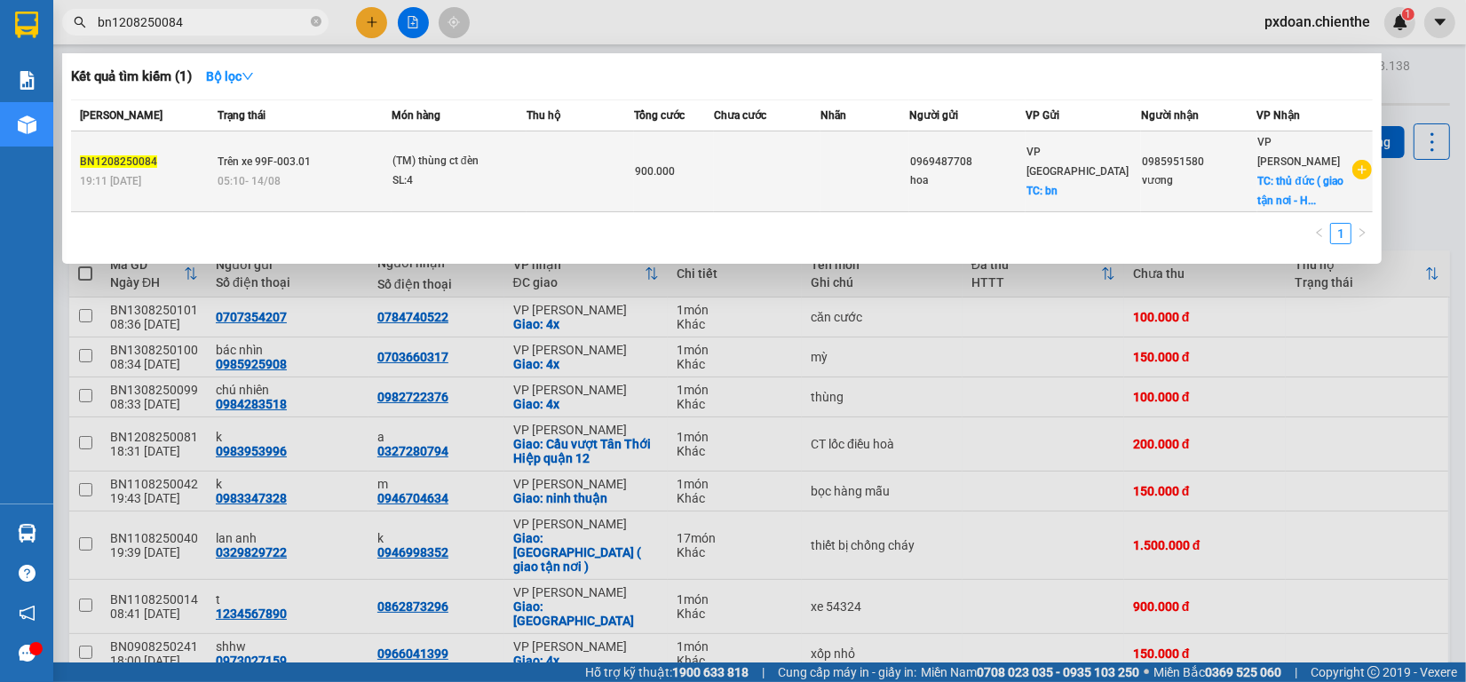
type input "bn1208250084"
click at [489, 174] on div "SL: 4" at bounding box center [458, 181] width 133 height 20
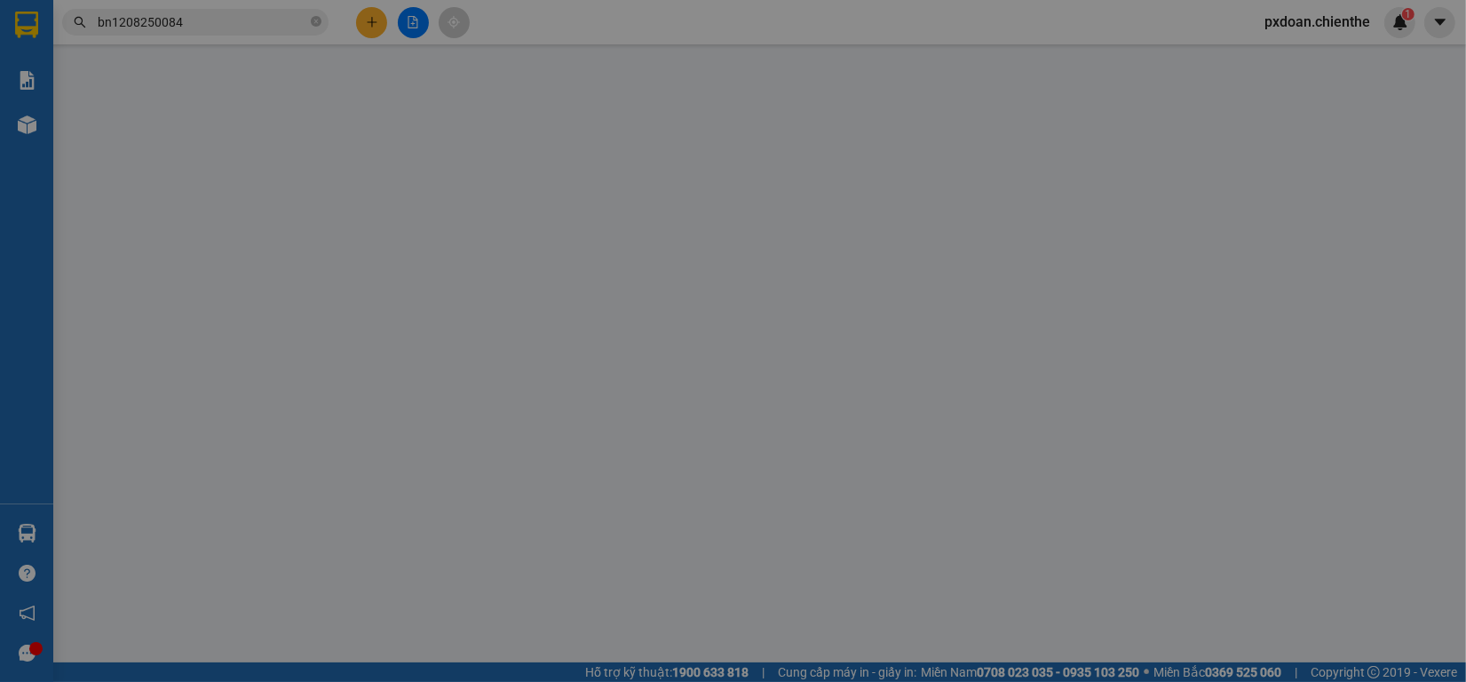
type input "0969487708"
type input "hoa"
type input "0985951580"
type input "vương"
type input "900.000"
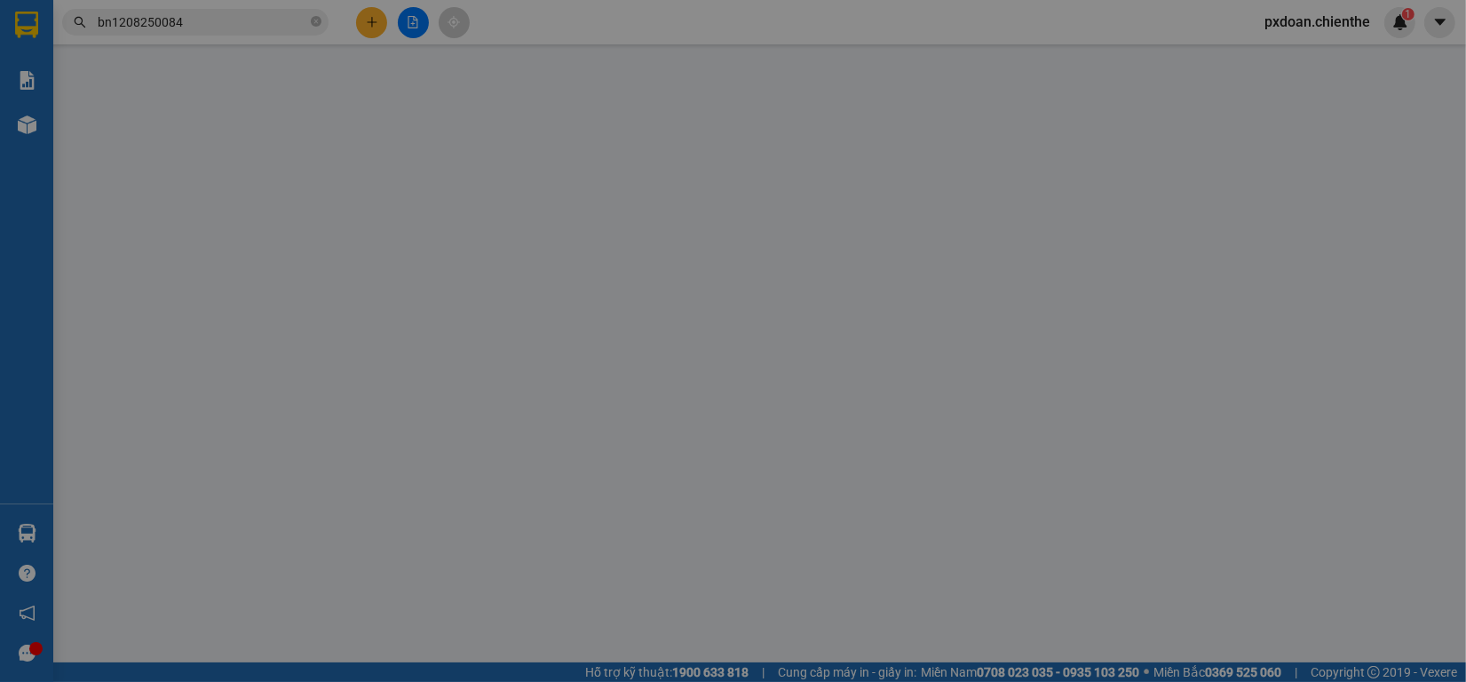
type input "0"
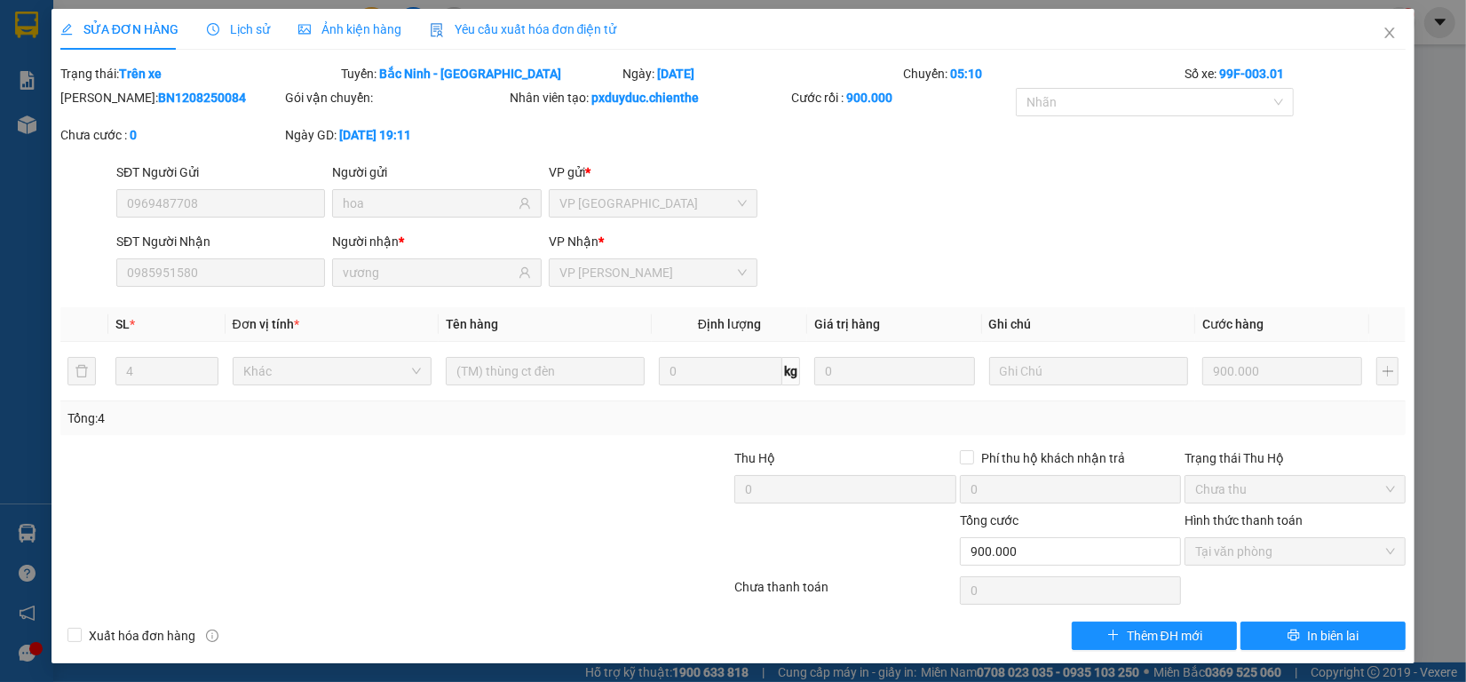
click at [218, 28] on span "Lịch sử" at bounding box center [238, 29] width 63 height 14
